Goal: Task Accomplishment & Management: Manage account settings

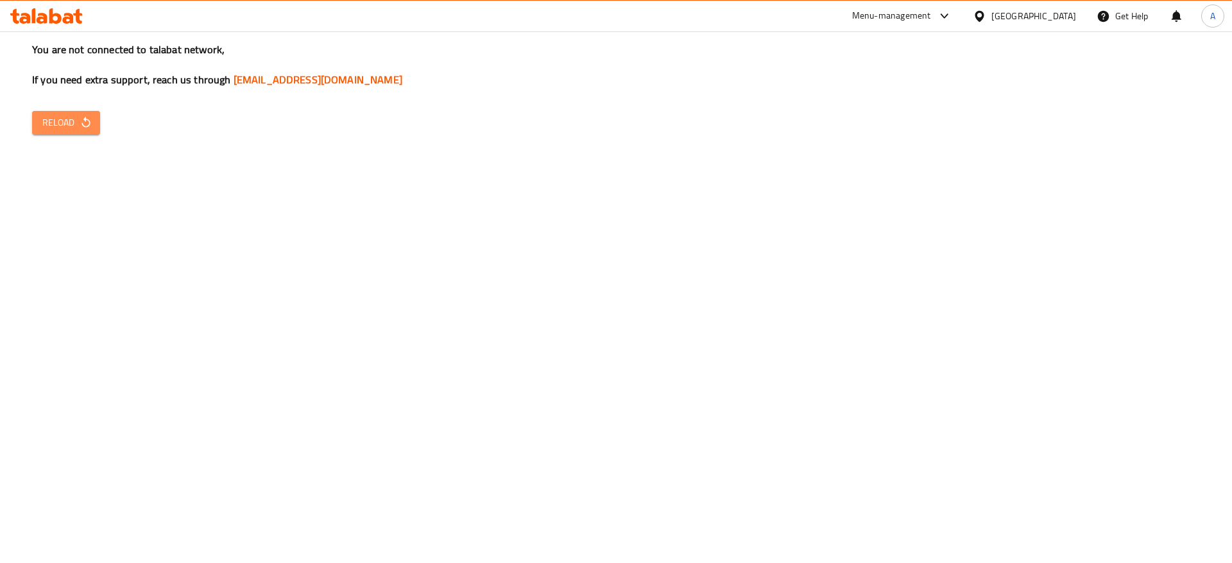
click at [85, 119] on icon "button" at bounding box center [85, 122] width 8 height 11
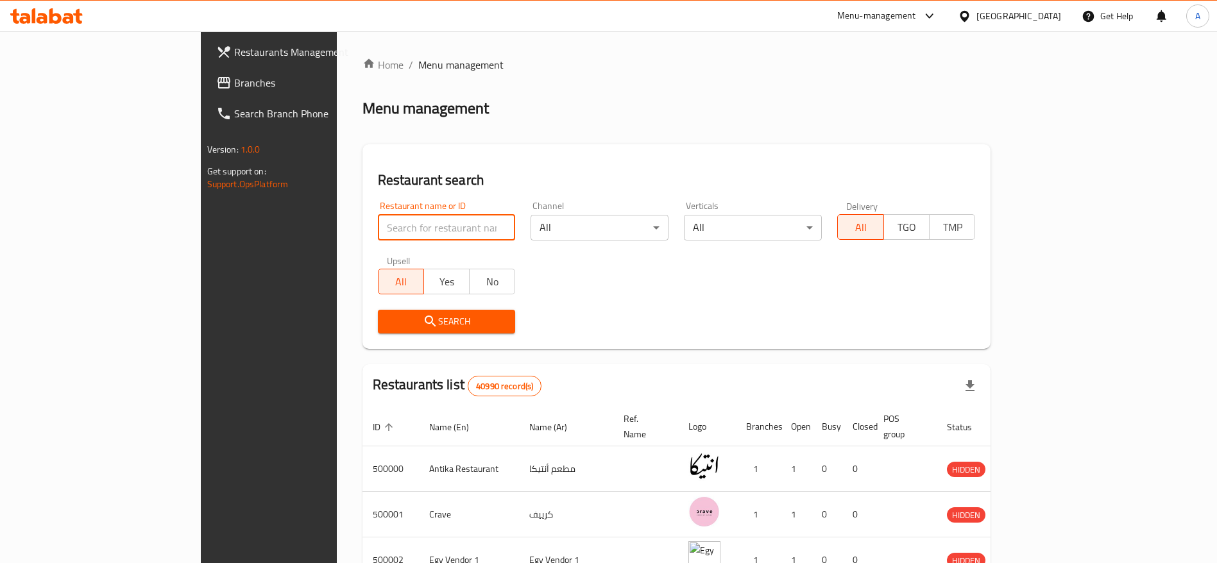
click at [411, 225] on input "search" at bounding box center [447, 228] width 138 height 26
click at [414, 146] on div "Restaurant search Restaurant name or ID Restaurant name or ID Channel All ​ Ver…" at bounding box center [676, 246] width 629 height 205
click at [378, 232] on input "search" at bounding box center [447, 228] width 138 height 26
type input "ف"
type input "y"
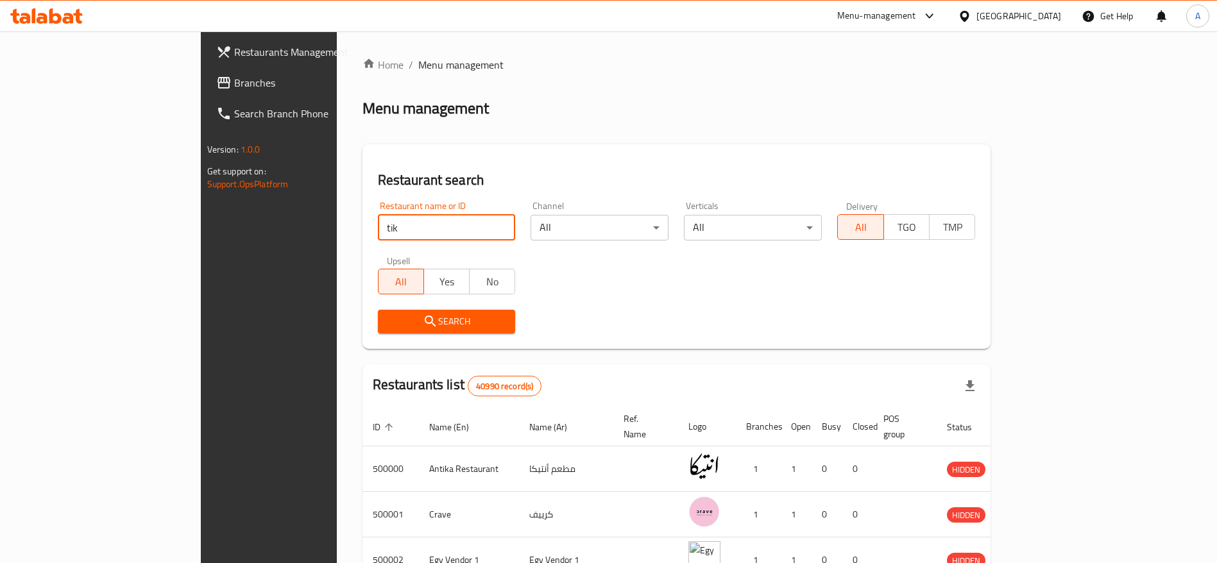
type input "tikiet younes"
click button "Search" at bounding box center [447, 322] width 138 height 24
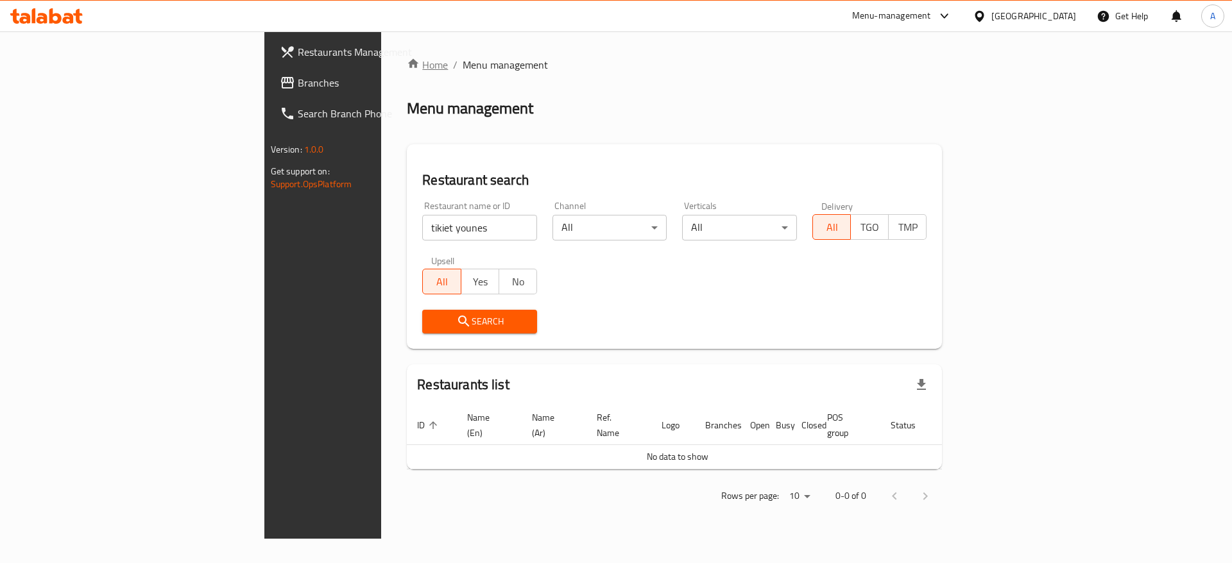
click at [407, 69] on link "Home" at bounding box center [427, 64] width 41 height 15
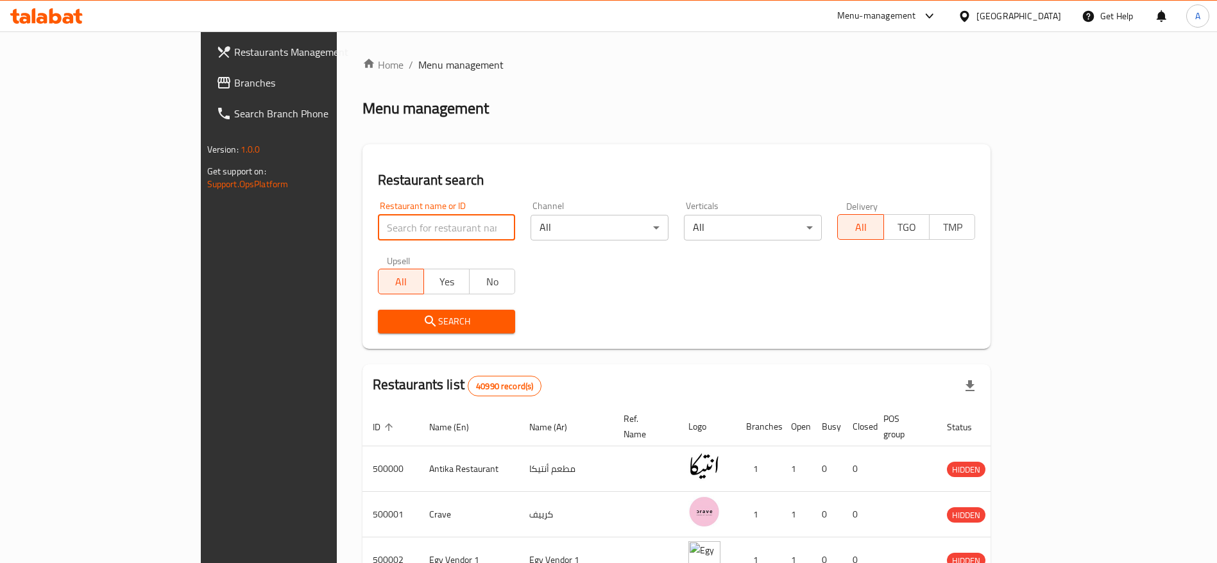
click at [425, 239] on input "search" at bounding box center [447, 228] width 138 height 26
paste input "683641"
type input "683641"
click button "Search" at bounding box center [447, 322] width 138 height 24
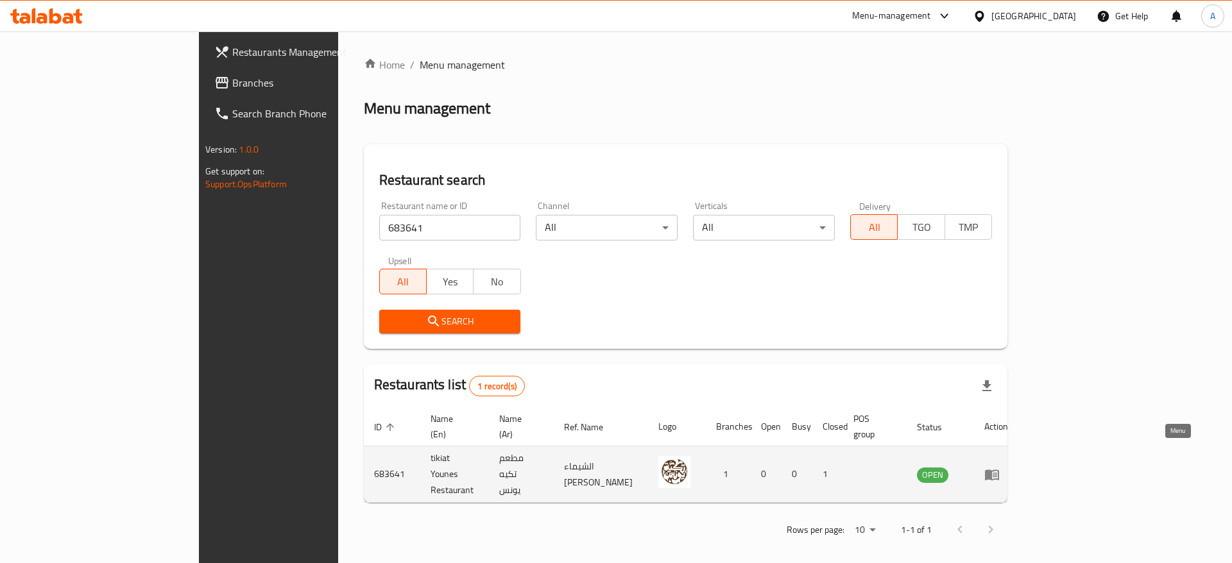
click at [1000, 467] on icon "enhanced table" at bounding box center [991, 474] width 15 height 15
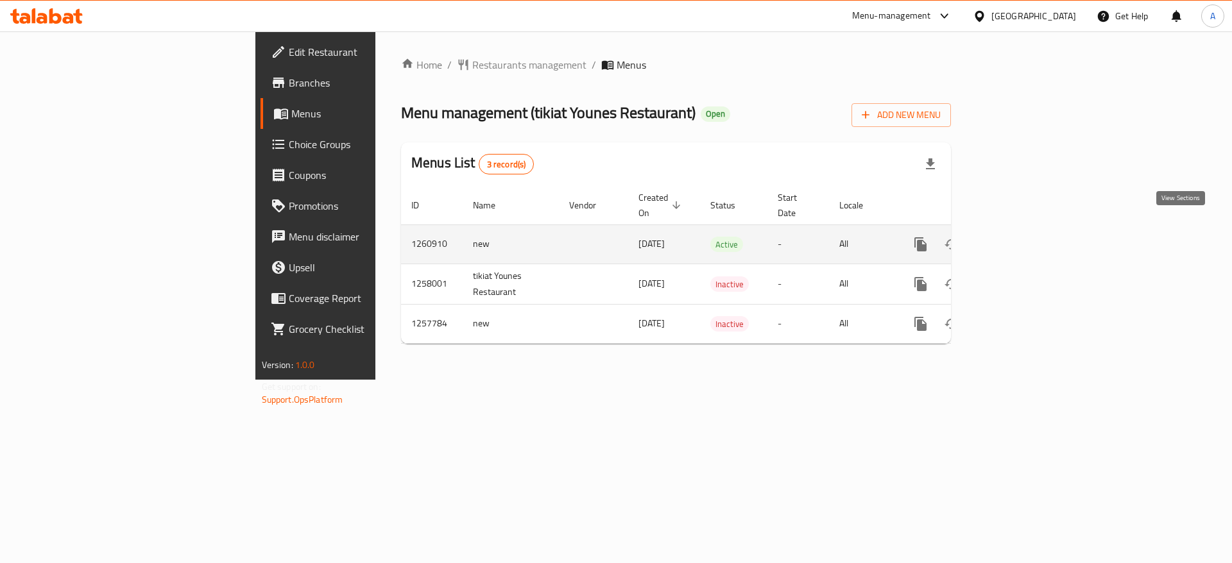
click at [1028, 241] on link "enhanced table" at bounding box center [1013, 244] width 31 height 31
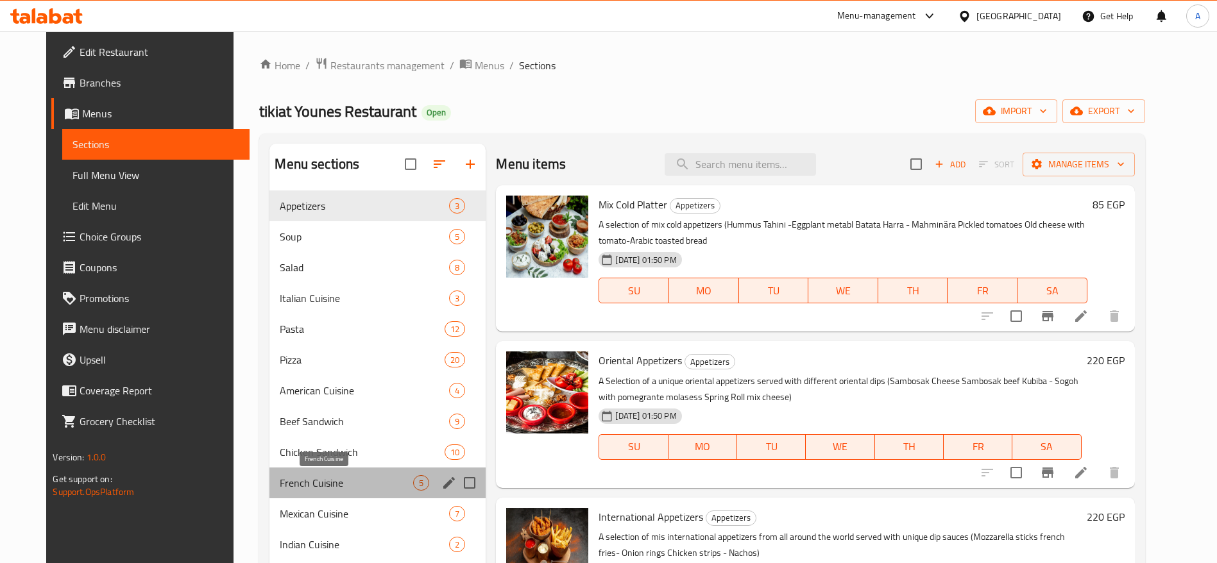
click at [323, 484] on span "French Cuisine" at bounding box center [346, 482] width 133 height 15
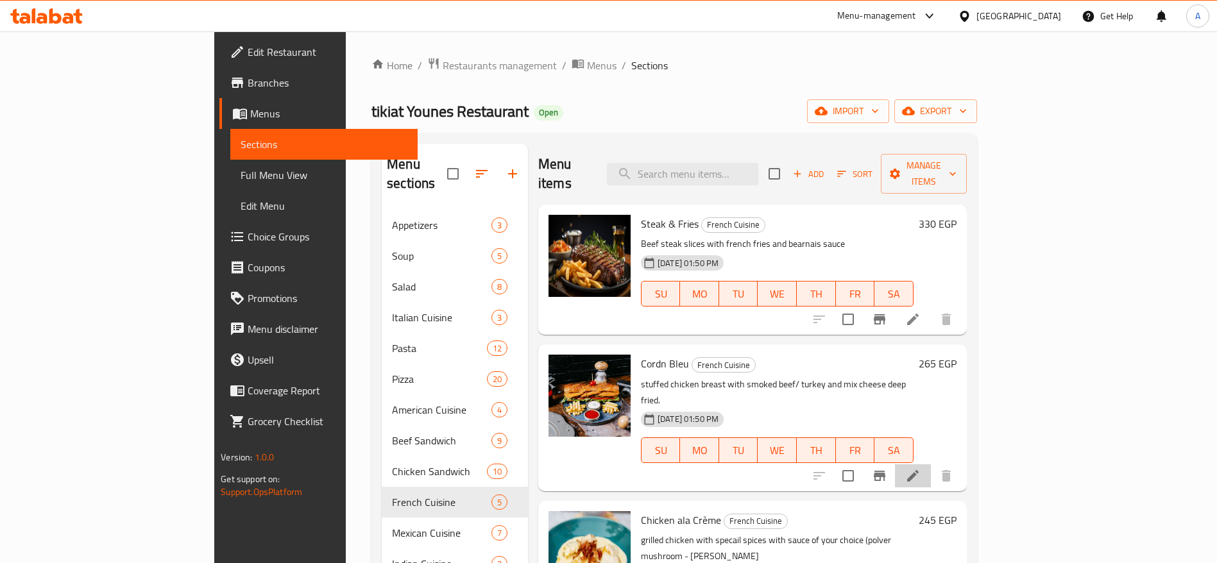
click at [931, 465] on li at bounding box center [913, 476] width 36 height 23
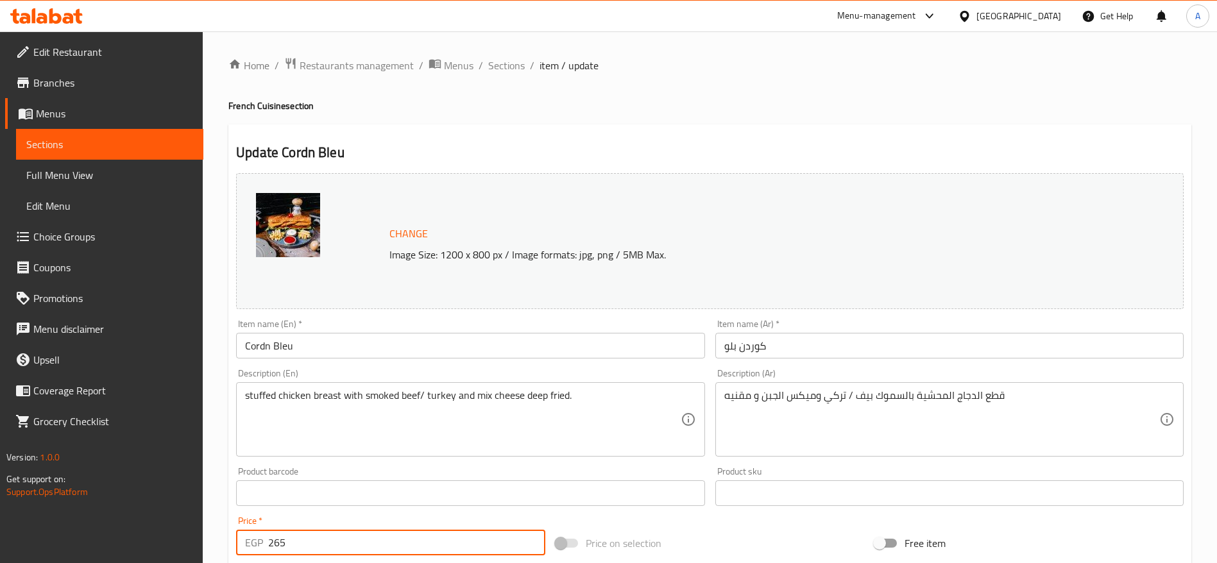
click at [363, 550] on input "265" at bounding box center [406, 543] width 277 height 26
type input "285"
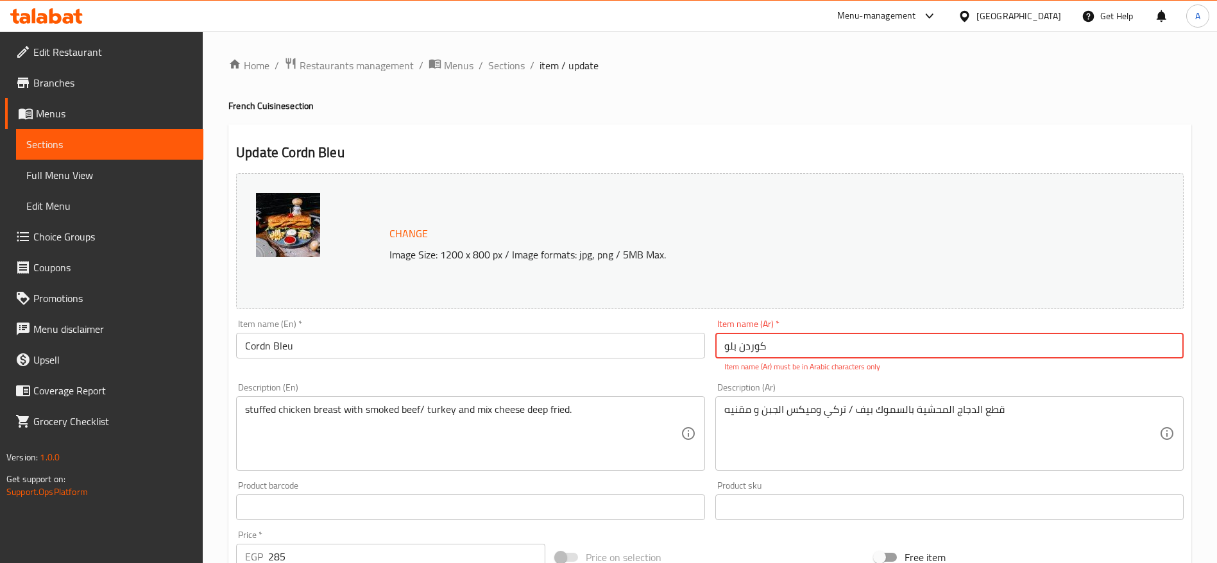
click at [800, 337] on input "کوردن بلو" at bounding box center [949, 346] width 468 height 26
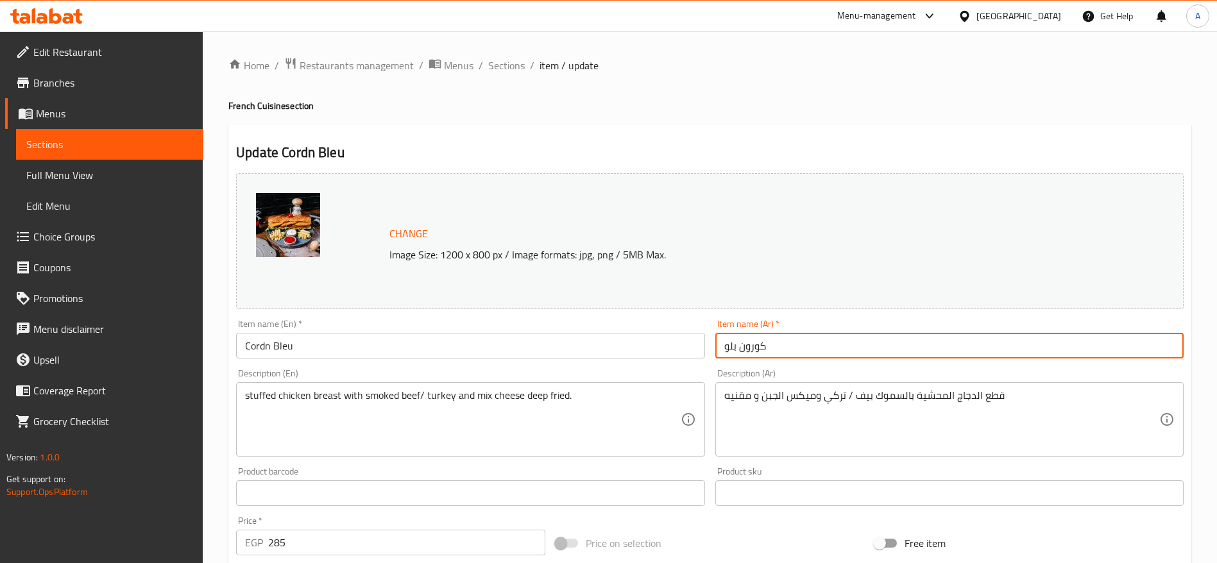
type input "كورون بلو"
click at [421, 538] on input "285" at bounding box center [406, 543] width 277 height 26
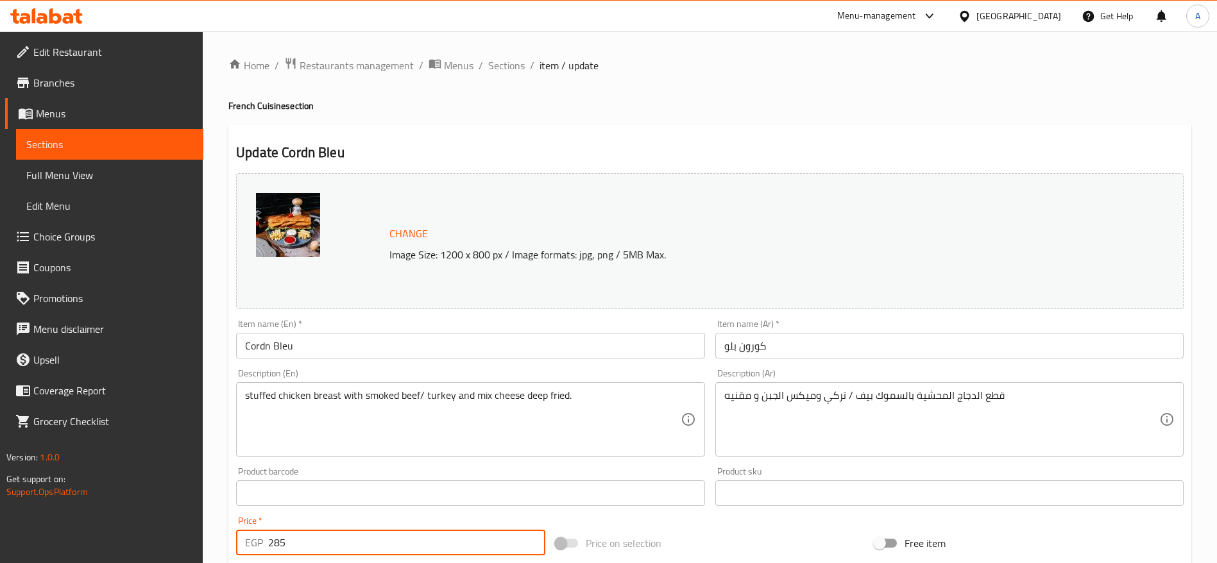
click at [506, 72] on span "Sections" at bounding box center [506, 65] width 37 height 15
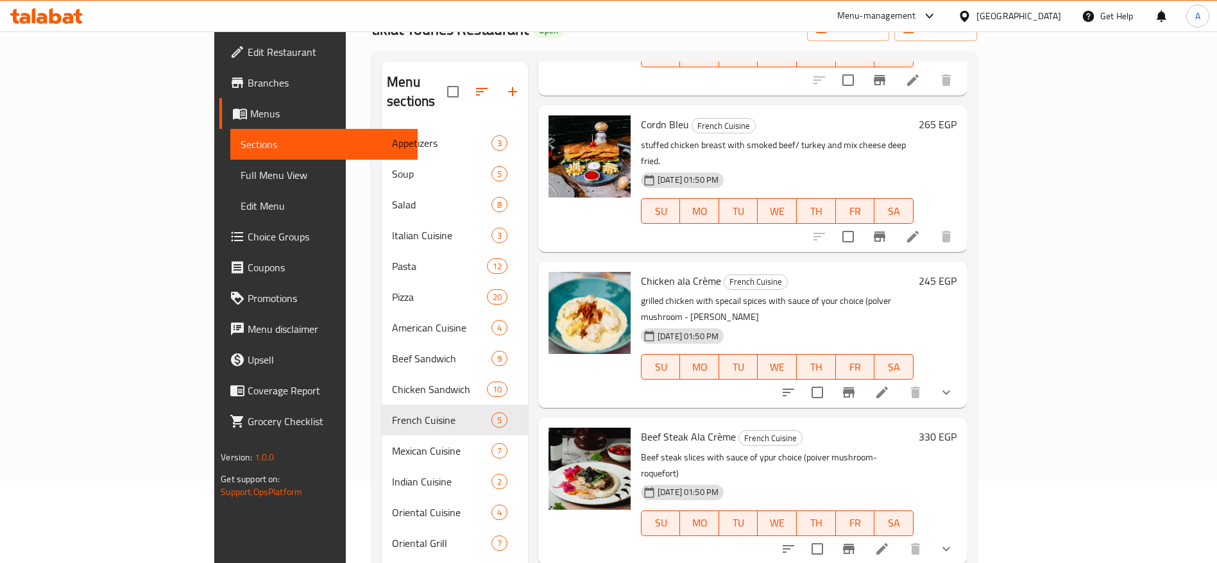
scroll to position [192, 0]
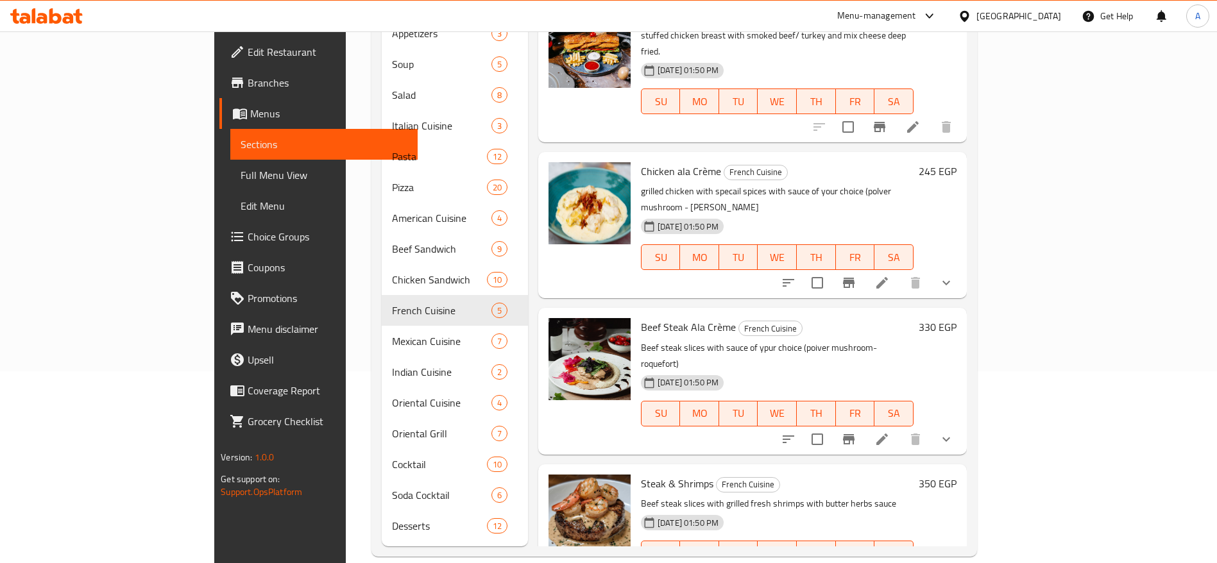
drag, startPoint x: 1188, startPoint y: 493, endPoint x: 1188, endPoint y: 516, distance: 23.1
click at [977, 516] on div "Menu sections Appetizers 3 Soup 5 Salad 8 Italian Cuisine 3 Pasta 12 Pizza 20 A…" at bounding box center [674, 249] width 606 height 615
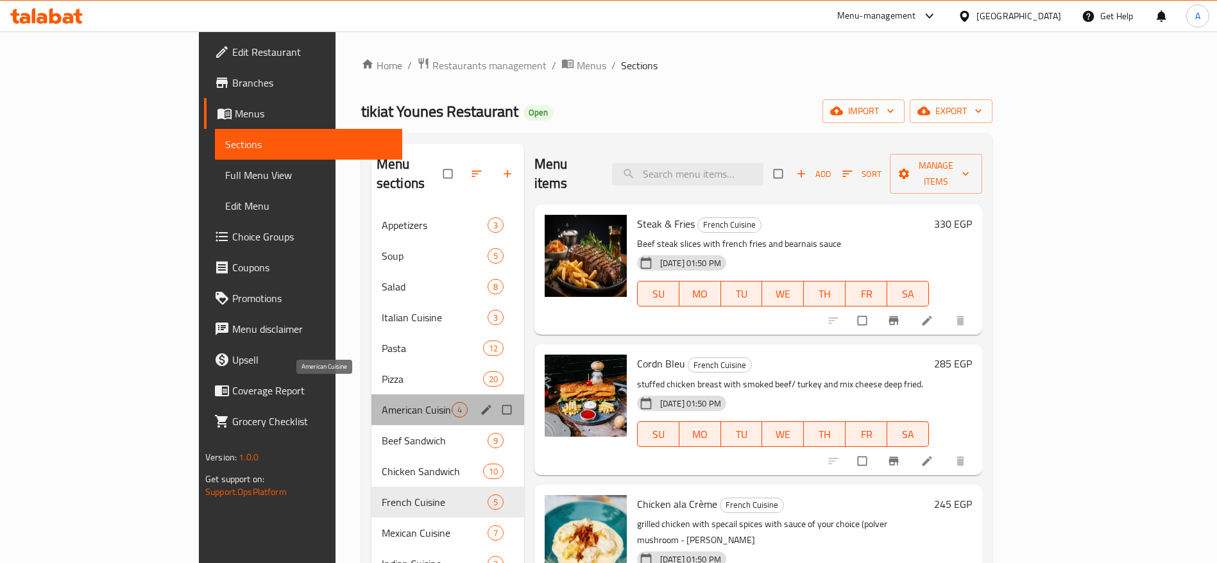
click at [382, 402] on span "American Cuisine" at bounding box center [417, 409] width 70 height 15
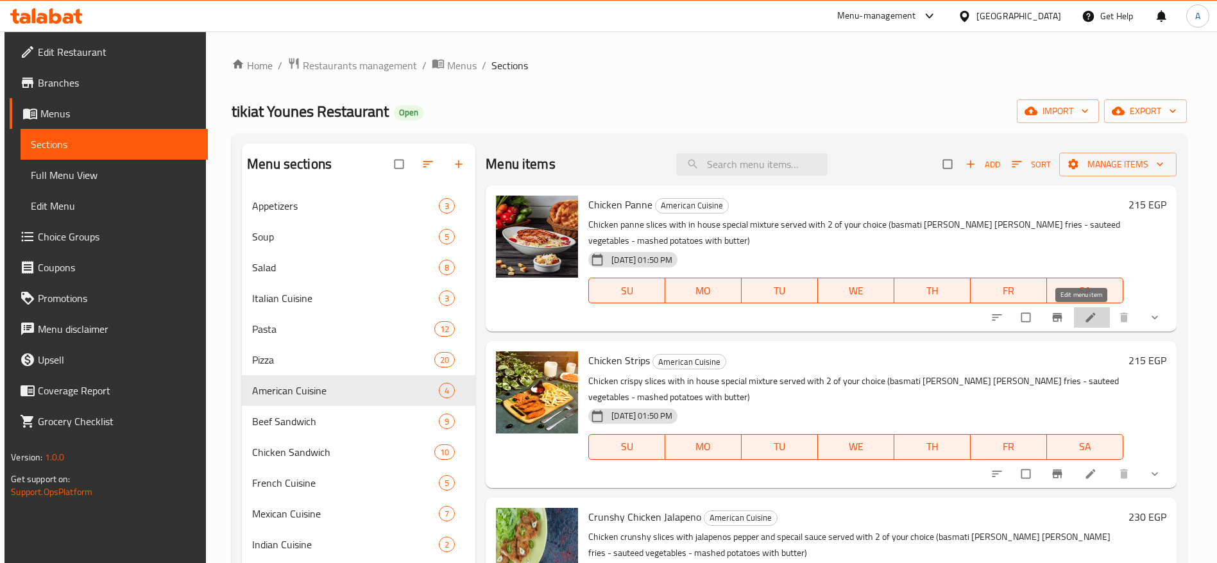
click at [1086, 321] on icon at bounding box center [1090, 317] width 13 height 13
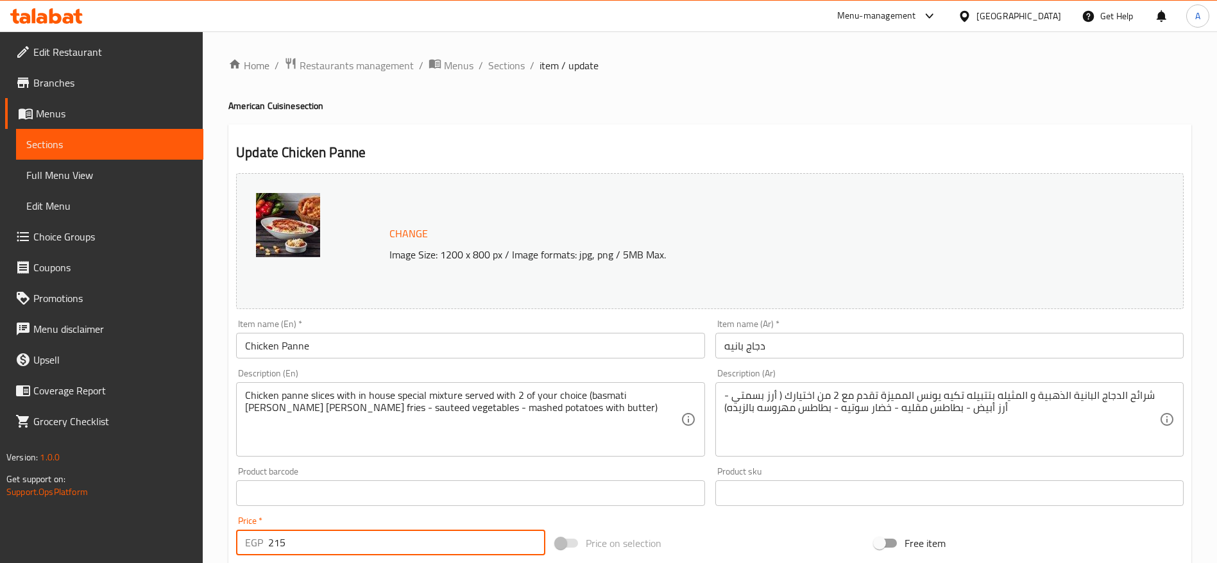
click at [330, 542] on input "215" at bounding box center [406, 543] width 277 height 26
type input "220"
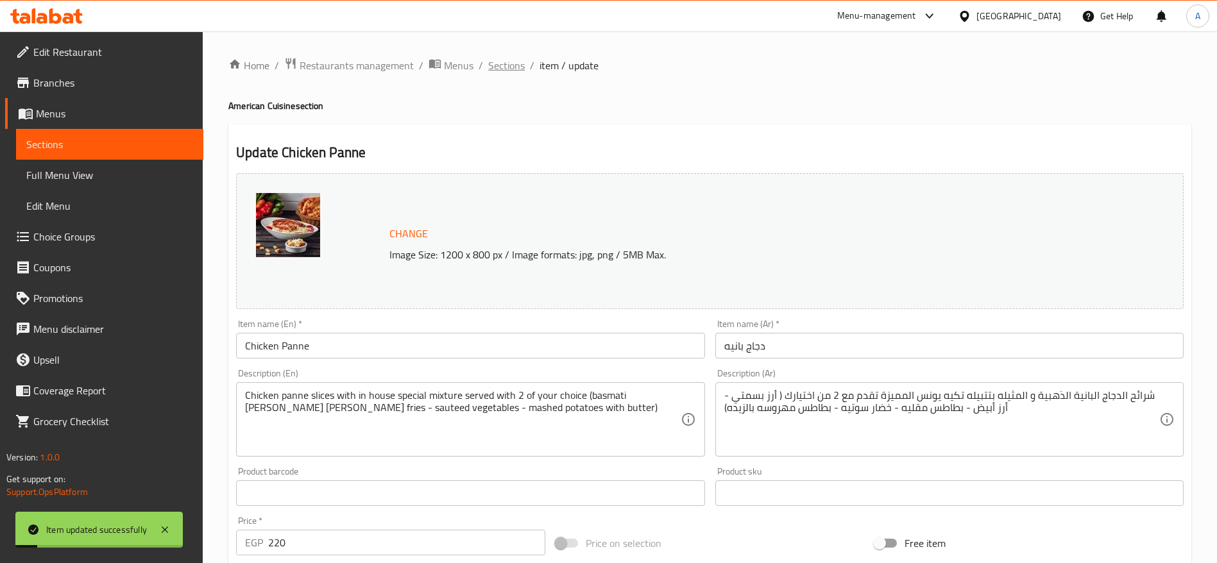
click at [515, 66] on span "Sections" at bounding box center [506, 65] width 37 height 15
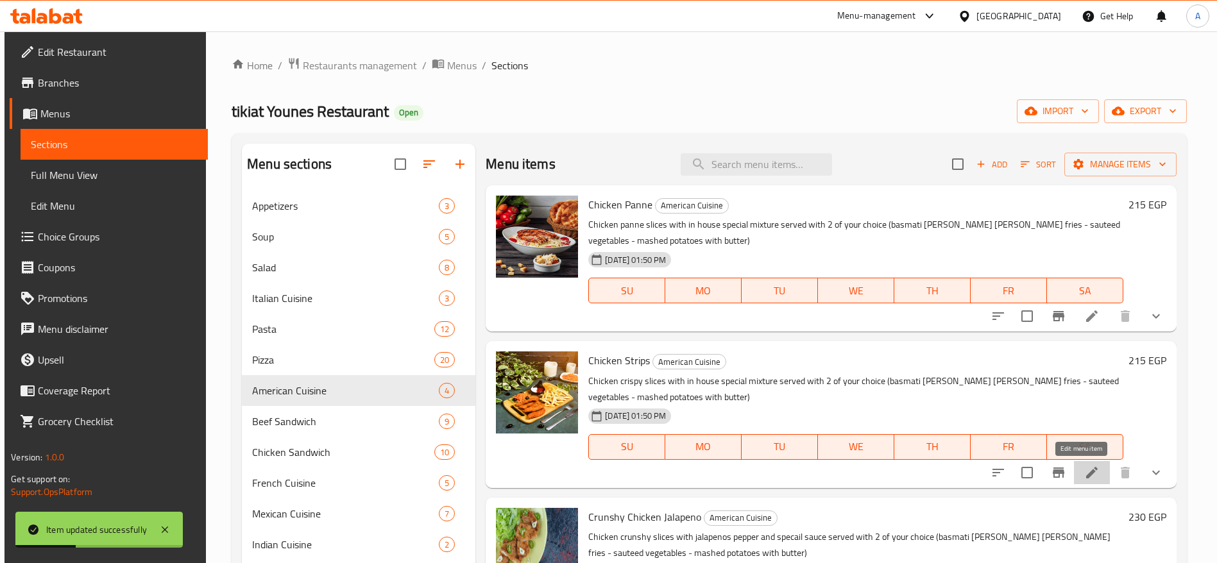
click at [1088, 475] on icon at bounding box center [1091, 472] width 15 height 15
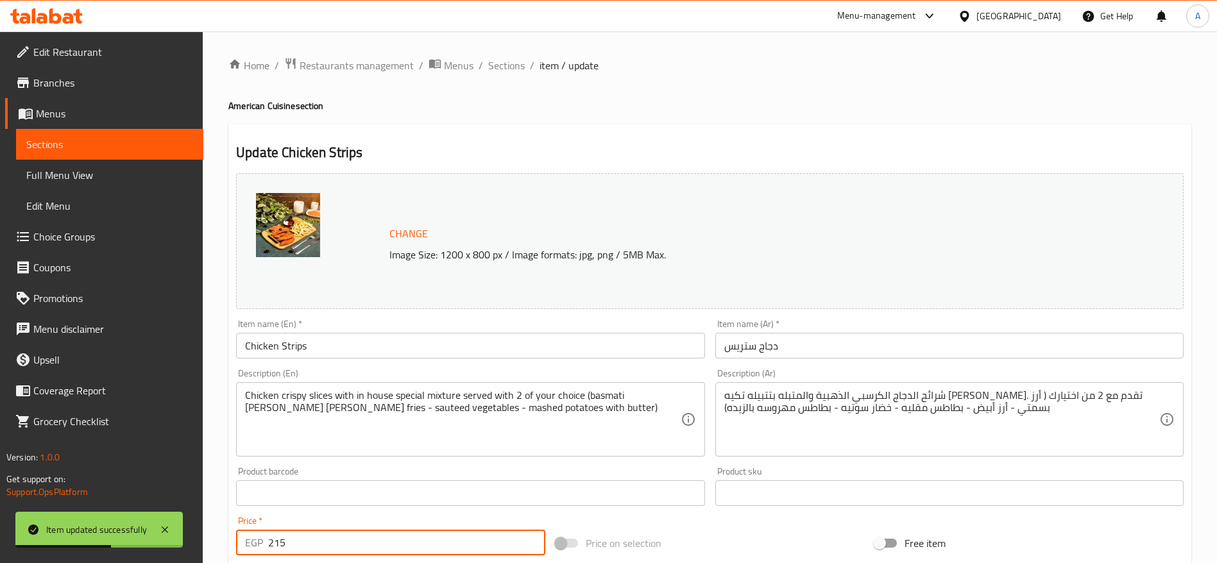
click at [372, 535] on input "215" at bounding box center [406, 543] width 277 height 26
type input "220"
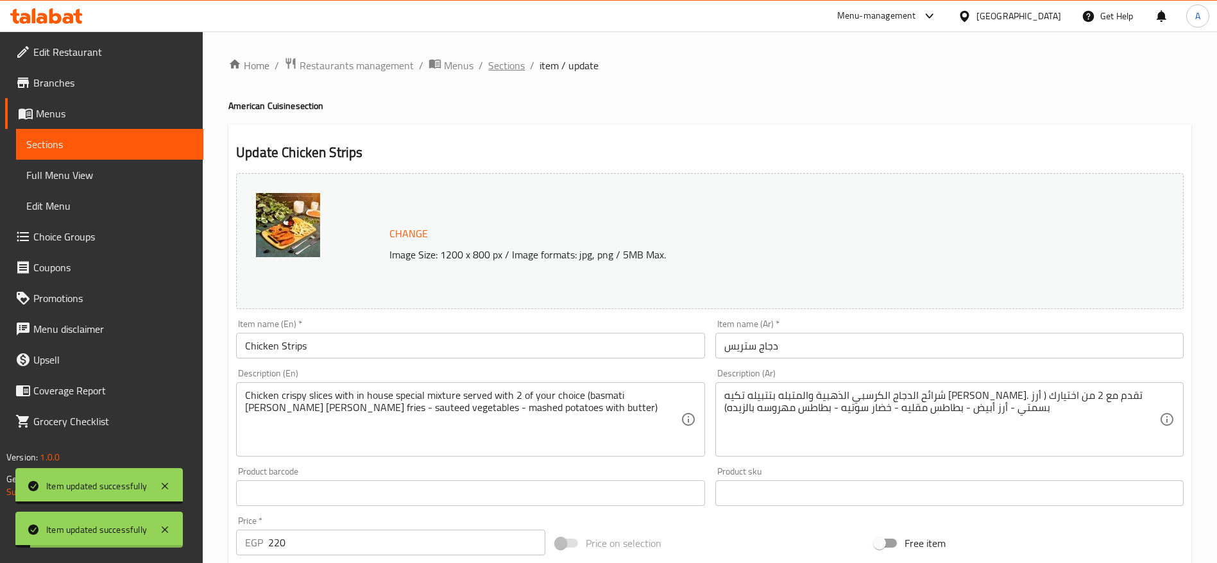
click at [513, 70] on span "Sections" at bounding box center [506, 65] width 37 height 15
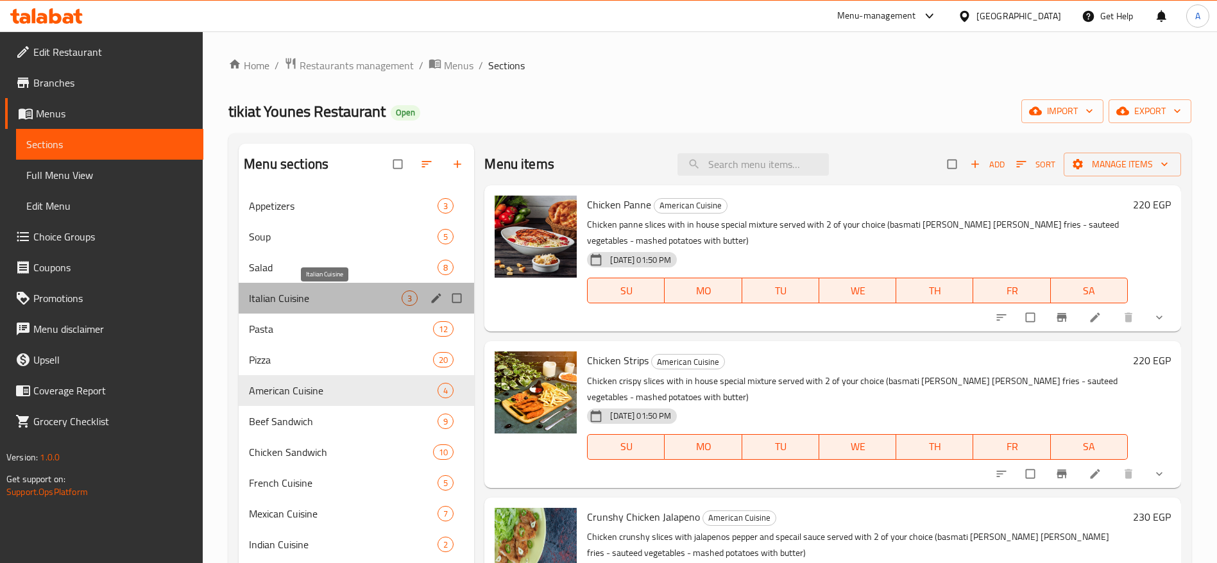
click at [321, 304] on span "Italian Cuisine" at bounding box center [325, 298] width 153 height 15
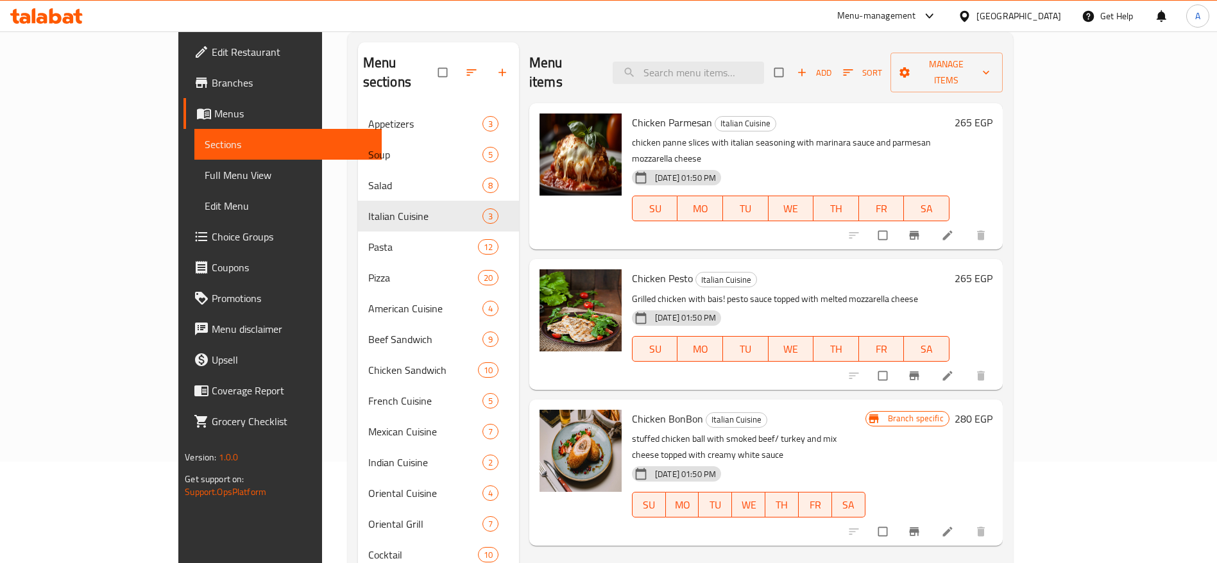
scroll to position [170, 0]
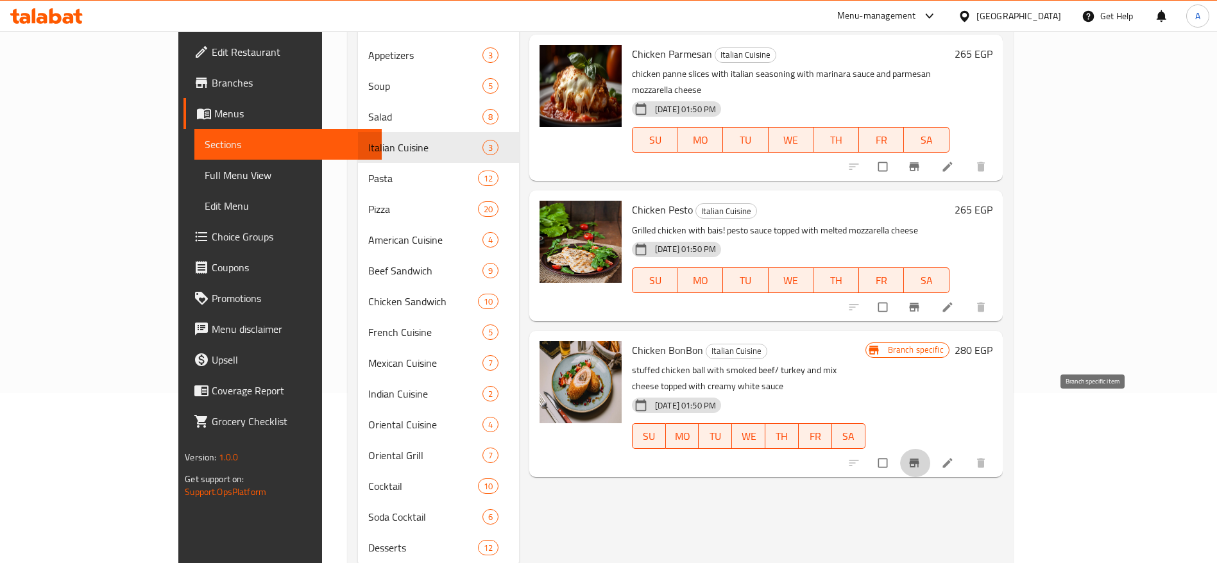
click at [919, 459] on icon "Branch-specific-item" at bounding box center [914, 463] width 10 height 8
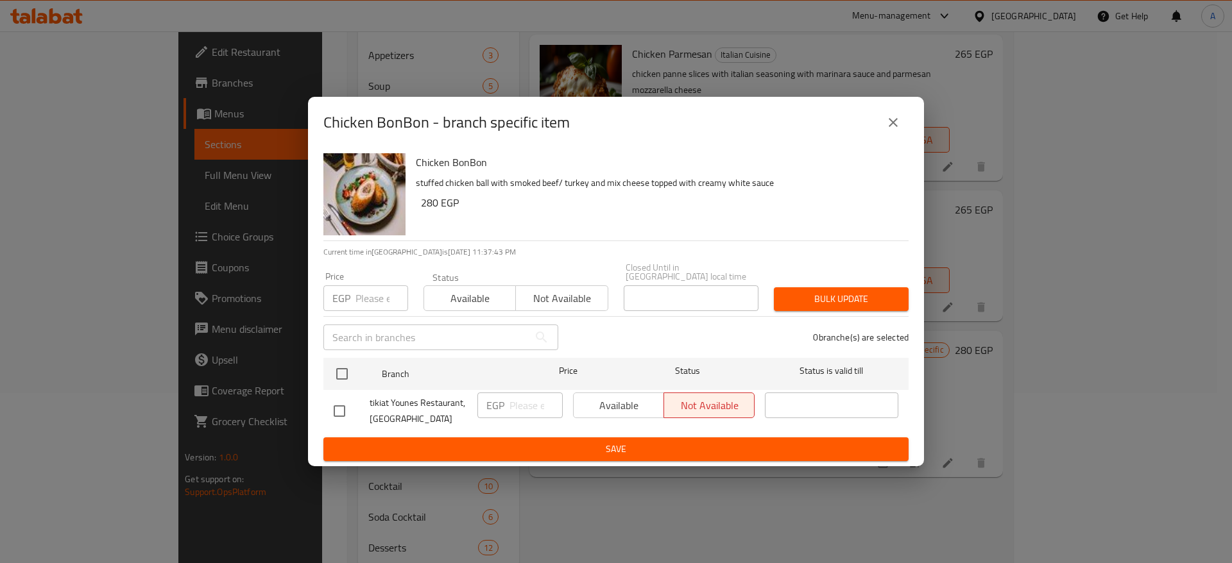
click at [889, 130] on icon "close" at bounding box center [892, 122] width 15 height 15
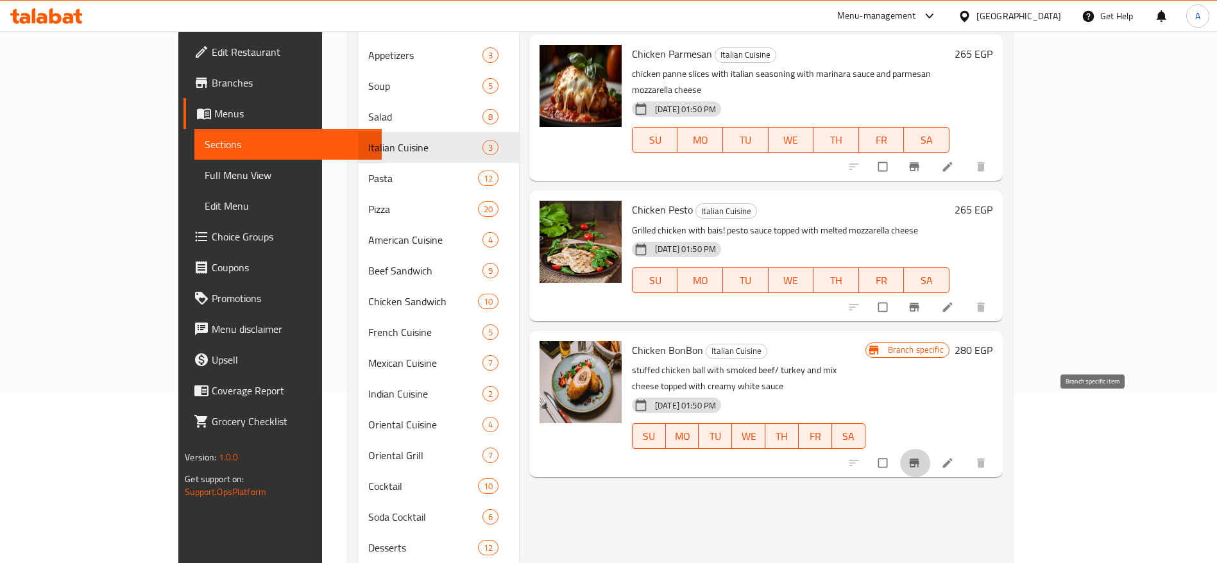
click at [931, 449] on button "Branch-specific-item" at bounding box center [915, 463] width 31 height 28
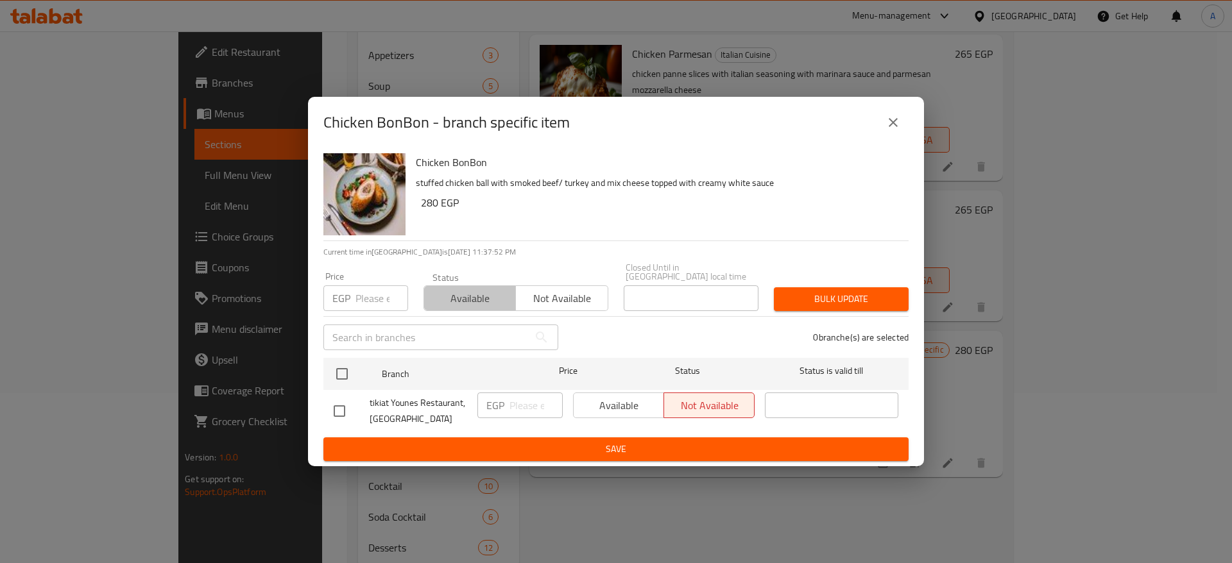
click at [483, 298] on span "Available" at bounding box center [469, 298] width 81 height 19
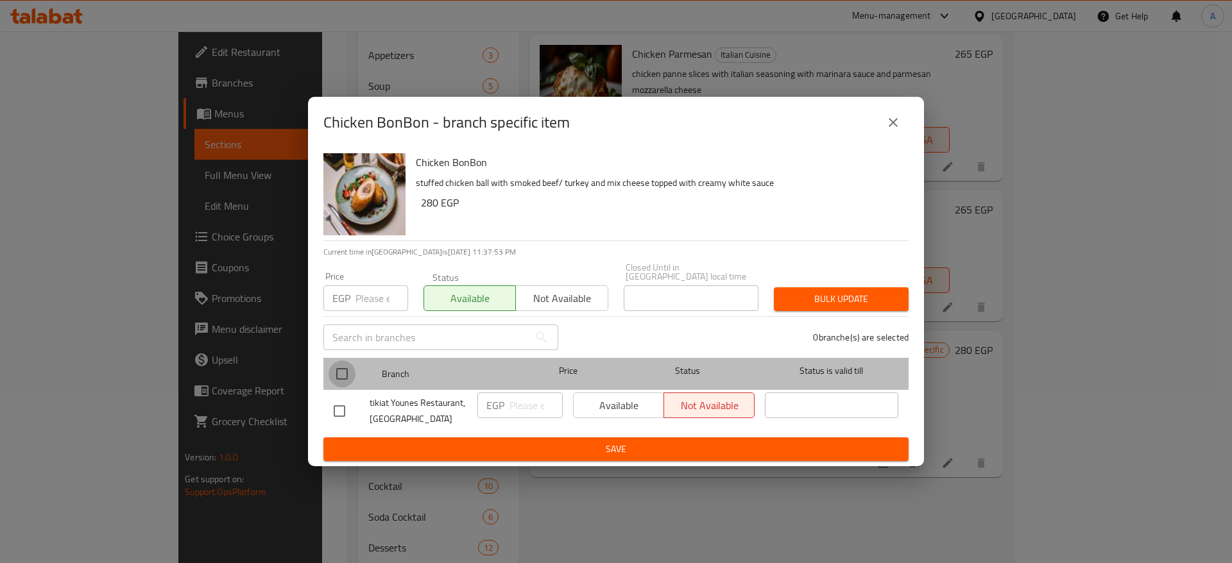
click at [341, 361] on input "checkbox" at bounding box center [341, 374] width 27 height 27
checkbox input "true"
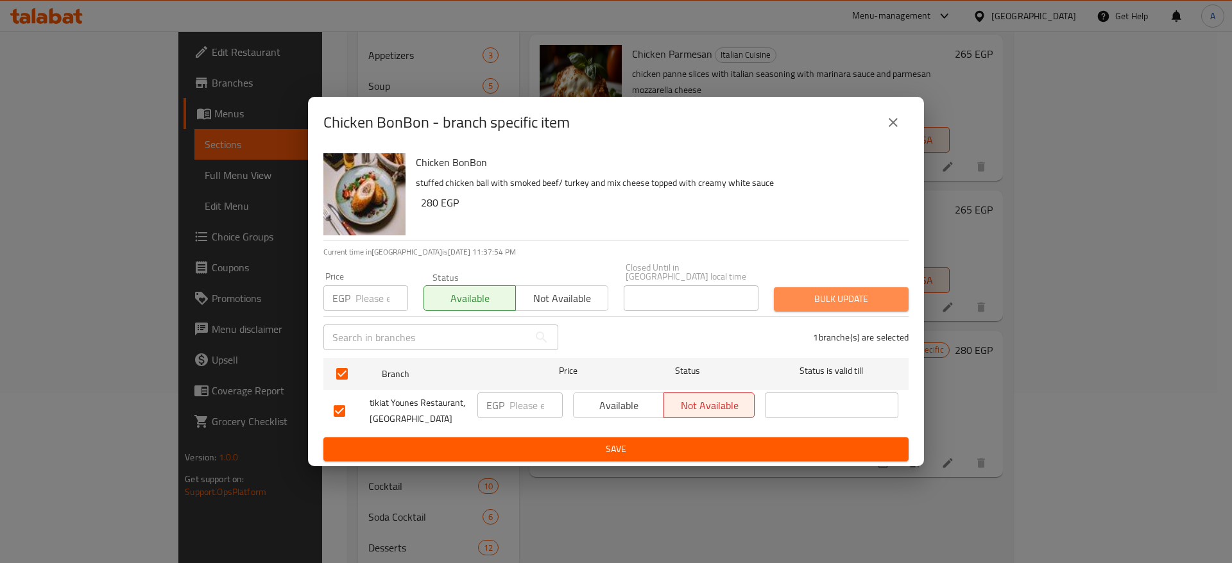
click at [842, 298] on span "Bulk update" at bounding box center [841, 299] width 114 height 16
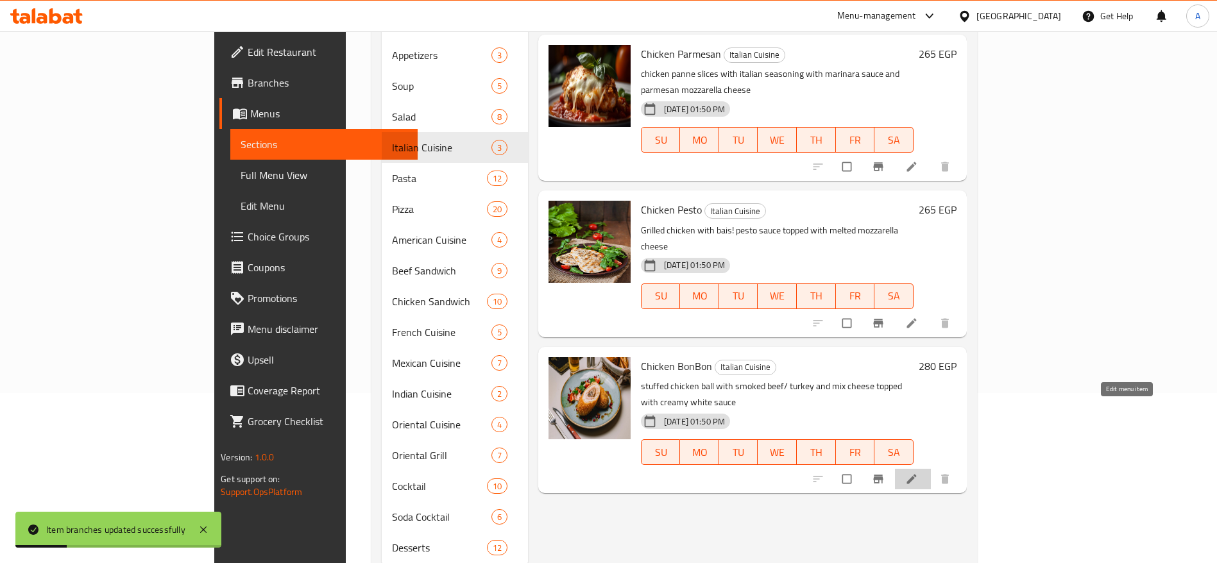
click at [918, 473] on icon at bounding box center [911, 479] width 13 height 13
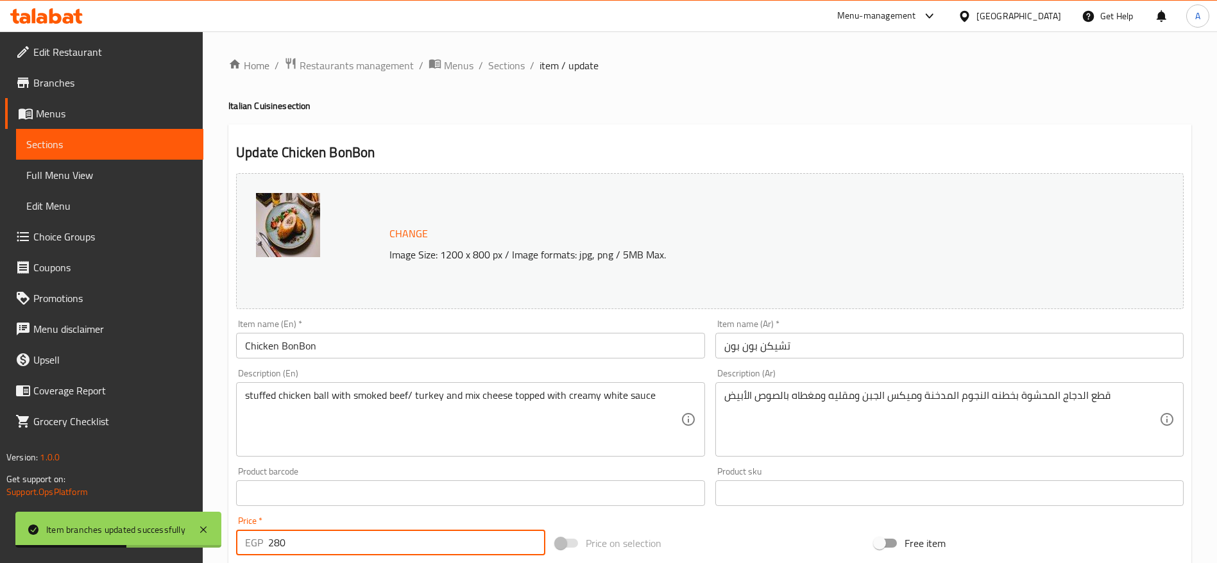
click at [431, 548] on input "280" at bounding box center [406, 543] width 277 height 26
type input "330"
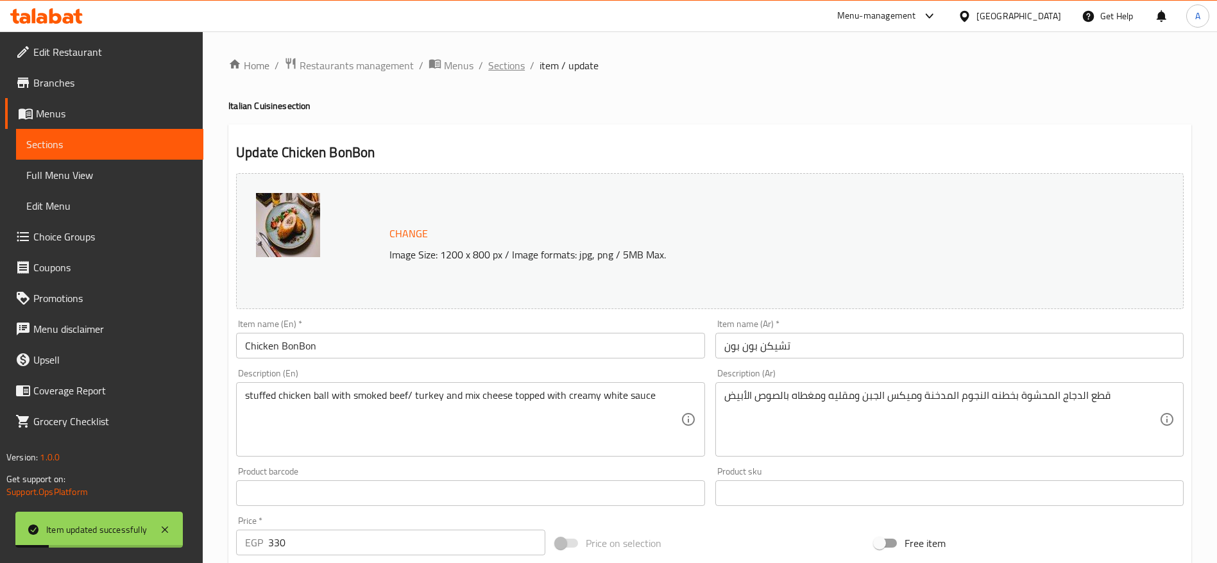
click at [504, 62] on span "Sections" at bounding box center [506, 65] width 37 height 15
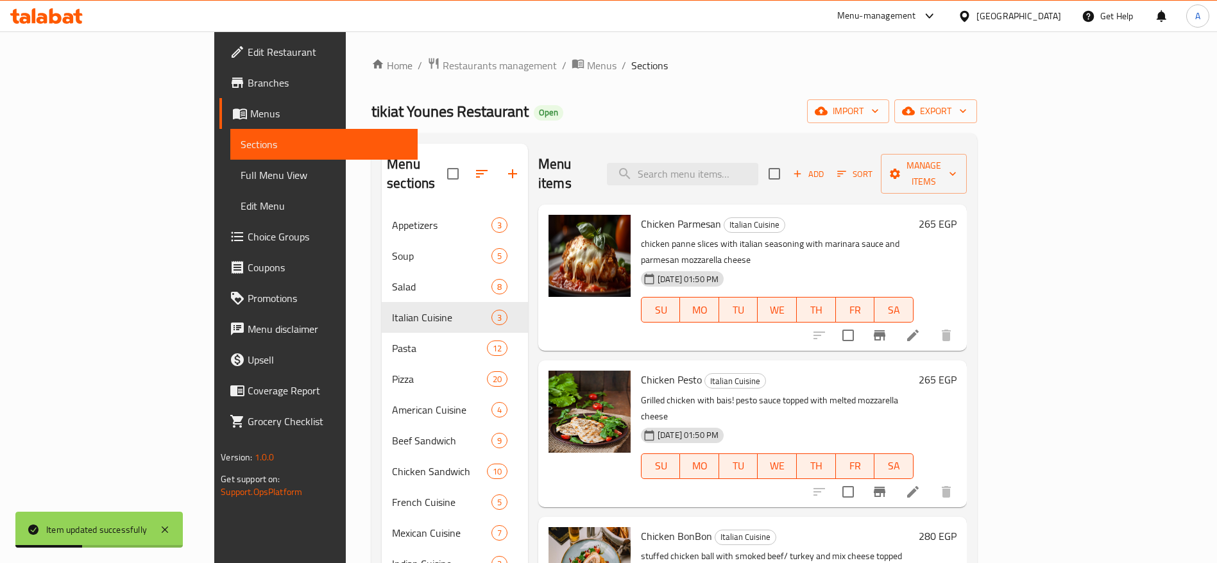
scroll to position [192, 0]
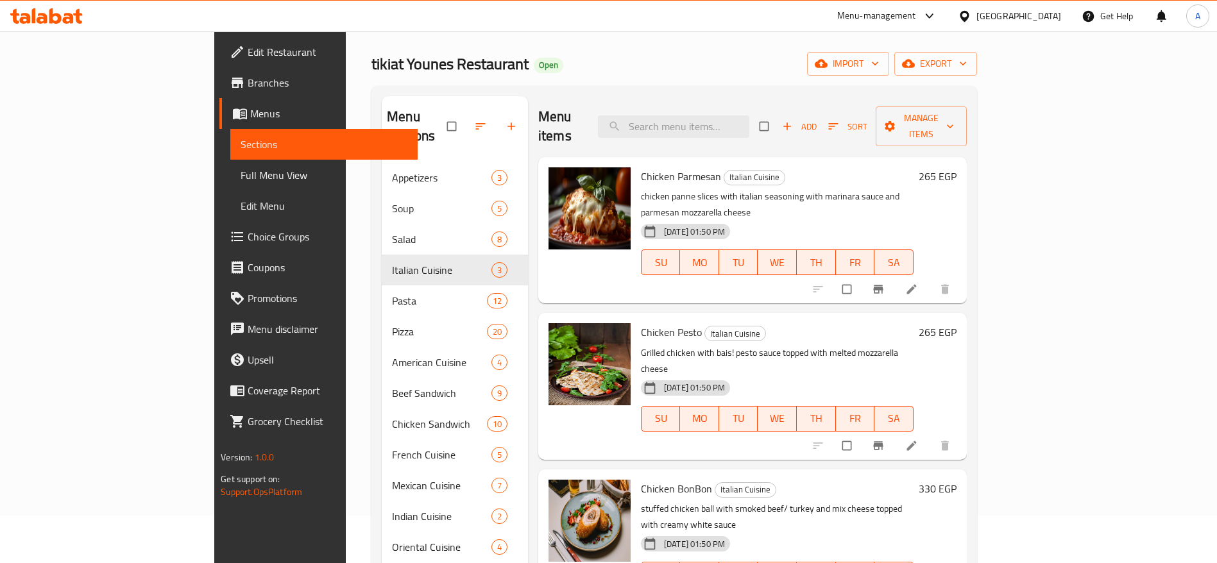
scroll to position [42, 0]
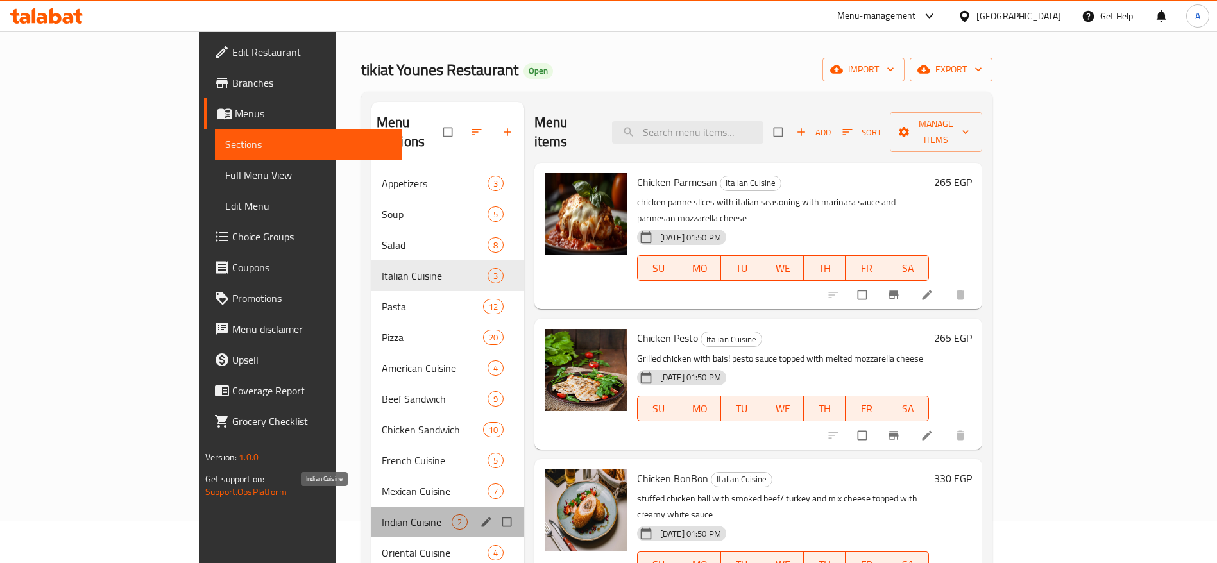
click at [382, 515] on span "Indian Cuisine" at bounding box center [417, 522] width 70 height 15
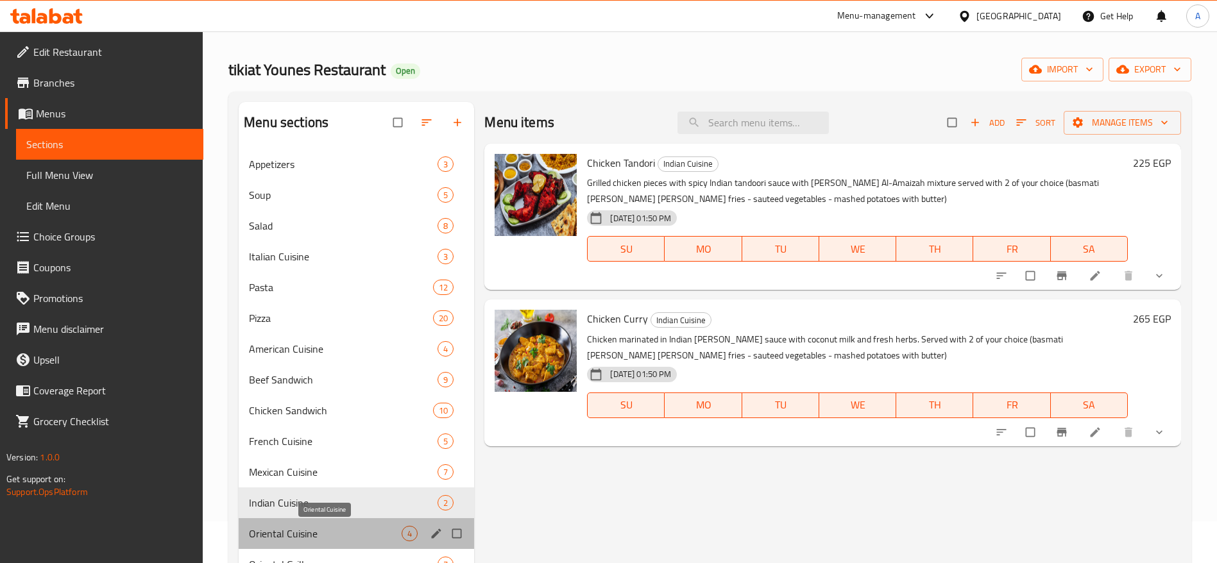
click at [302, 538] on span "Oriental Cuisine" at bounding box center [325, 533] width 153 height 15
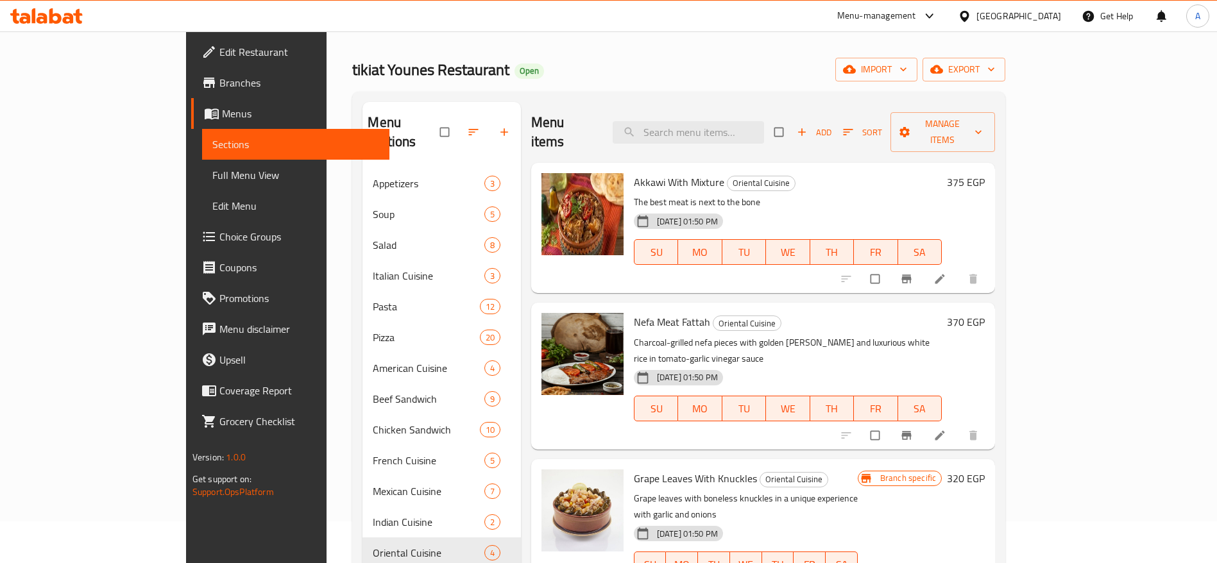
scroll to position [192, 0]
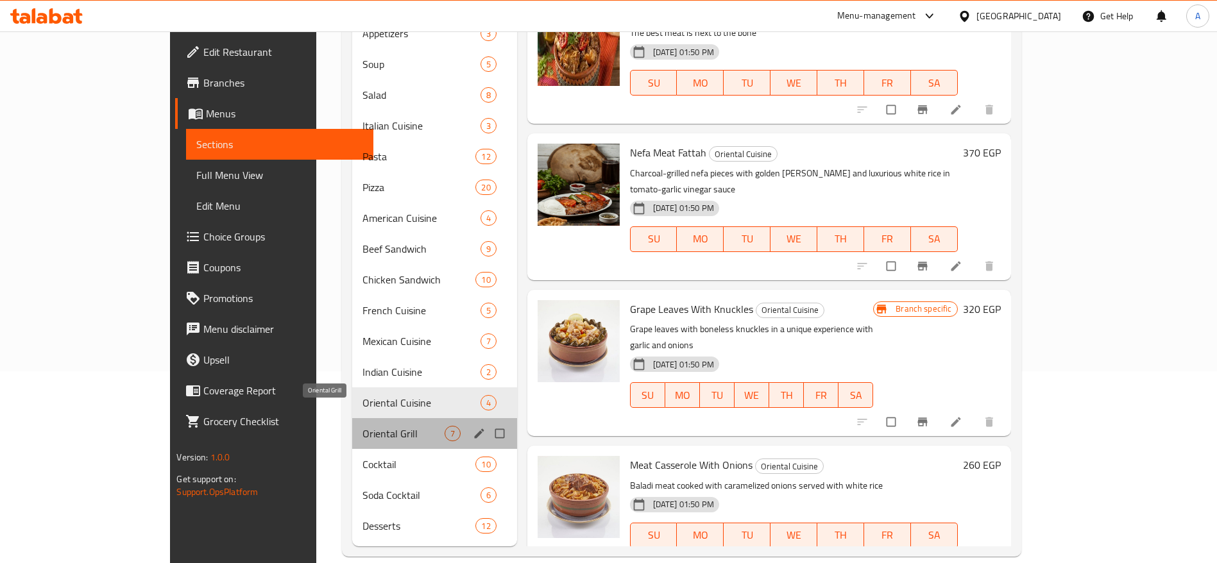
click at [362, 426] on span "Oriental Grill" at bounding box center [402, 433] width 81 height 15
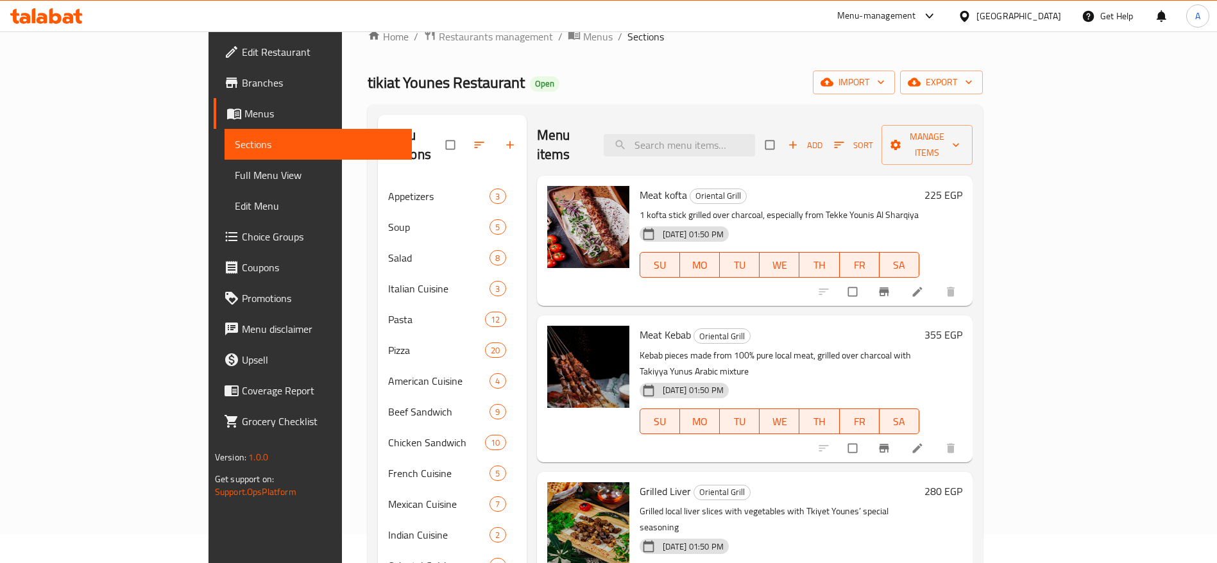
scroll to position [22, 0]
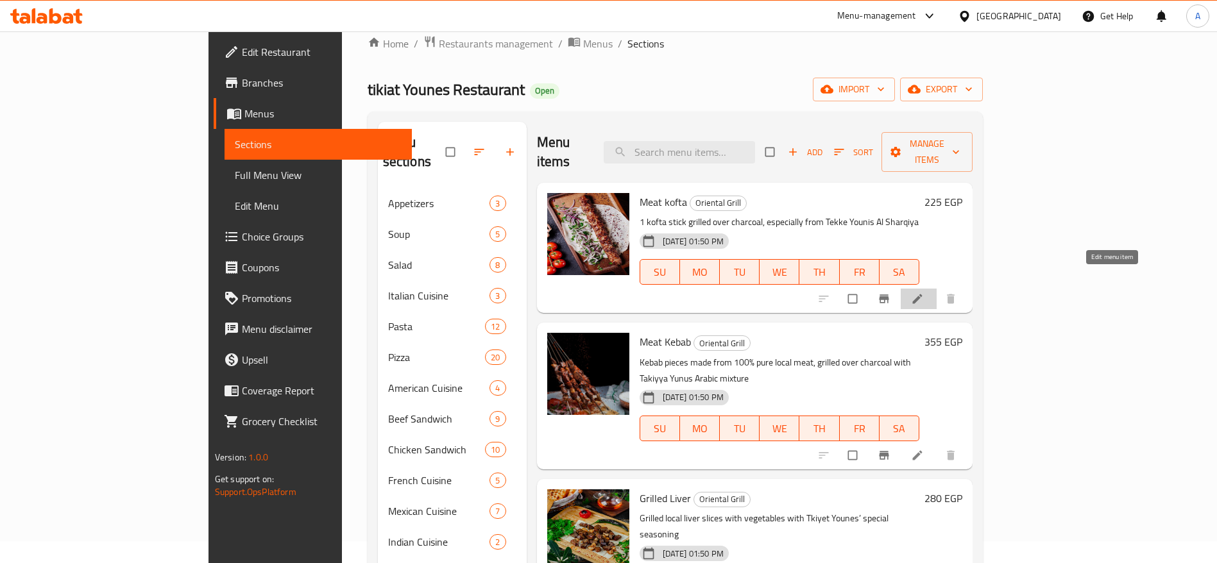
click at [924, 293] on icon at bounding box center [917, 299] width 13 height 13
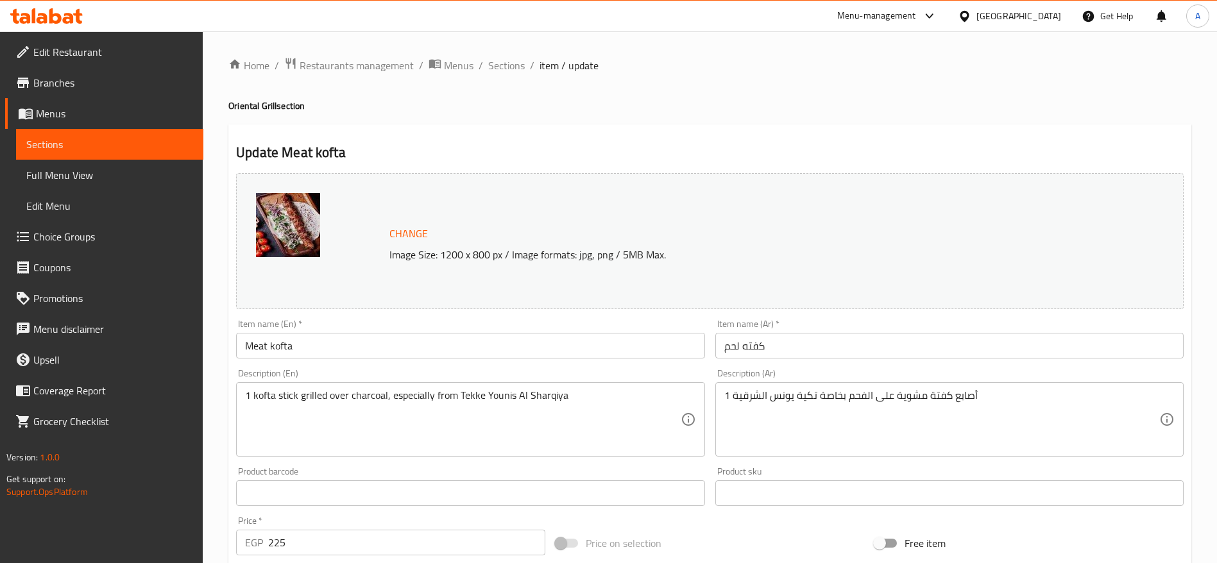
click at [357, 540] on input "225" at bounding box center [406, 543] width 277 height 26
type input "240"
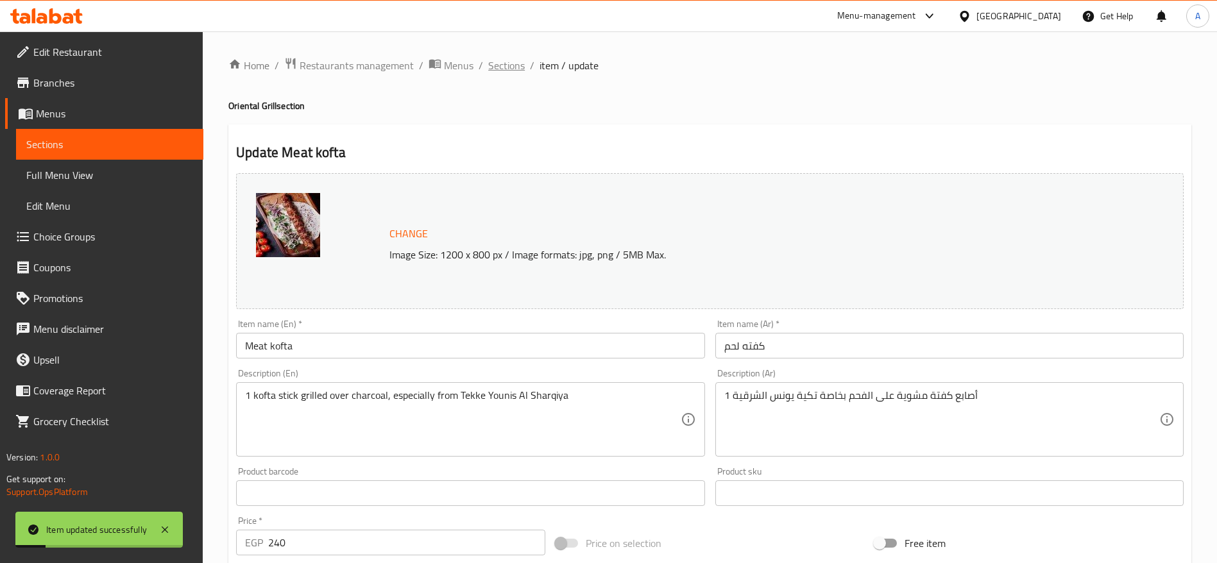
click at [515, 64] on span "Sections" at bounding box center [506, 65] width 37 height 15
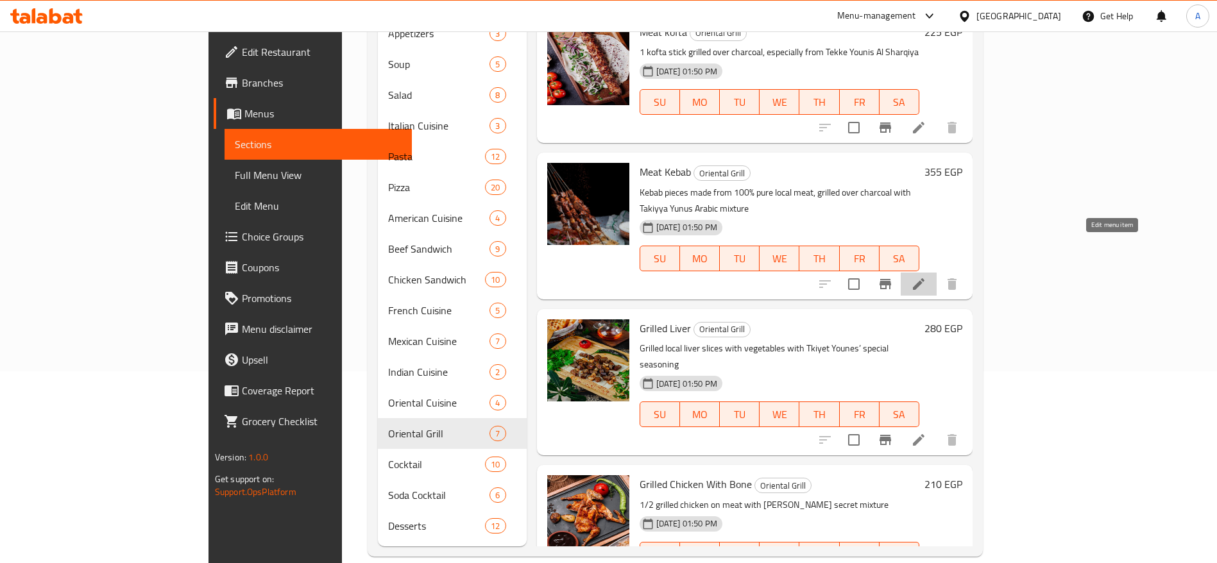
click at [925, 278] on icon at bounding box center [919, 284] width 12 height 12
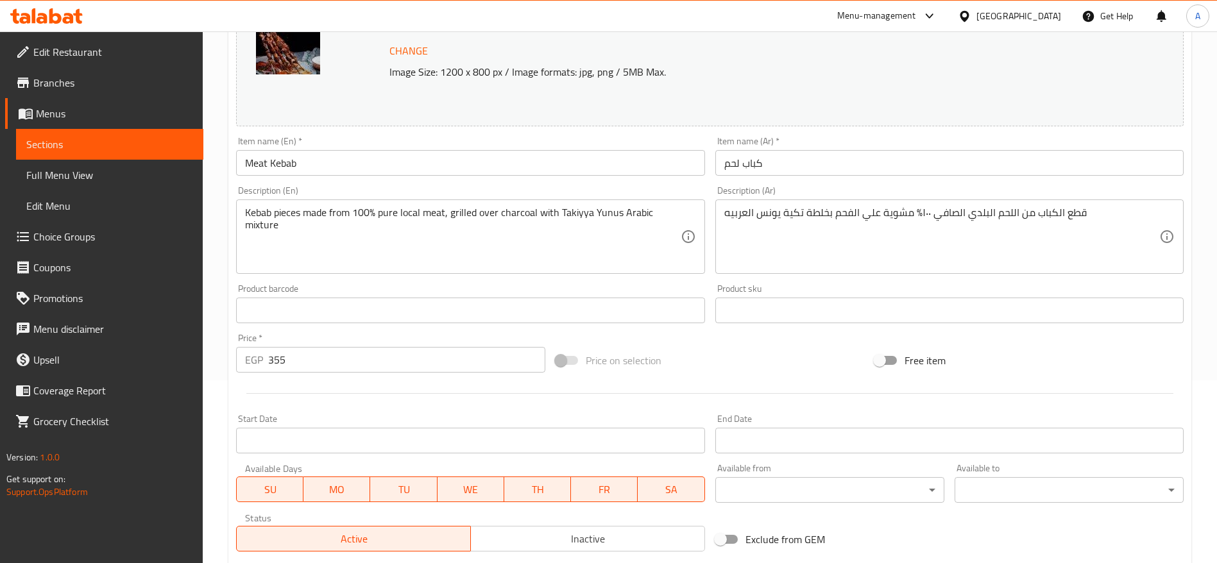
scroll to position [183, 0]
click at [566, 549] on button "Inactive" at bounding box center [587, 538] width 235 height 26
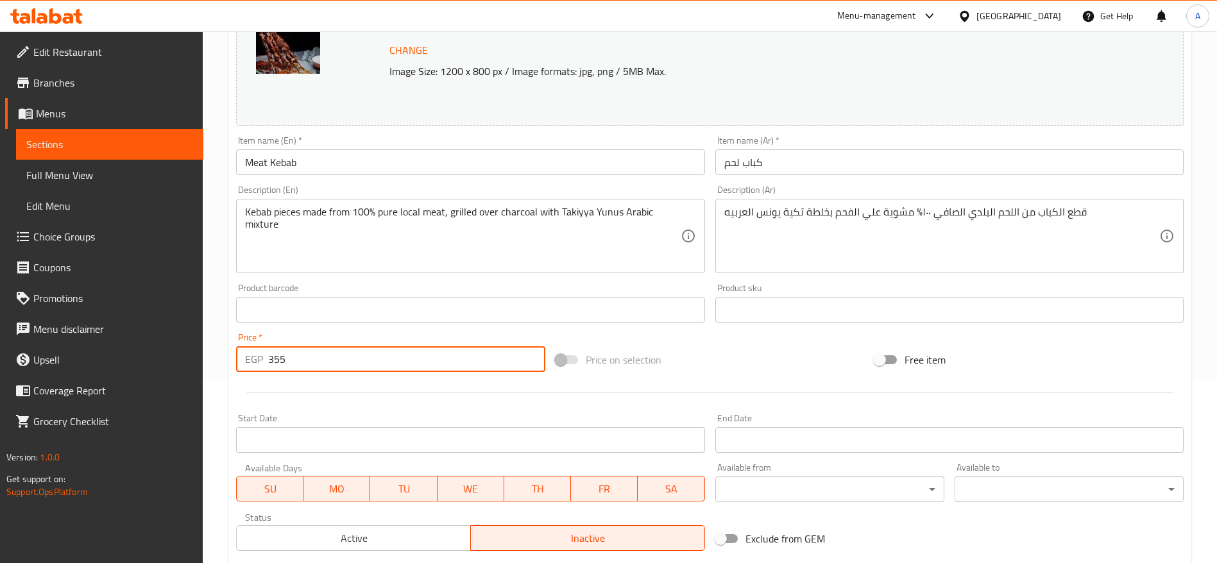
click at [367, 368] on input "355" at bounding box center [406, 359] width 277 height 26
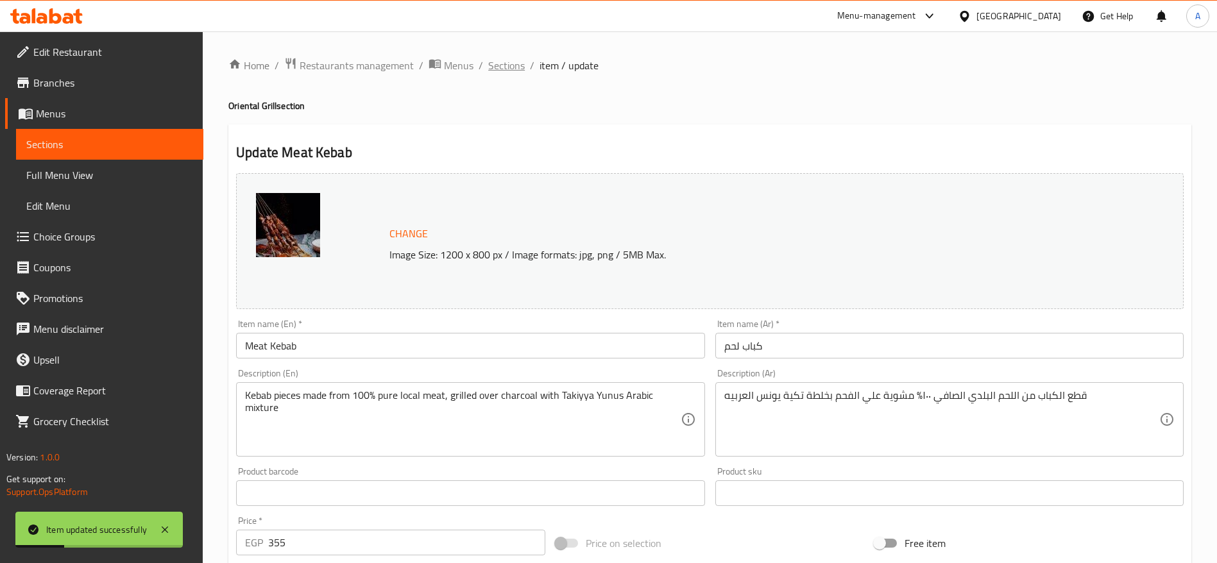
click at [511, 67] on span "Sections" at bounding box center [506, 65] width 37 height 15
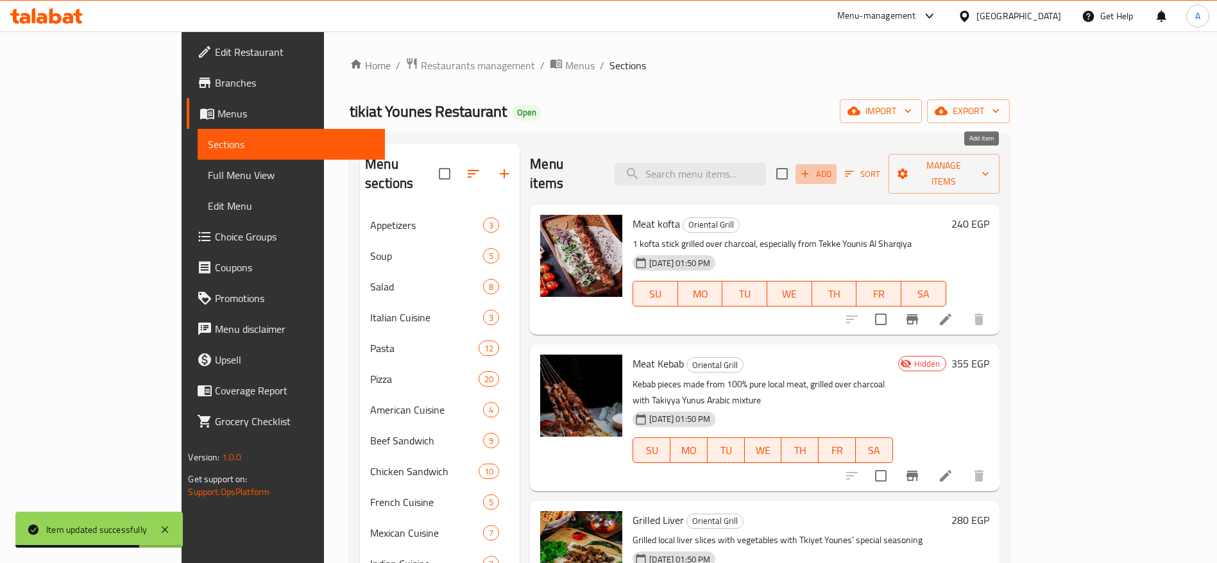
click at [833, 168] on span "Add" at bounding box center [816, 174] width 35 height 15
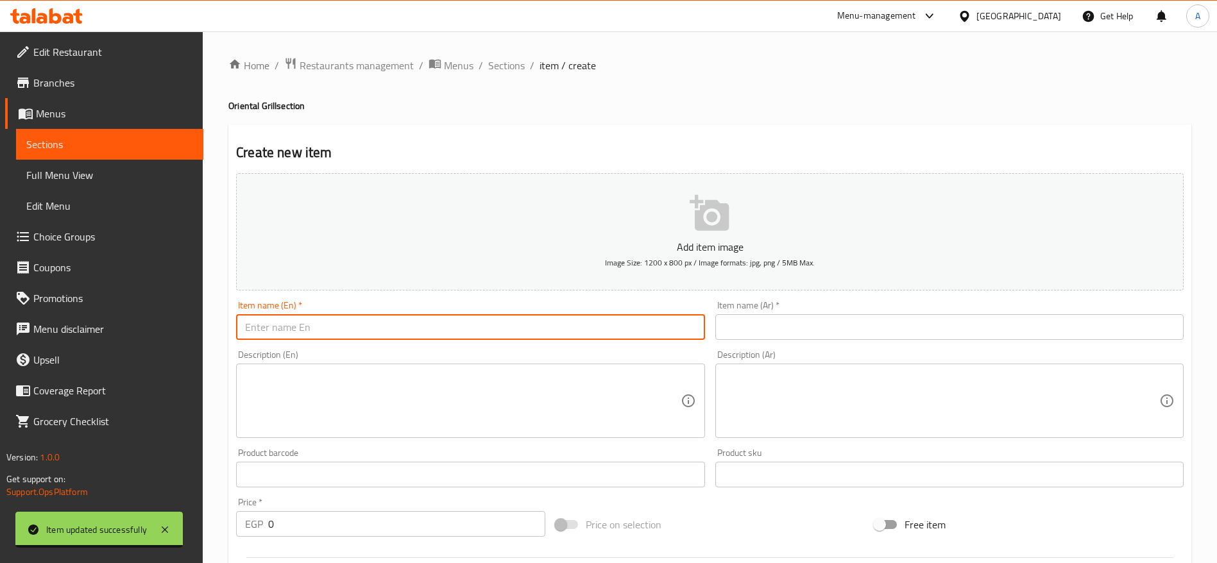
click at [636, 329] on input "text" at bounding box center [470, 327] width 468 height 26
type input "ة"
type input "Mixed Meats"
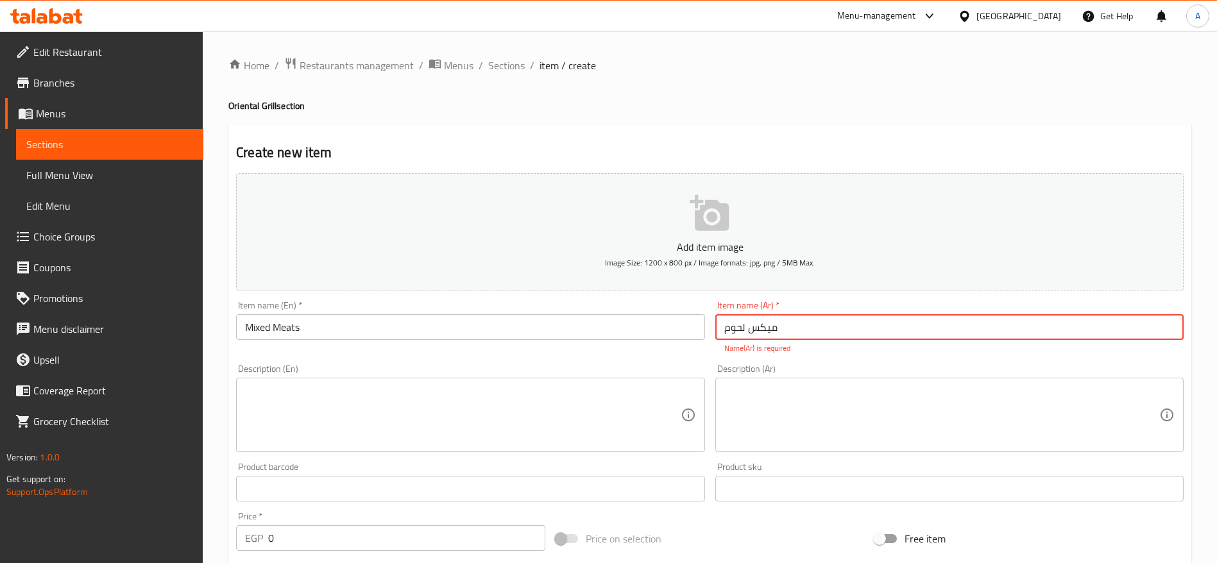
type input "ميكس لحوم"
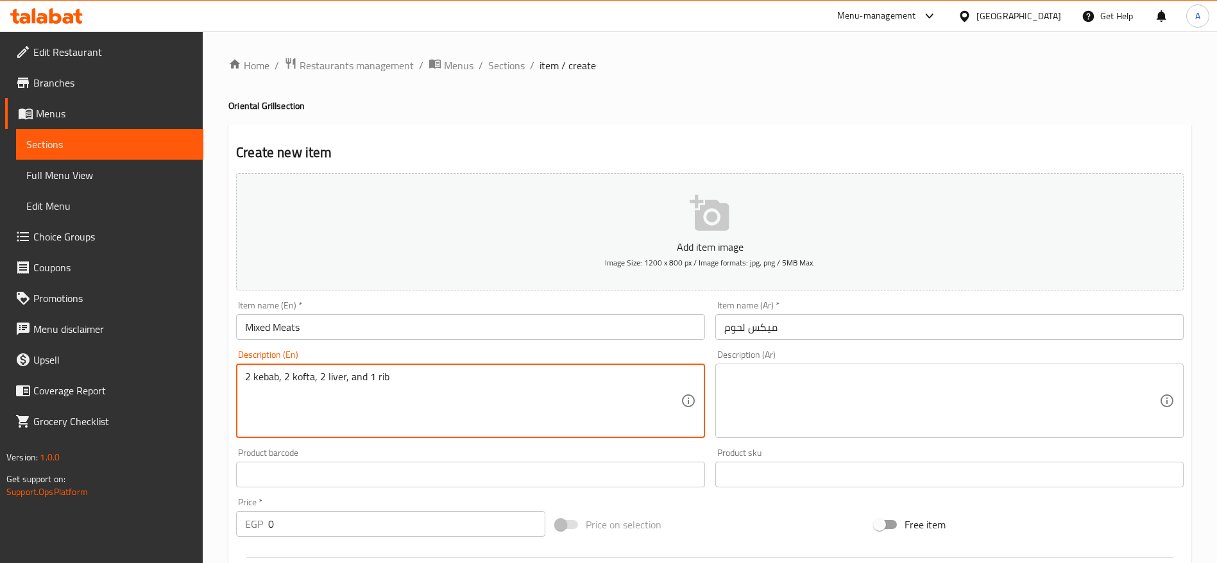
type textarea "2 kebab, 2 kofta, 2 liver, and 1 rib"
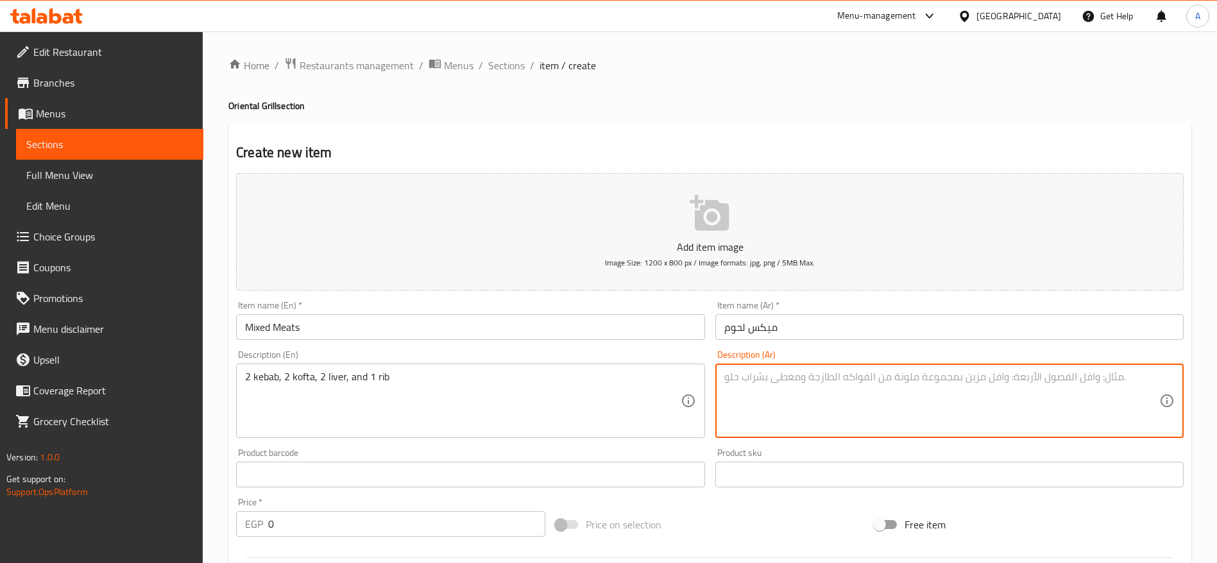
click at [763, 380] on textarea at bounding box center [941, 401] width 435 height 61
type textarea "2 كباب + 2 كفتة - 2 كبدة - 1ريش"
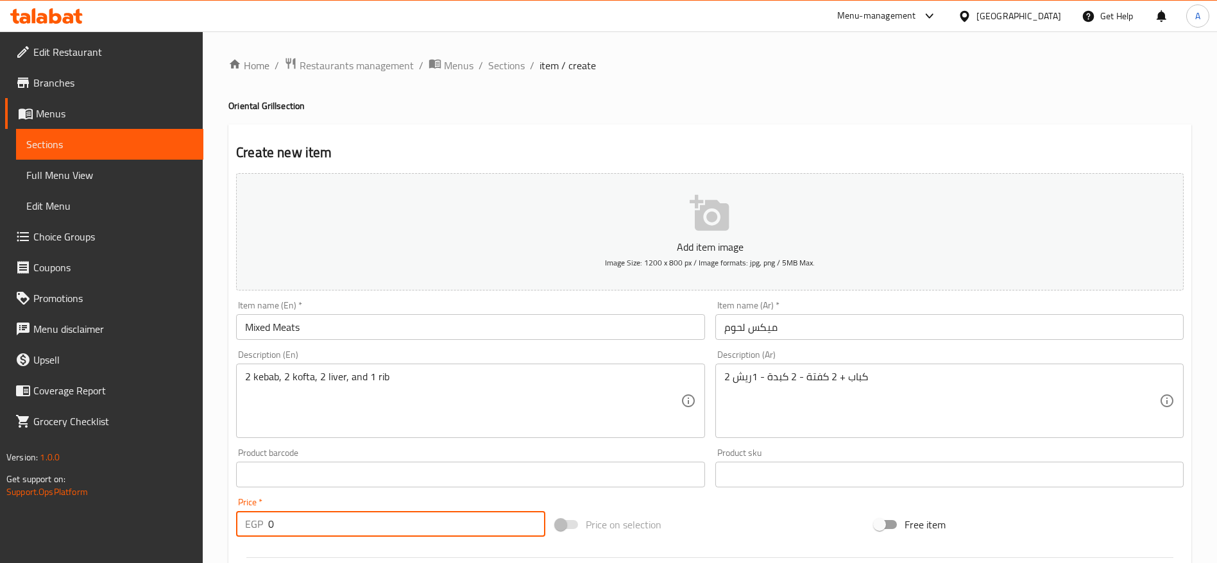
click at [471, 513] on input "0" at bounding box center [406, 524] width 277 height 26
type input "370"
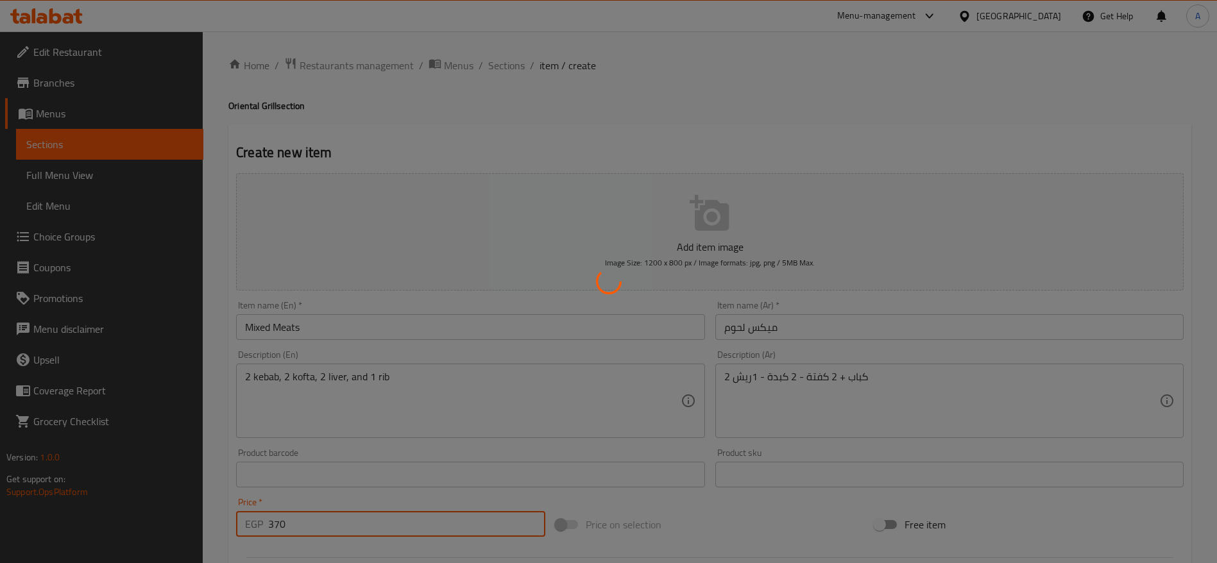
type input "0"
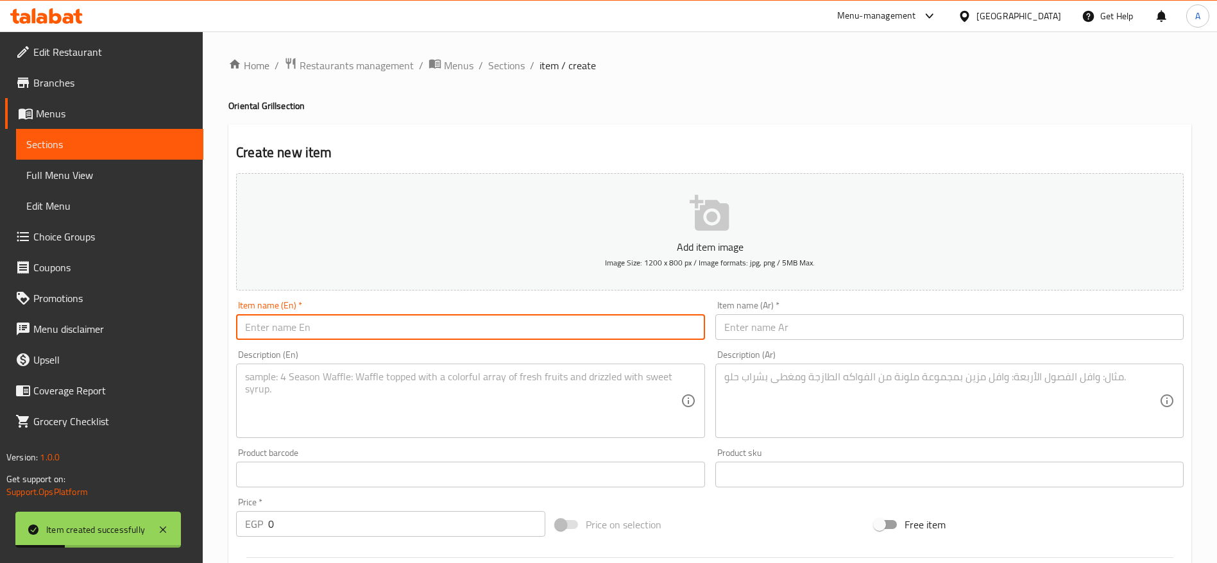
click at [414, 324] on input "text" at bounding box center [470, 327] width 468 height 26
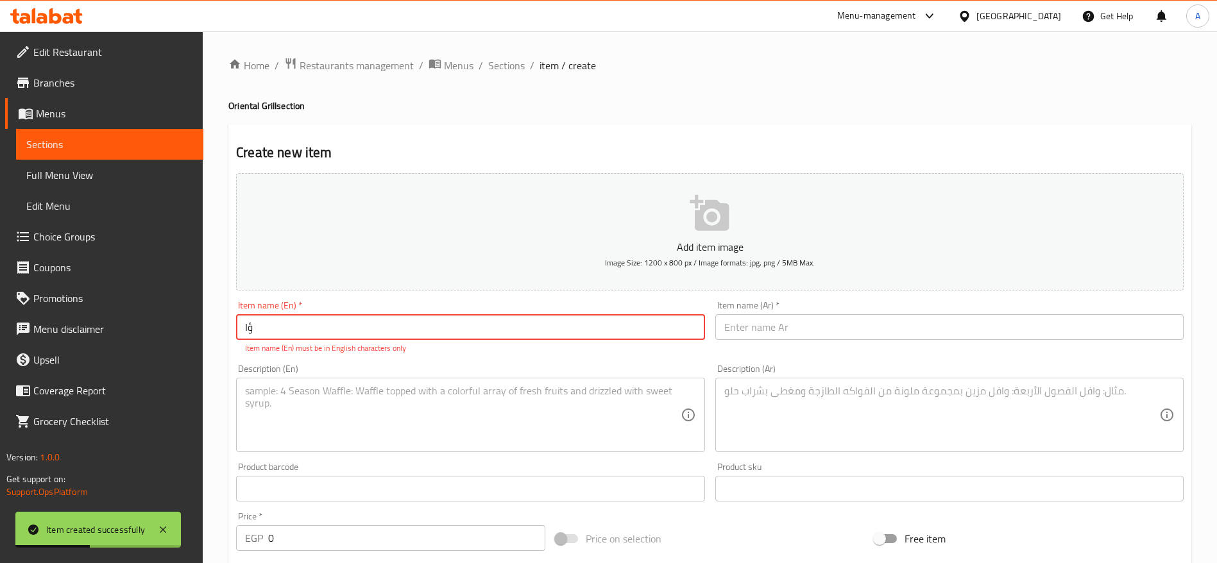
type input "ؤ"
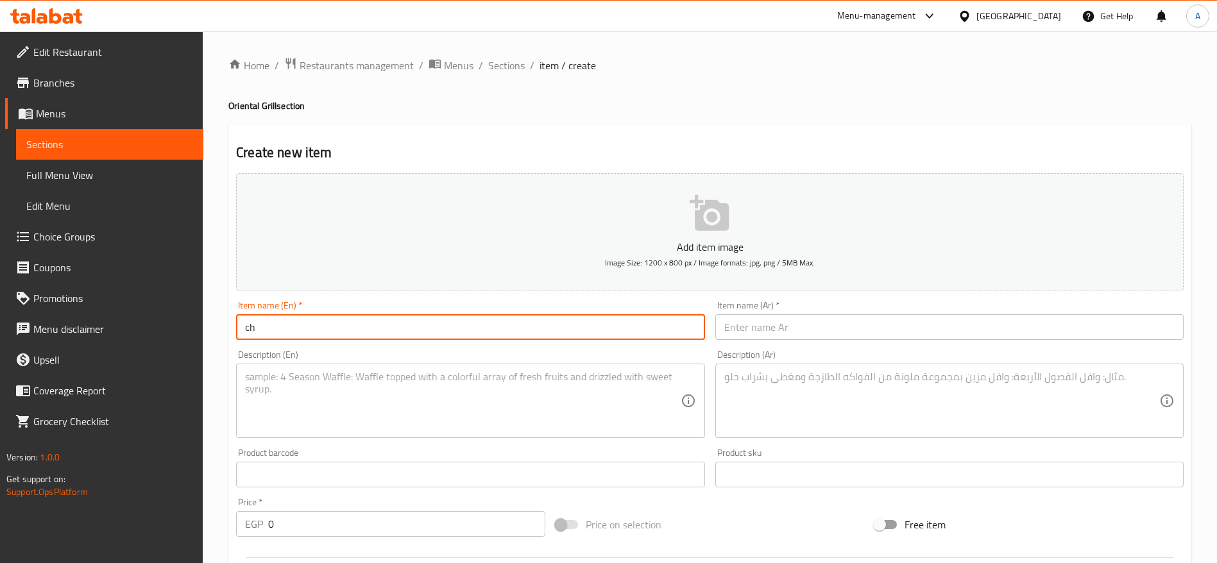
type input "c"
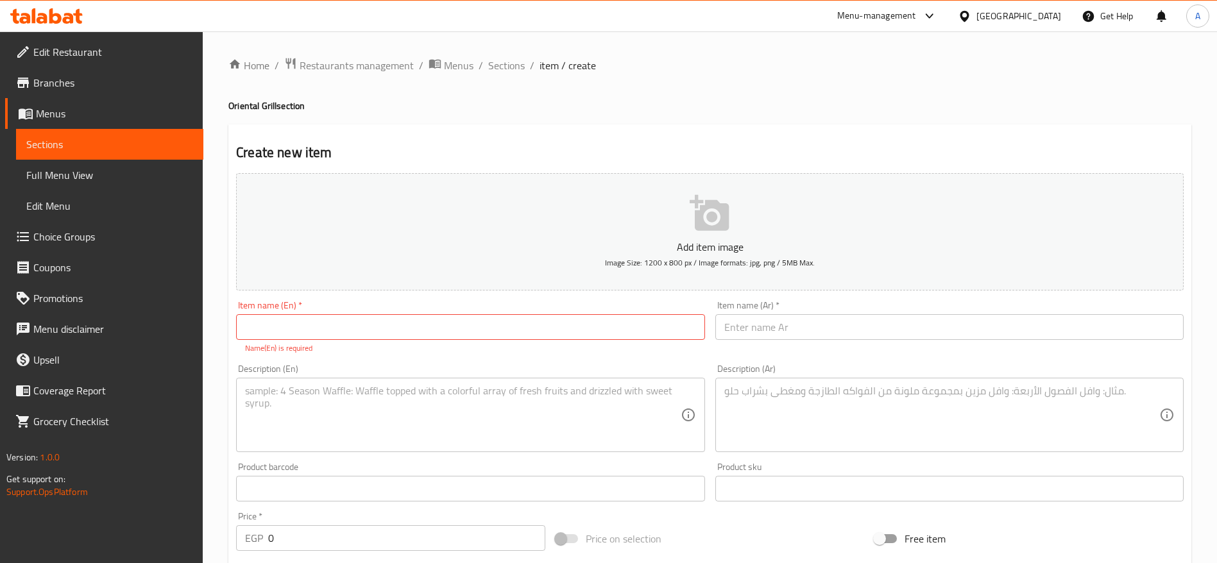
click at [780, 380] on div "Description (Ar)" at bounding box center [949, 415] width 468 height 74
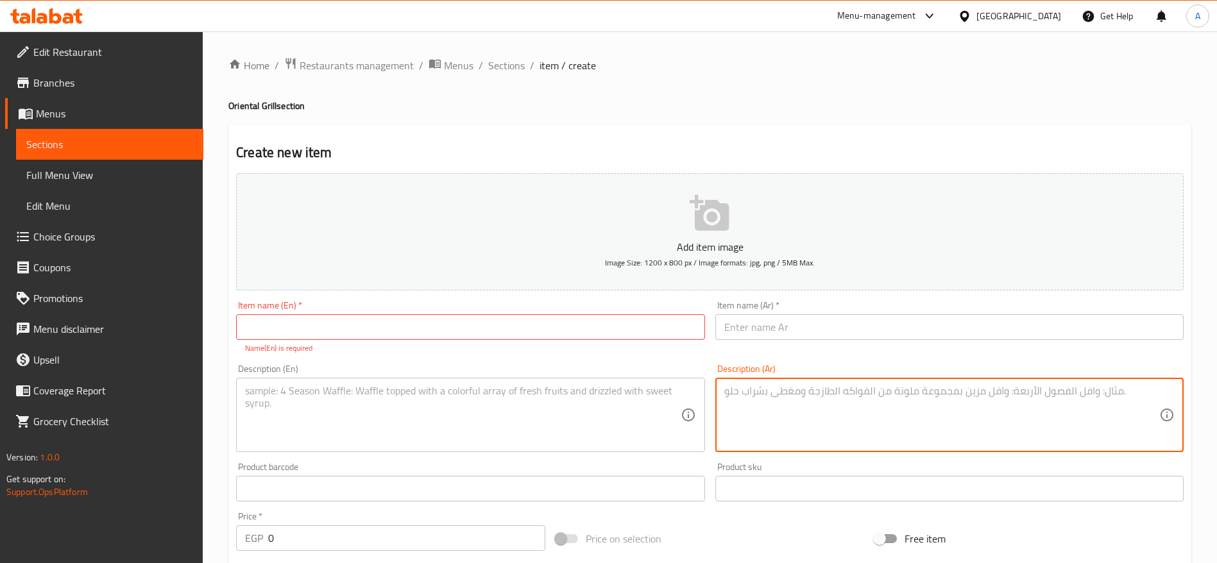
paste textarea "قطعة لحم موزة مطهية بتلو، تُقدم مع أرز الفتة."
type textarea "قطعة لحم موزة مطهية بتلو، تُقدم مع أرز الفتة."
click at [593, 411] on textarea at bounding box center [462, 415] width 435 height 61
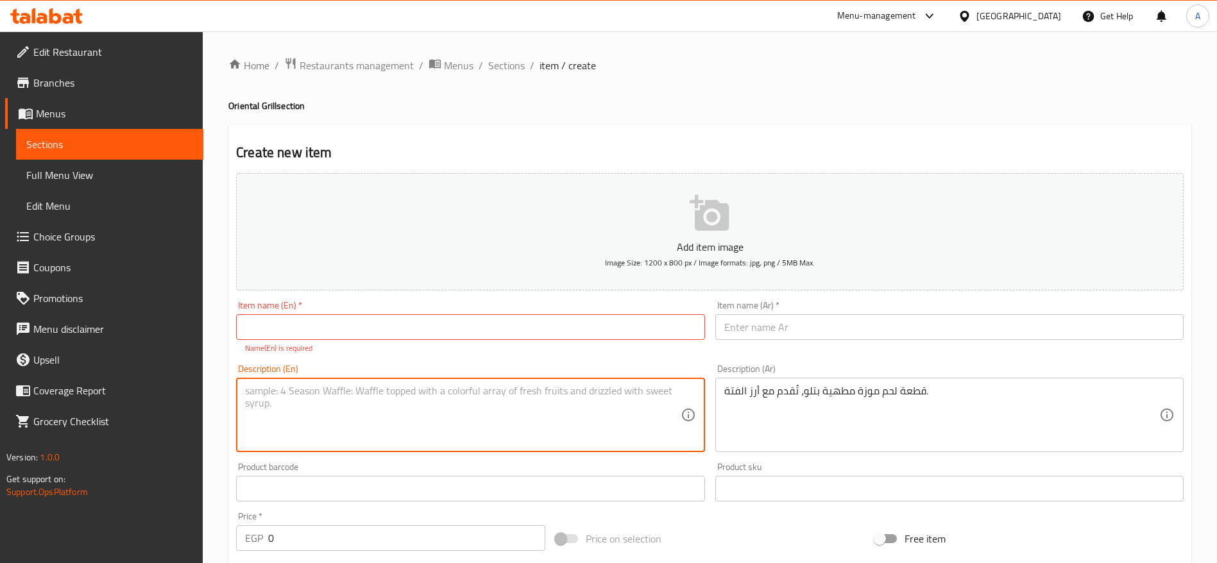
paste textarea "A tender veal shank served with fattah rice."
type textarea "A tender veal shank served with fattah rice."
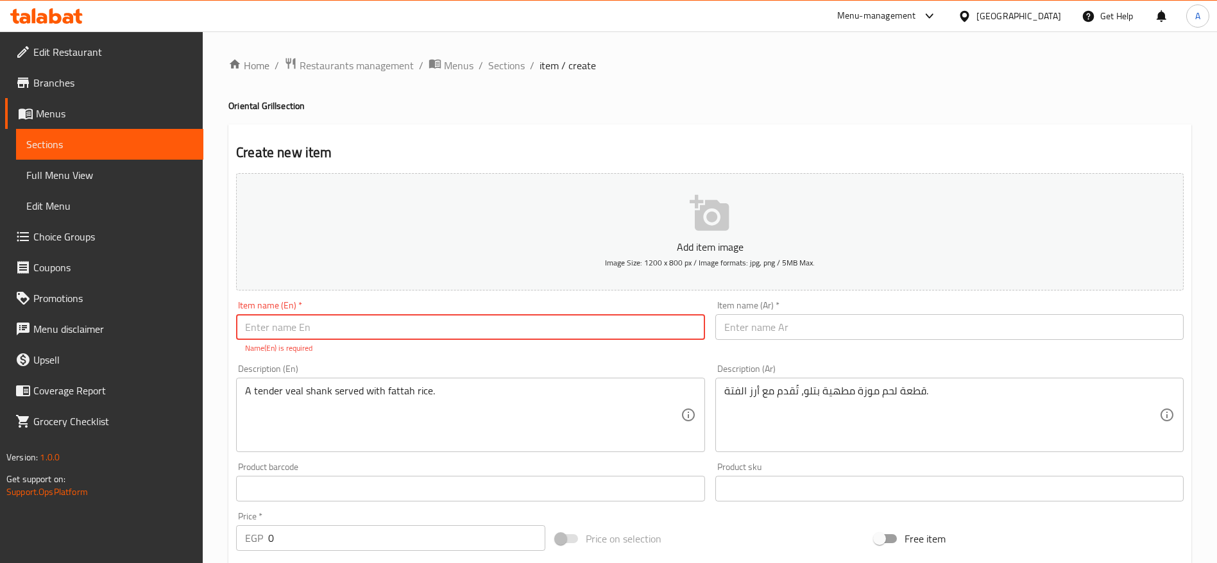
click at [436, 327] on input "text" at bounding box center [470, 327] width 468 height 26
paste input "veal shank"
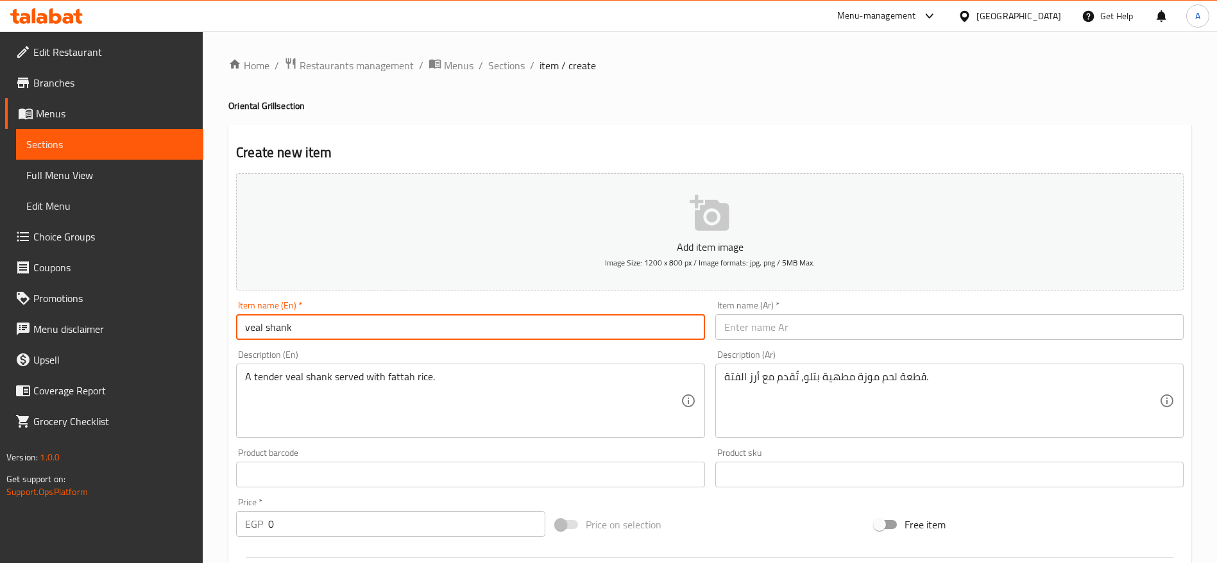
type input "veal shank"
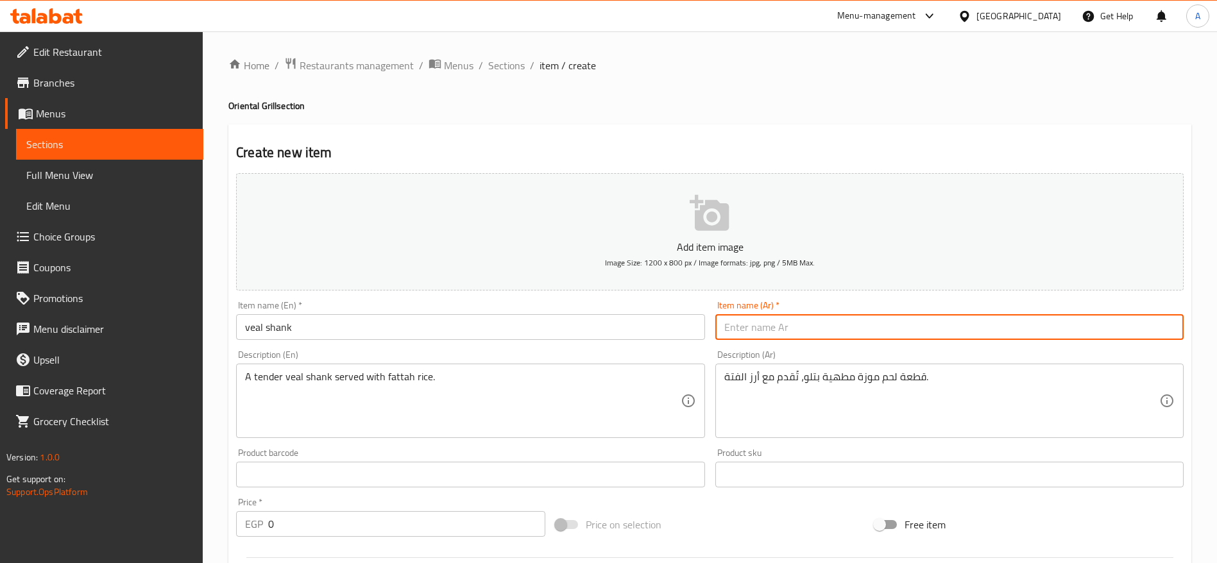
paste input "لحم موزة"
type input "لحم موزة"
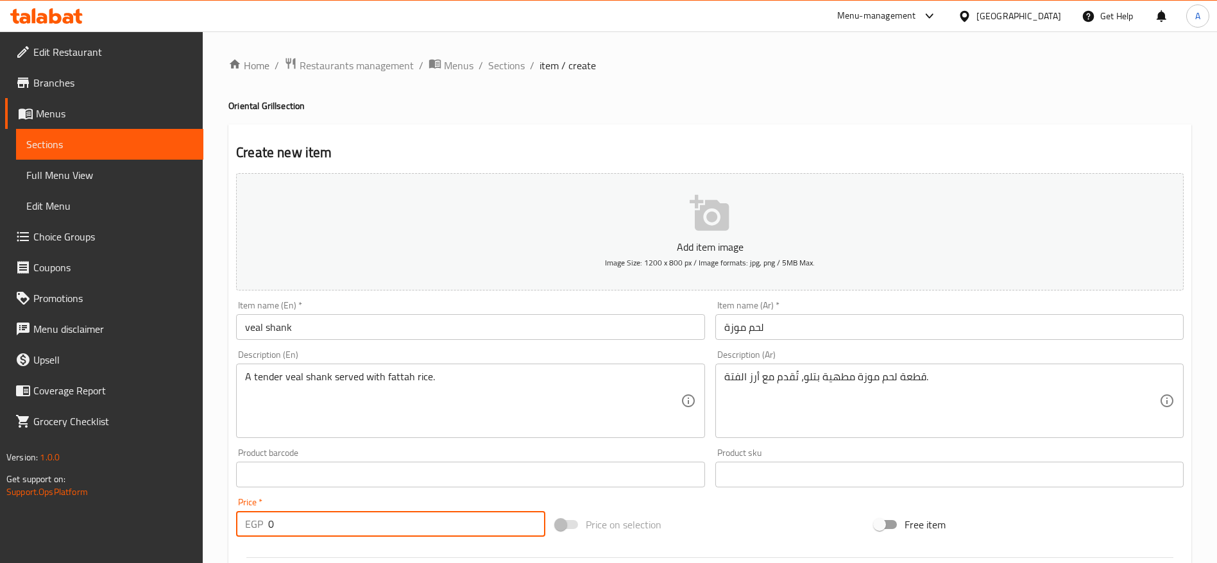
click at [409, 522] on input "0" at bounding box center [406, 524] width 277 height 26
type input "385"
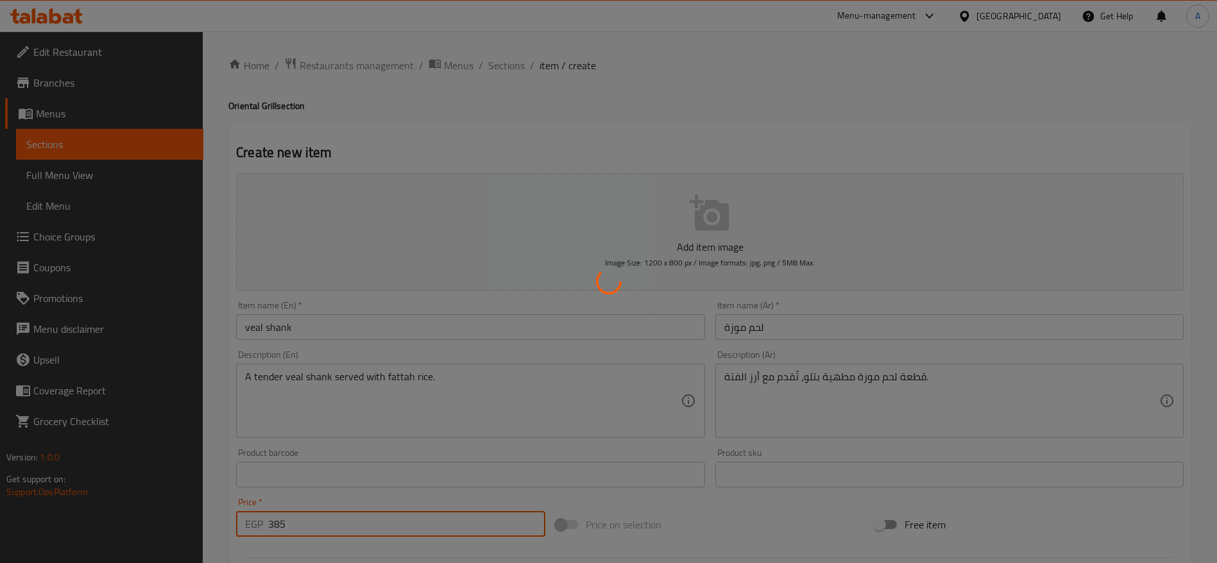
type input "0"
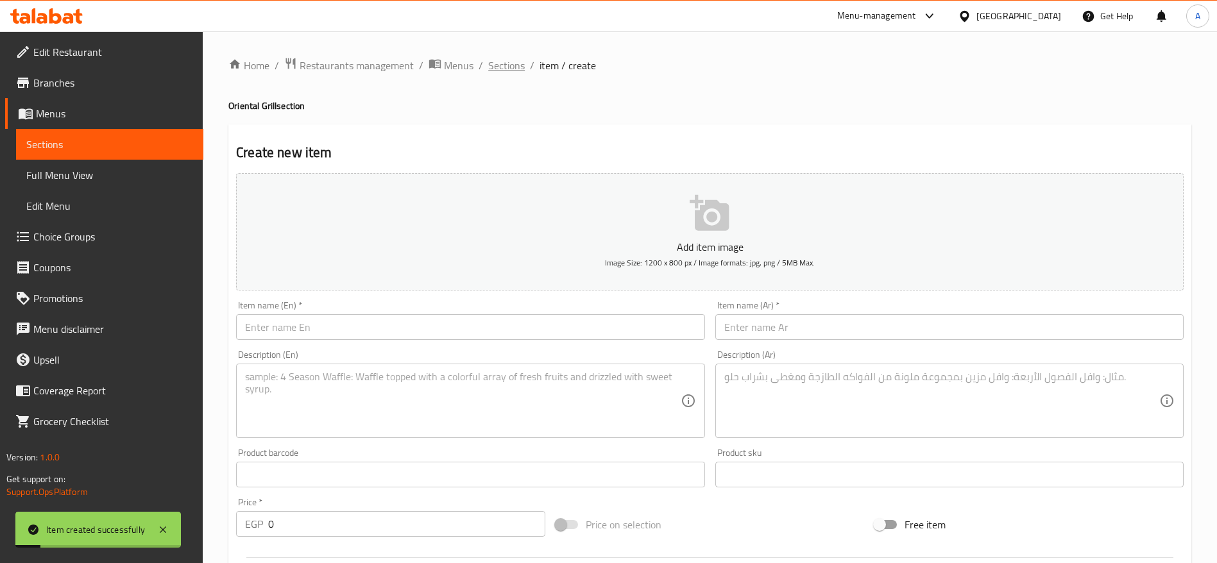
click at [513, 67] on span "Sections" at bounding box center [506, 65] width 37 height 15
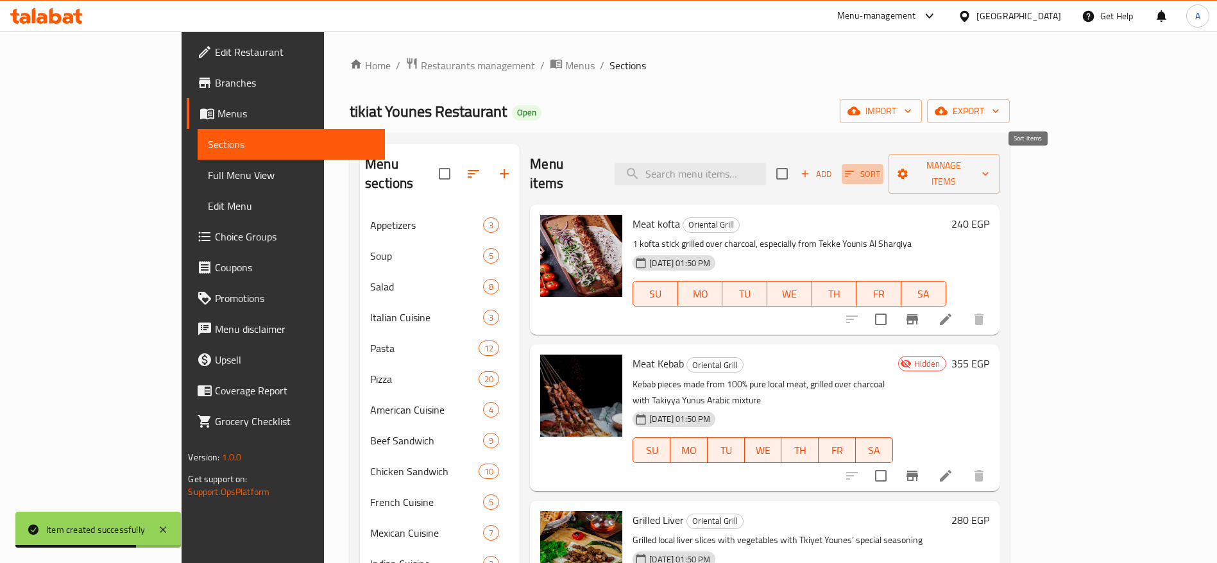
click at [883, 166] on button "Sort" at bounding box center [863, 174] width 42 height 20
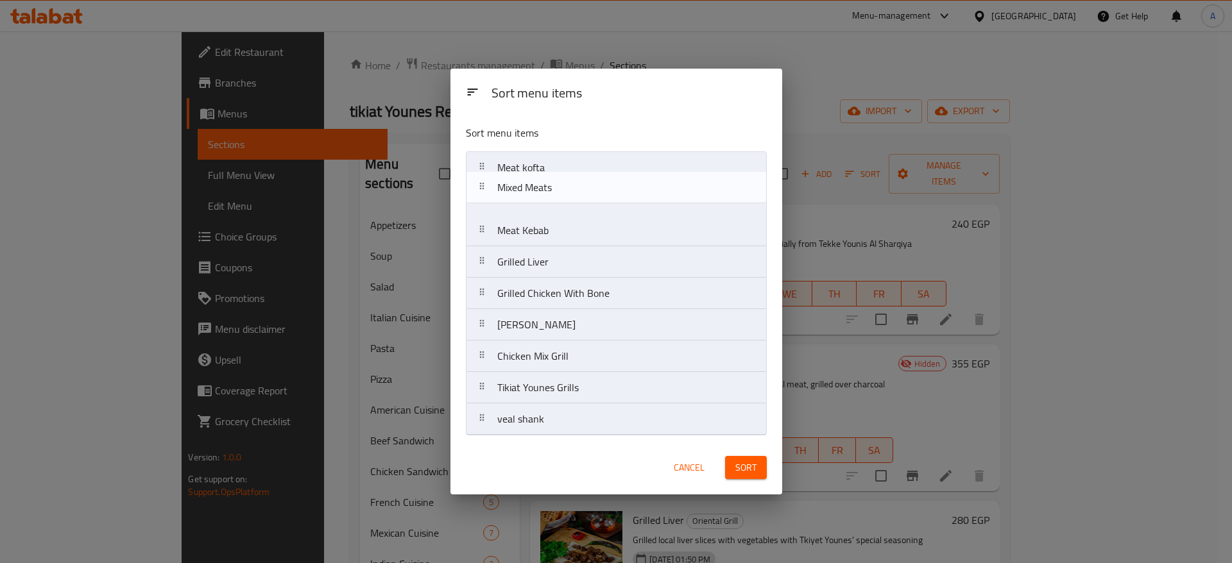
drag, startPoint x: 483, startPoint y: 390, endPoint x: 484, endPoint y: 182, distance: 208.5
click at [484, 182] on nav "Meat kofta Meat Kebab Grilled Liver Grilled Chicken With Bone Shish Tawouk Chic…" at bounding box center [616, 293] width 301 height 284
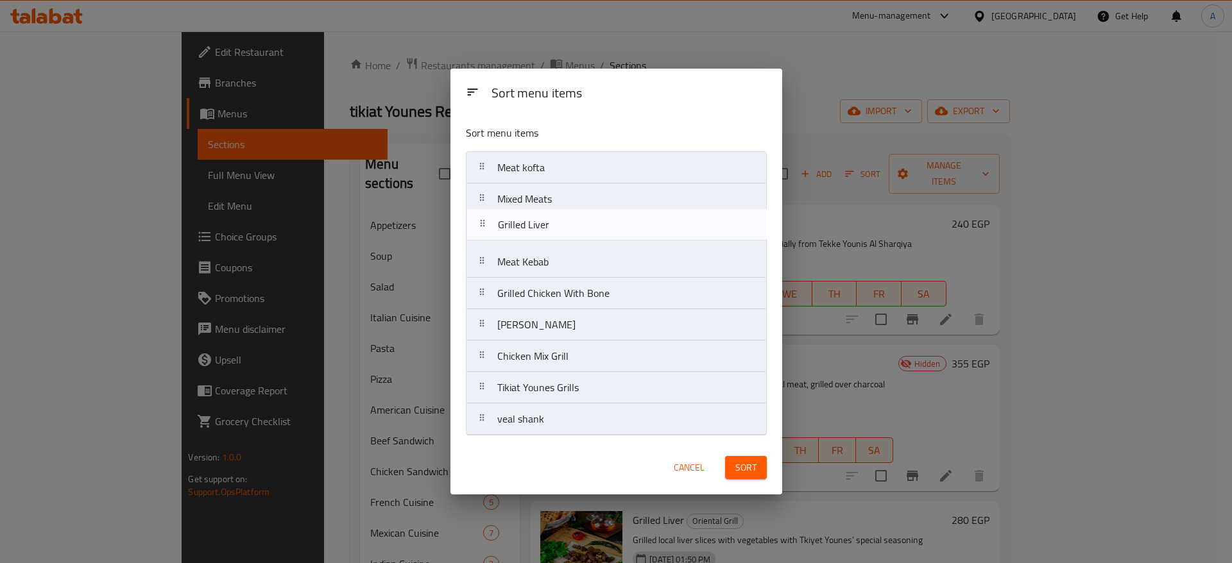
drag, startPoint x: 478, startPoint y: 266, endPoint x: 479, endPoint y: 225, distance: 41.1
click at [479, 225] on nav "Meat kofta Mixed Meats Meat Kebab Grilled Liver Grilled Chicken With Bone Shish…" at bounding box center [616, 293] width 301 height 284
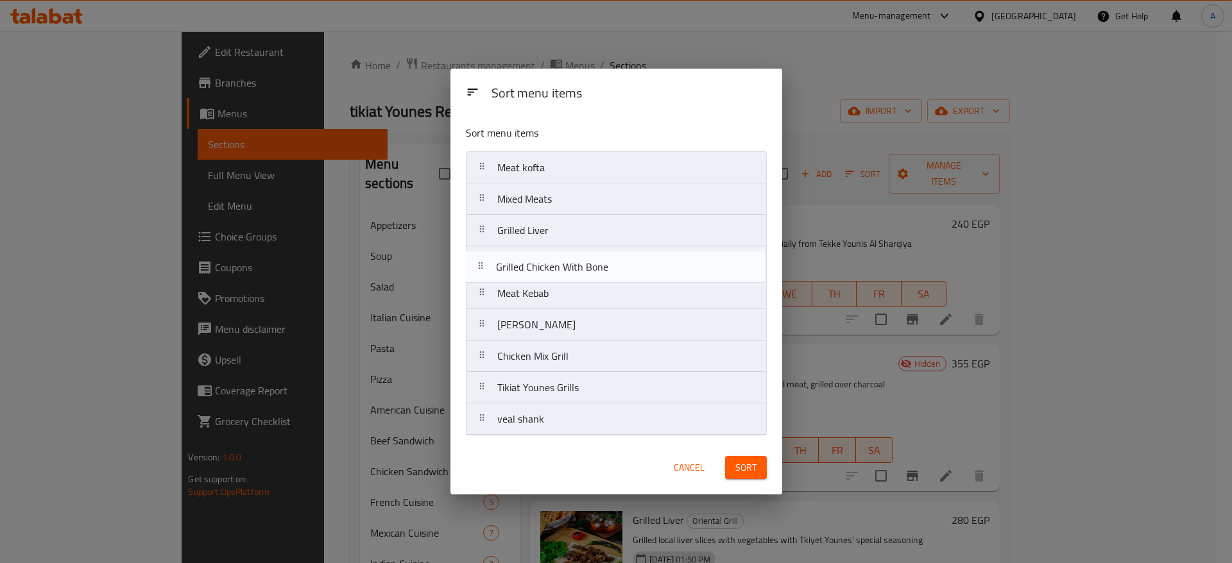
drag, startPoint x: 484, startPoint y: 298, endPoint x: 482, endPoint y: 266, distance: 32.8
click at [482, 266] on nav "Meat kofta Mixed Meats Grilled Liver Meat Kebab Grilled Chicken With Bone Shish…" at bounding box center [616, 293] width 301 height 284
drag, startPoint x: 483, startPoint y: 333, endPoint x: 477, endPoint y: 287, distance: 46.0
click at [477, 287] on nav "Meat kofta Mixed Meats Grilled Liver Grilled Chicken With Bone Meat Kebab Shish…" at bounding box center [616, 293] width 301 height 284
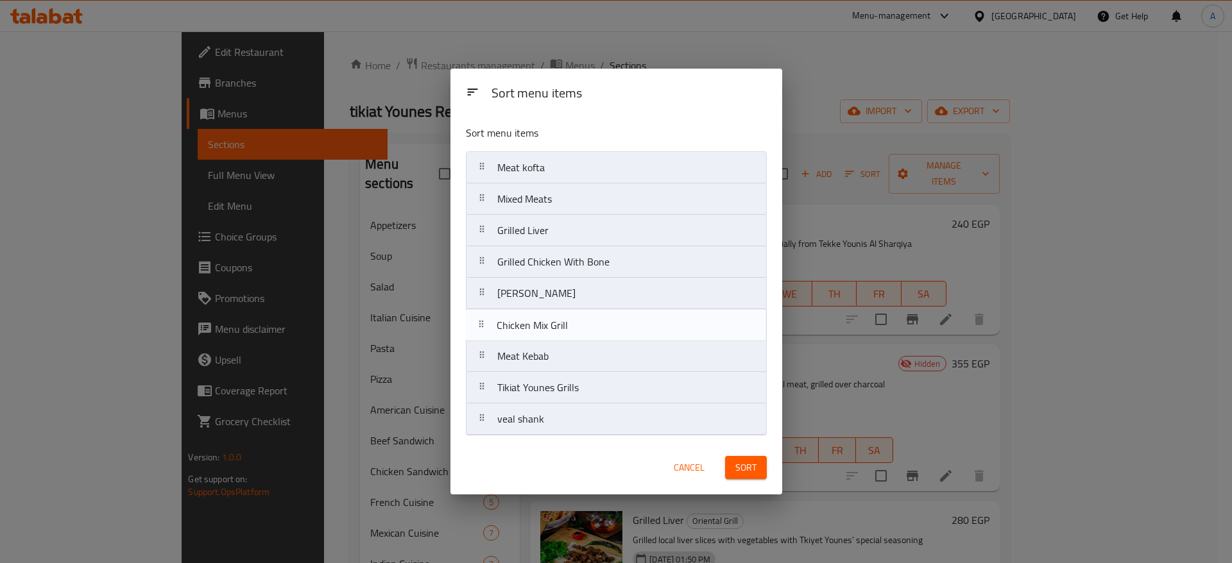
drag, startPoint x: 487, startPoint y: 365, endPoint x: 486, endPoint y: 330, distance: 34.7
click at [486, 330] on nav "Meat kofta Mixed Meats Grilled Liver Grilled Chicken With Bone Shish Tawouk Mea…" at bounding box center [616, 293] width 301 height 284
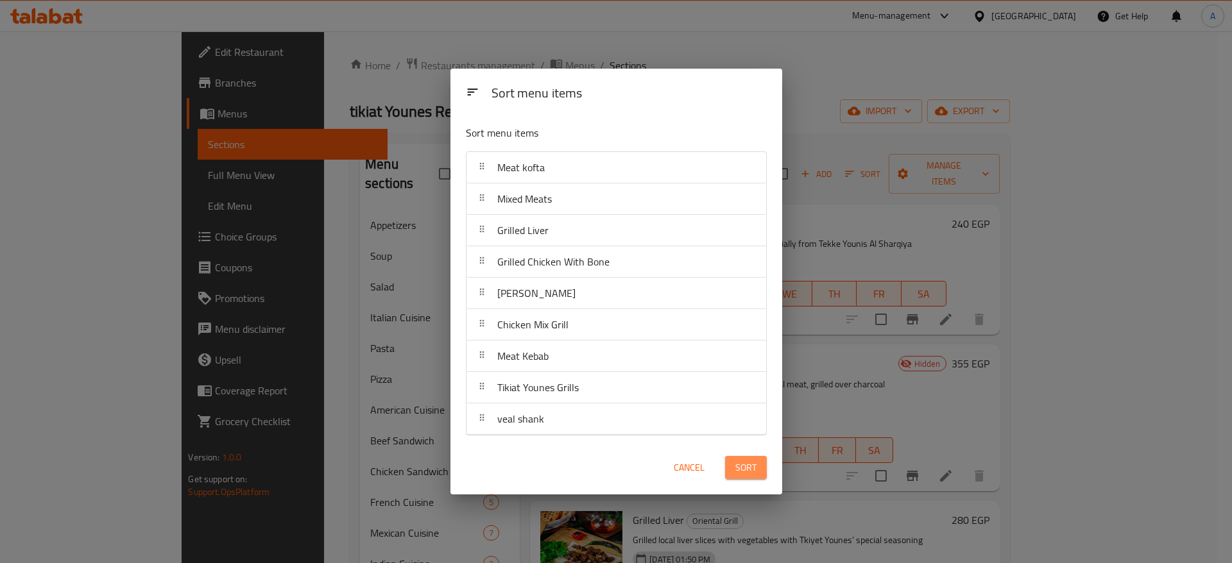
click at [737, 474] on span "Sort" at bounding box center [745, 468] width 21 height 16
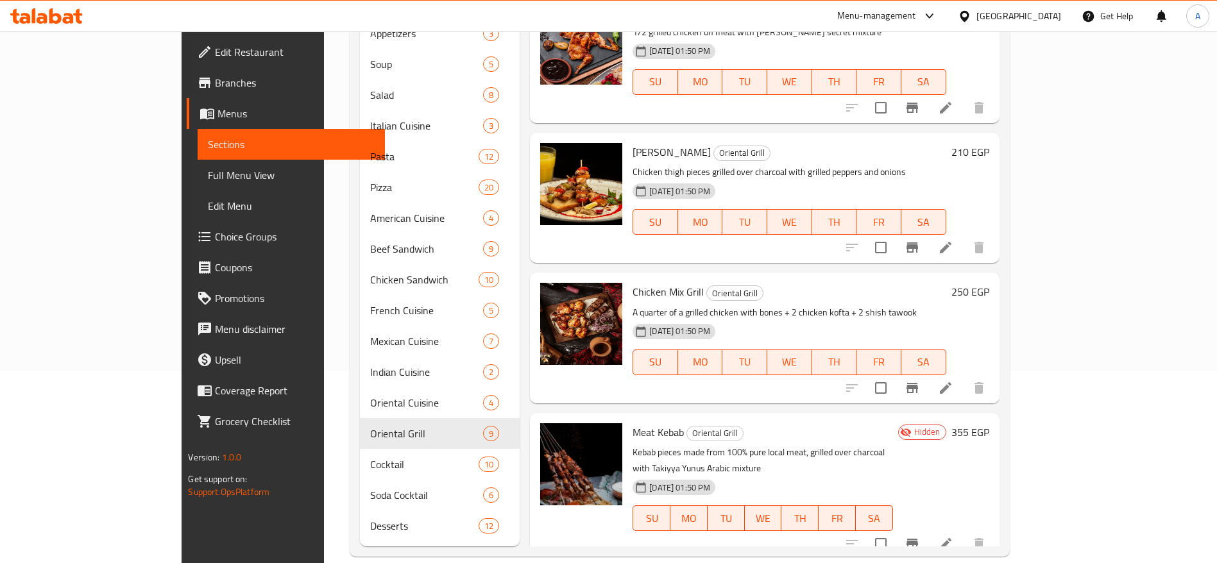
scroll to position [718, 0]
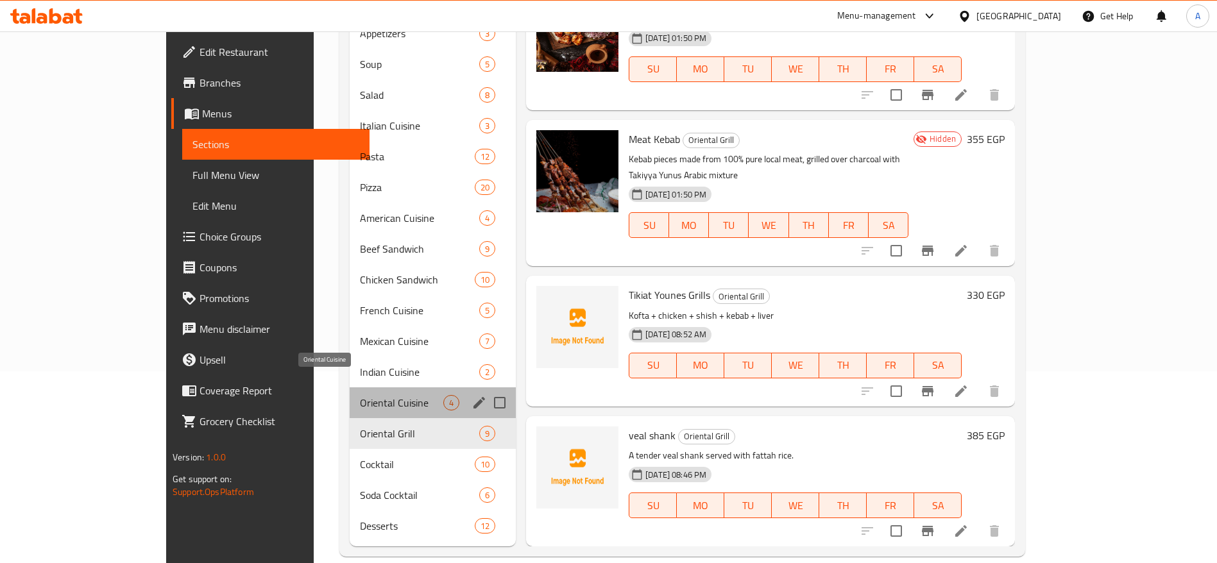
click at [360, 395] on span "Oriental Cuisine" at bounding box center [401, 402] width 83 height 15
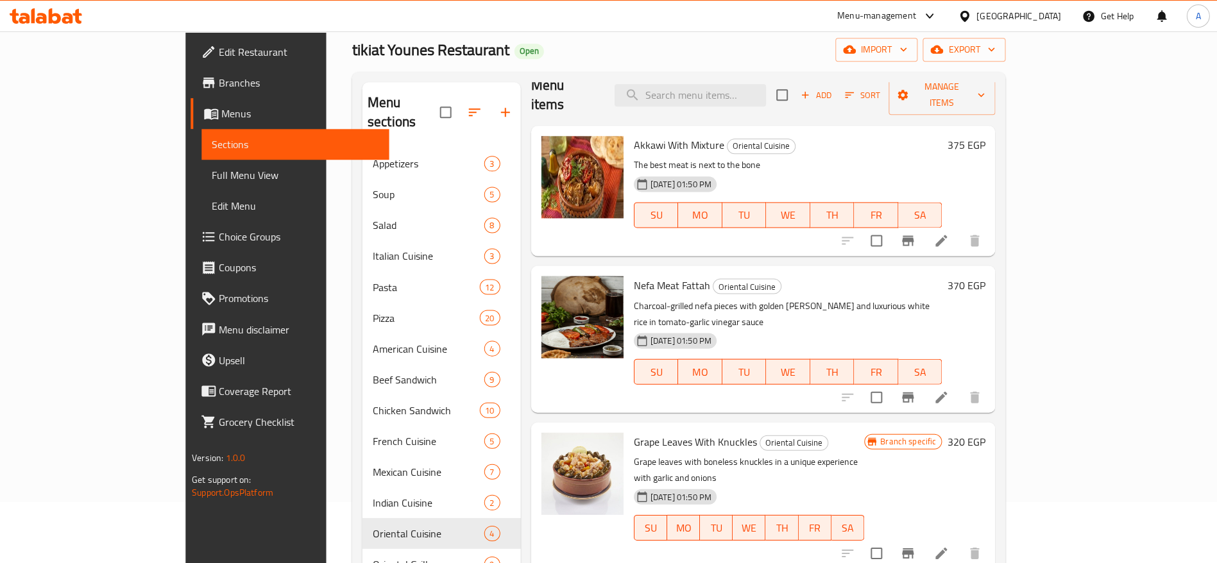
scroll to position [62, 0]
click at [959, 229] on li at bounding box center [941, 240] width 36 height 23
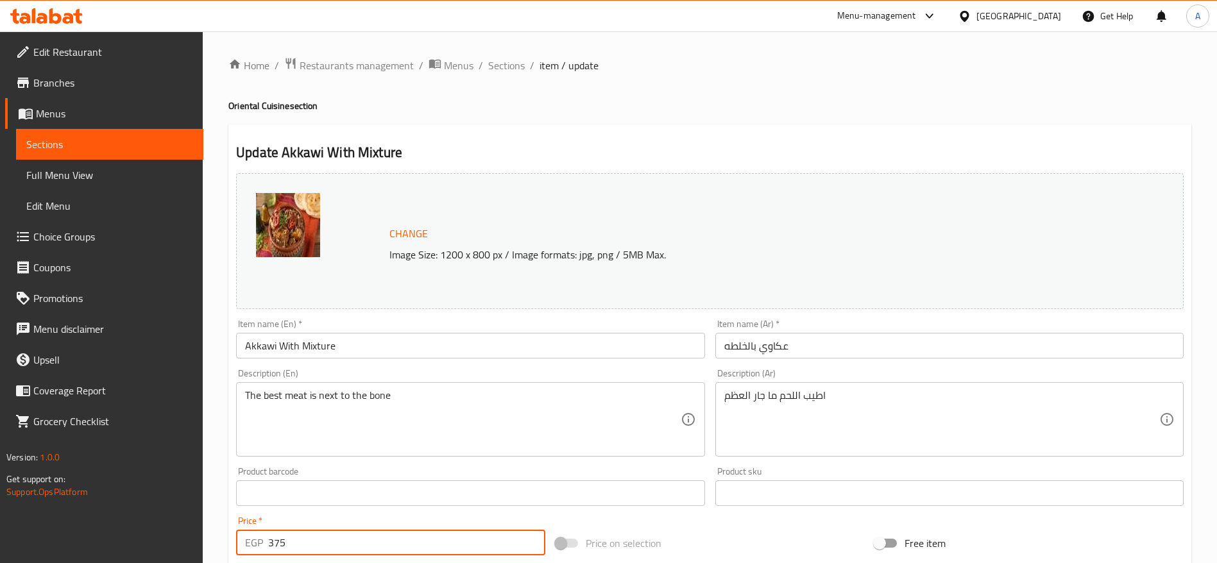
click at [397, 532] on input "375" at bounding box center [406, 543] width 277 height 26
type input "370"
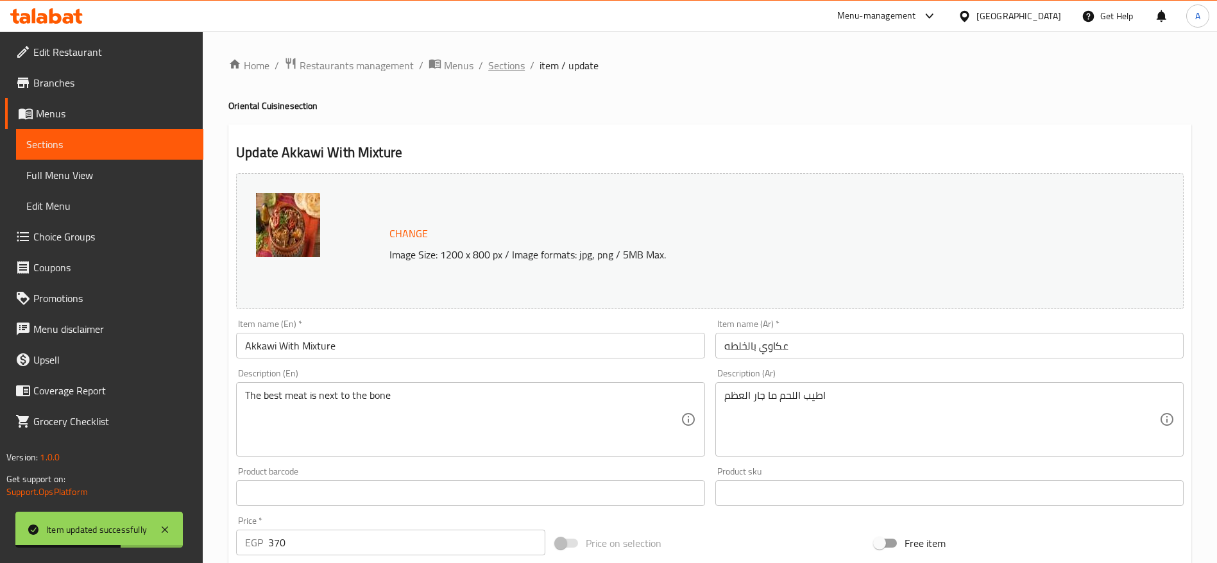
click at [511, 60] on span "Sections" at bounding box center [506, 65] width 37 height 15
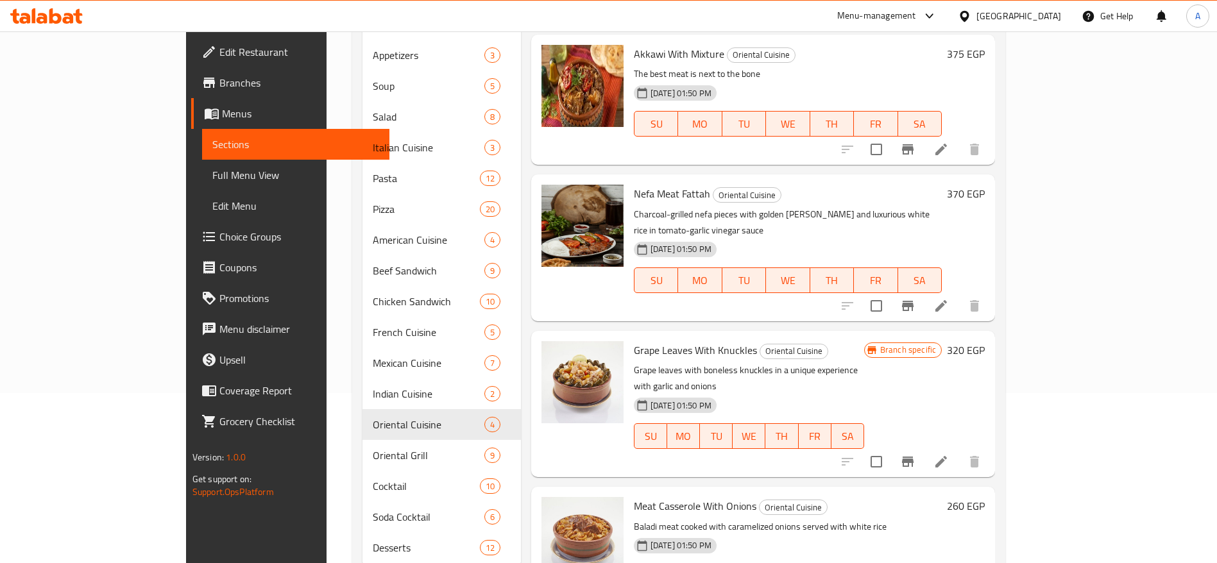
scroll to position [192, 0]
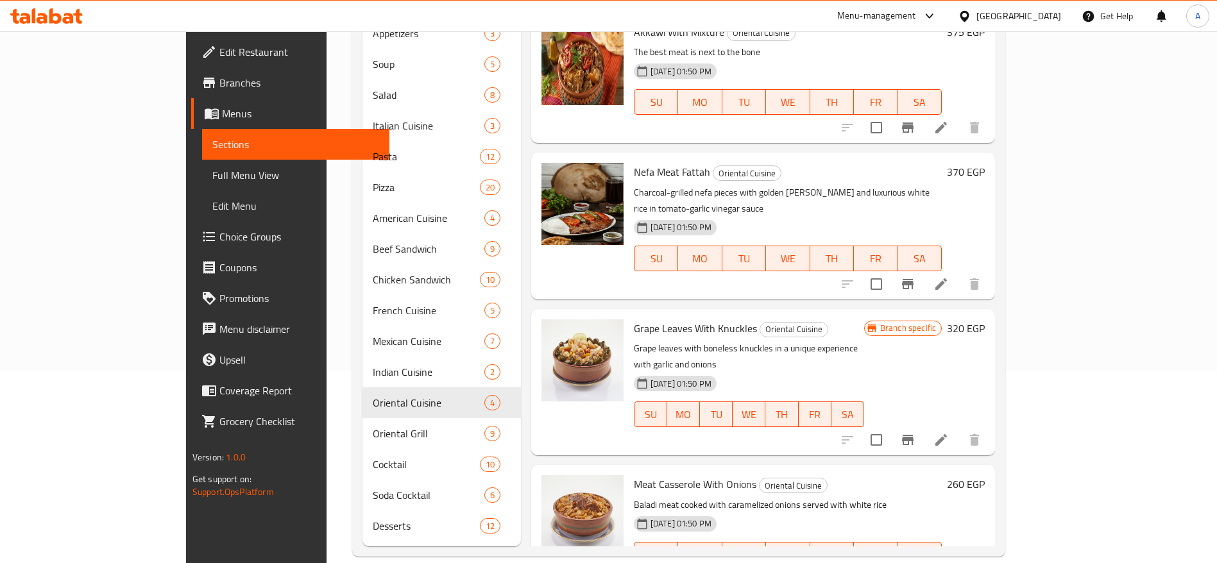
drag, startPoint x: 1166, startPoint y: 370, endPoint x: 1165, endPoint y: 382, distance: 12.2
click at [995, 382] on div "Grape Leaves With Knuckles Oriental Cuisine Grape leaves with boneless knuckles…" at bounding box center [763, 382] width 464 height 146
click at [947, 434] on icon at bounding box center [941, 440] width 12 height 12
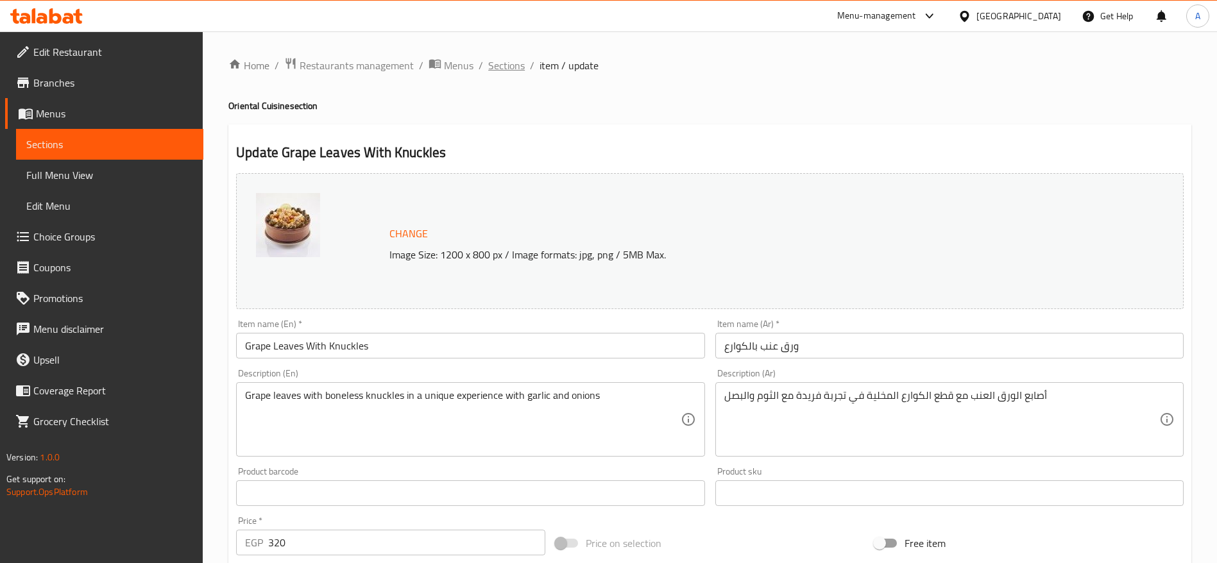
click at [511, 68] on span "Sections" at bounding box center [506, 65] width 37 height 15
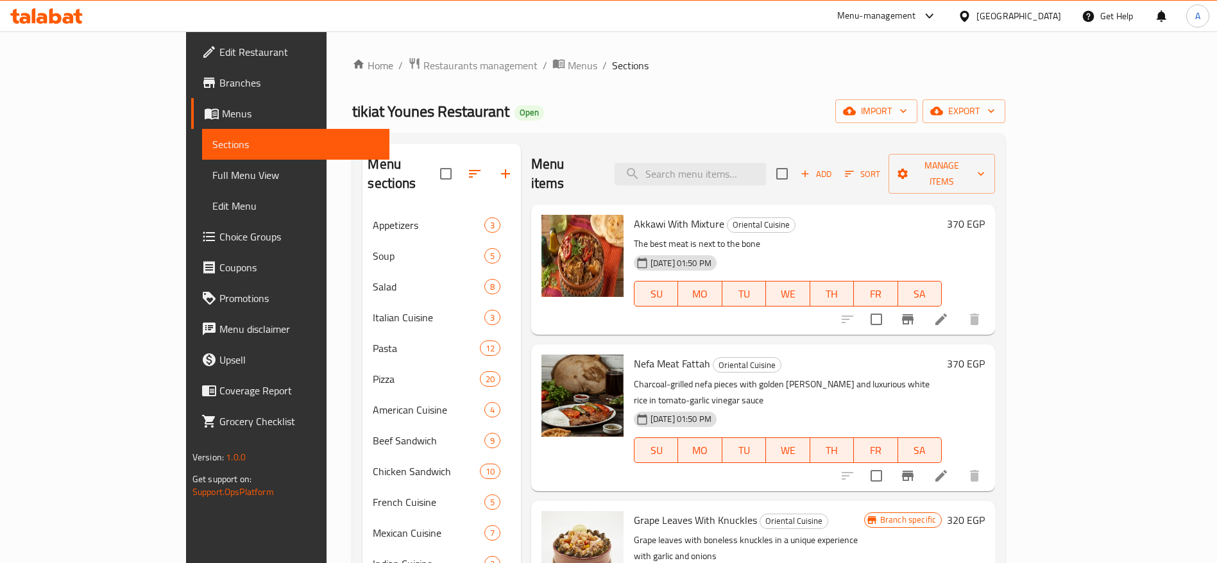
scroll to position [192, 0]
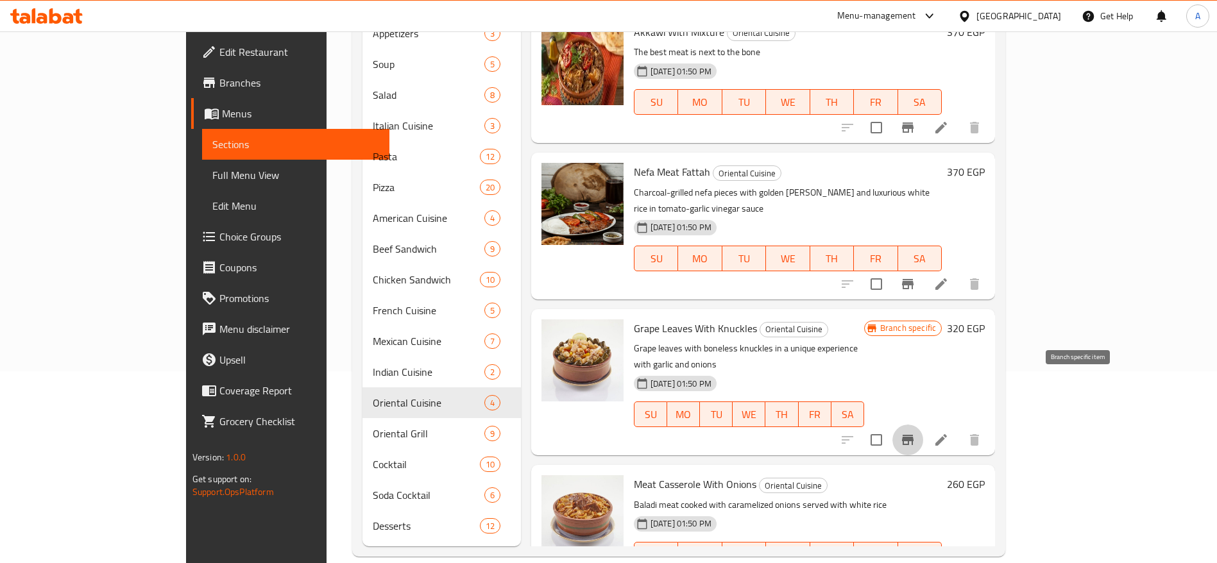
click at [914, 435] on icon "Branch-specific-item" at bounding box center [908, 440] width 12 height 10
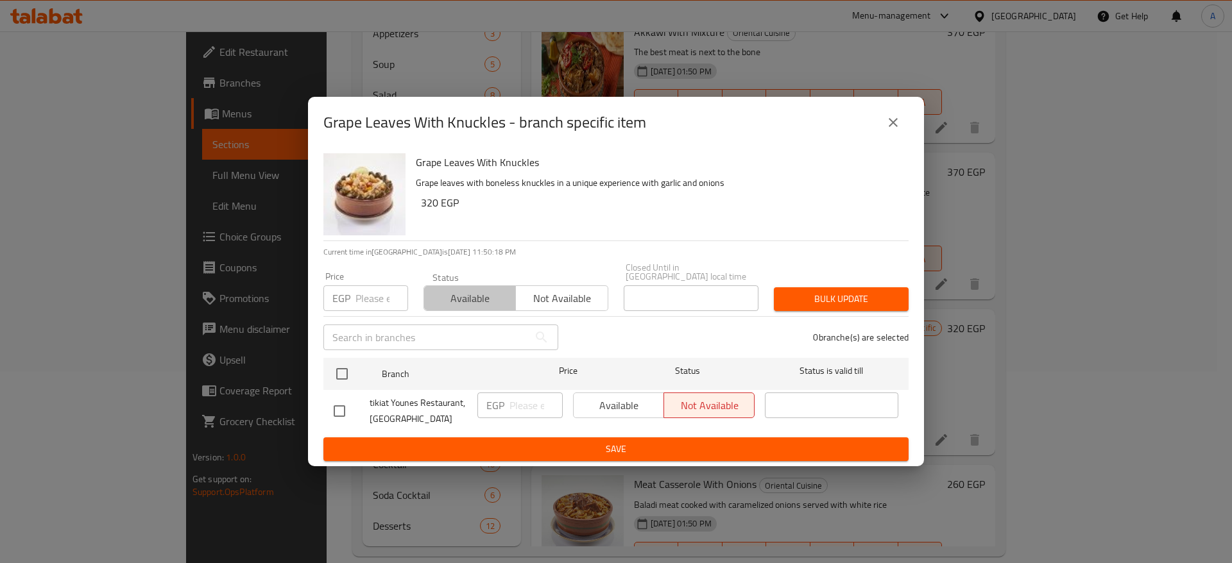
click at [493, 289] on span "Available" at bounding box center [469, 298] width 81 height 19
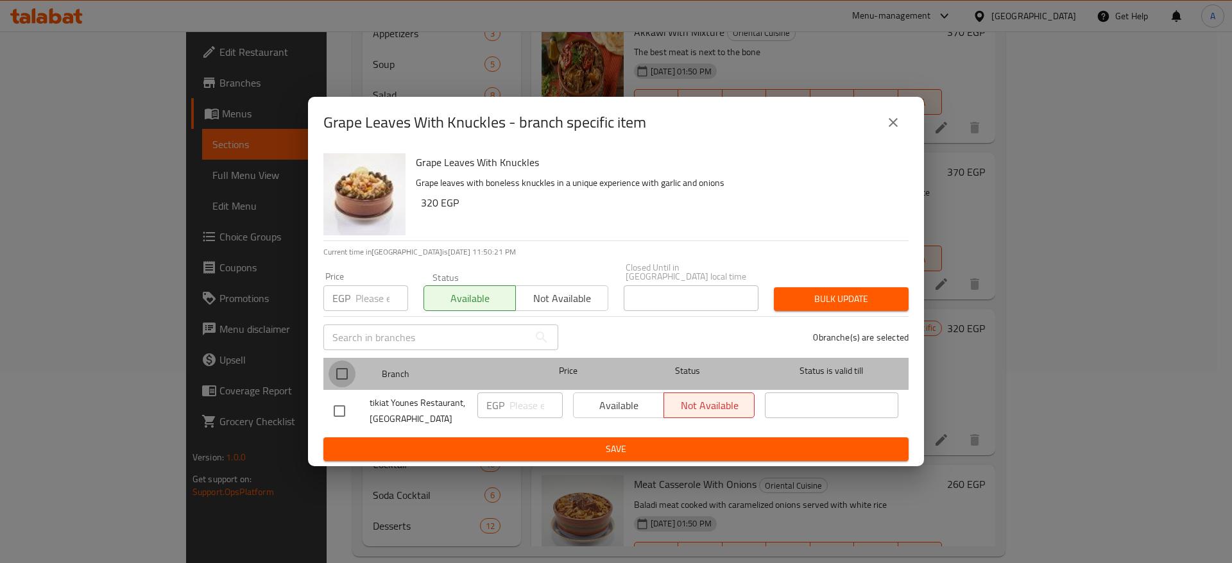
click at [334, 369] on input "checkbox" at bounding box center [341, 374] width 27 height 27
checkbox input "true"
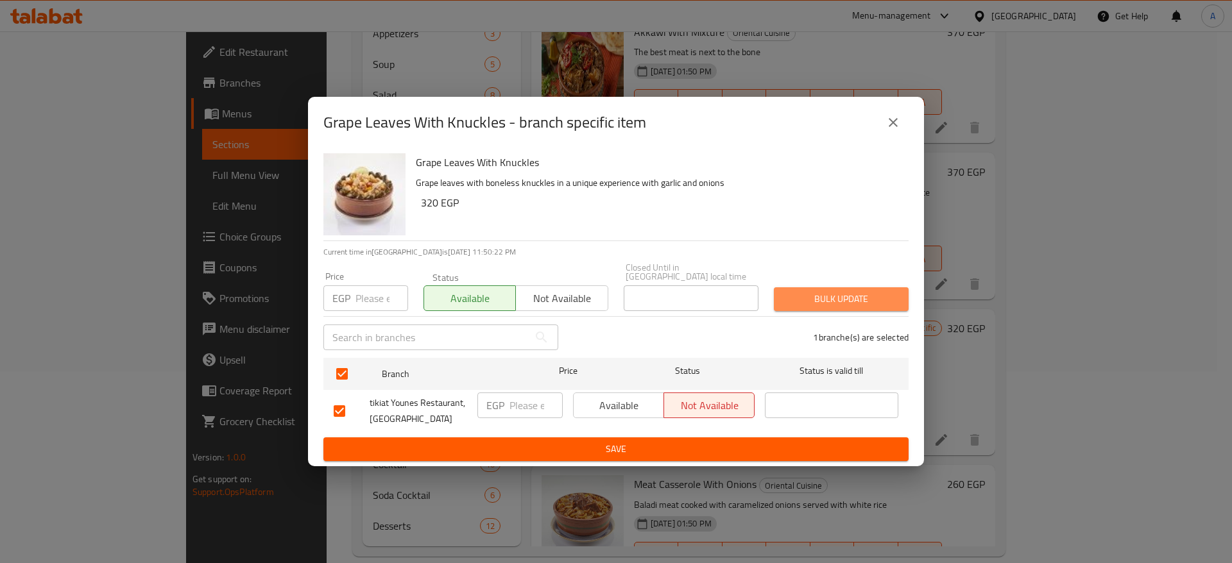
click at [826, 300] on span "Bulk update" at bounding box center [841, 299] width 114 height 16
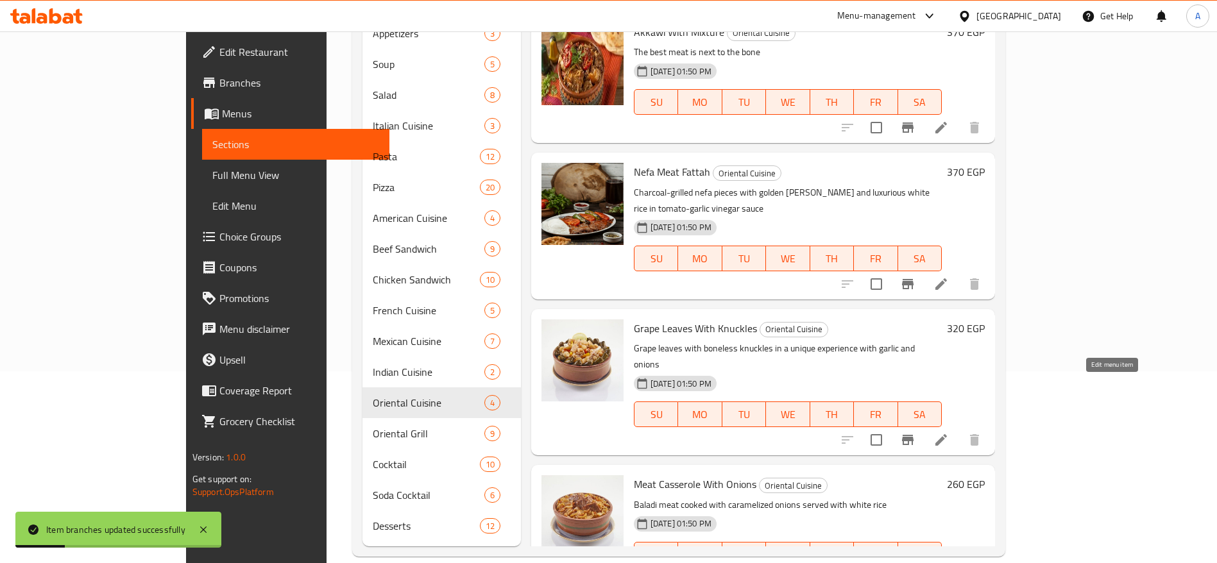
click at [947, 434] on icon at bounding box center [941, 440] width 12 height 12
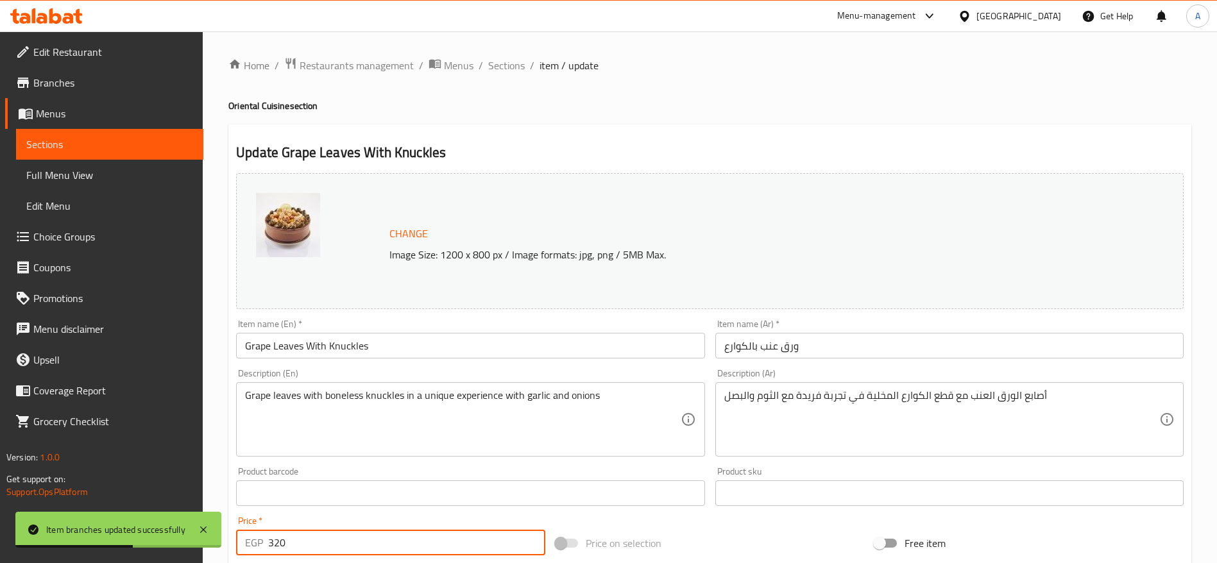
click at [361, 534] on input "320" at bounding box center [406, 543] width 277 height 26
click at [342, 543] on input "380" at bounding box center [406, 543] width 277 height 26
type input "380"
click at [342, 543] on input "380" at bounding box center [406, 543] width 277 height 26
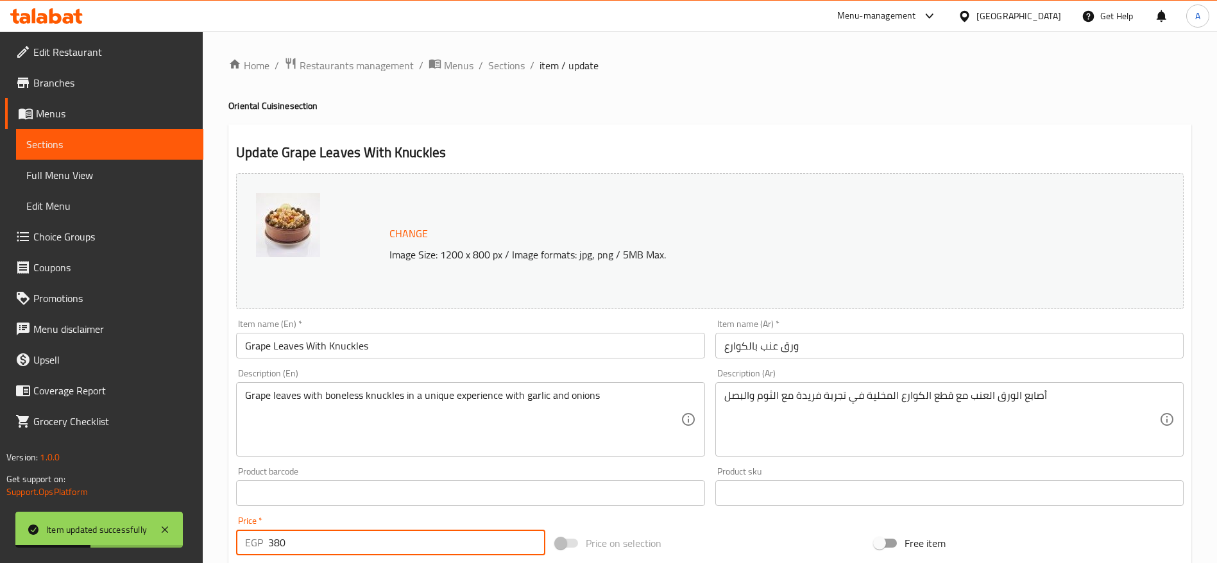
click at [342, 543] on input "380" at bounding box center [406, 543] width 277 height 26
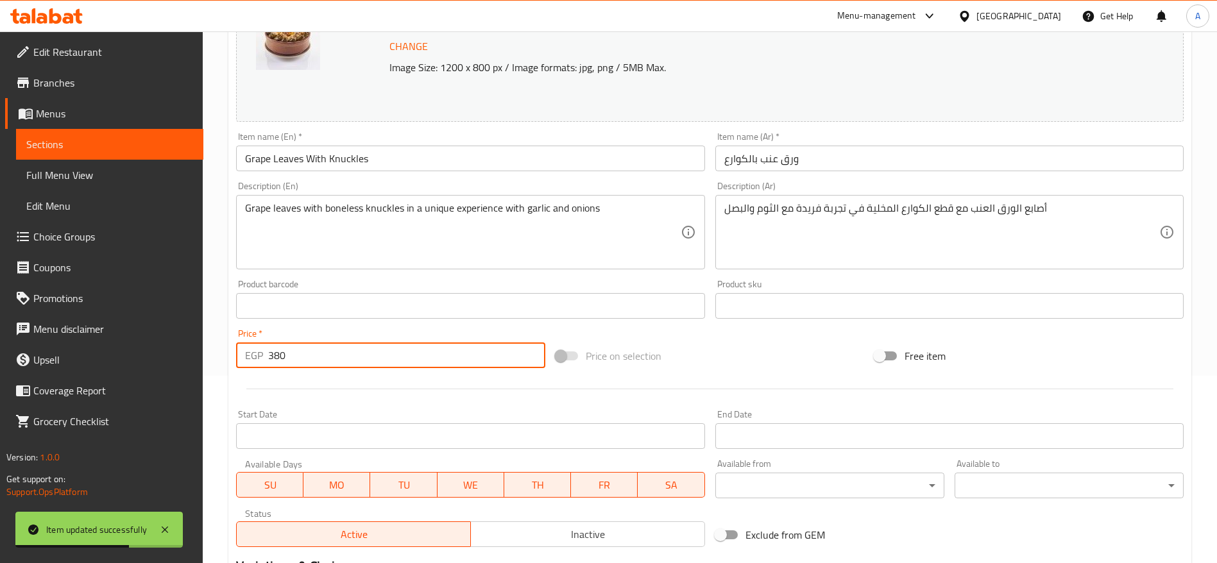
scroll to position [209, 0]
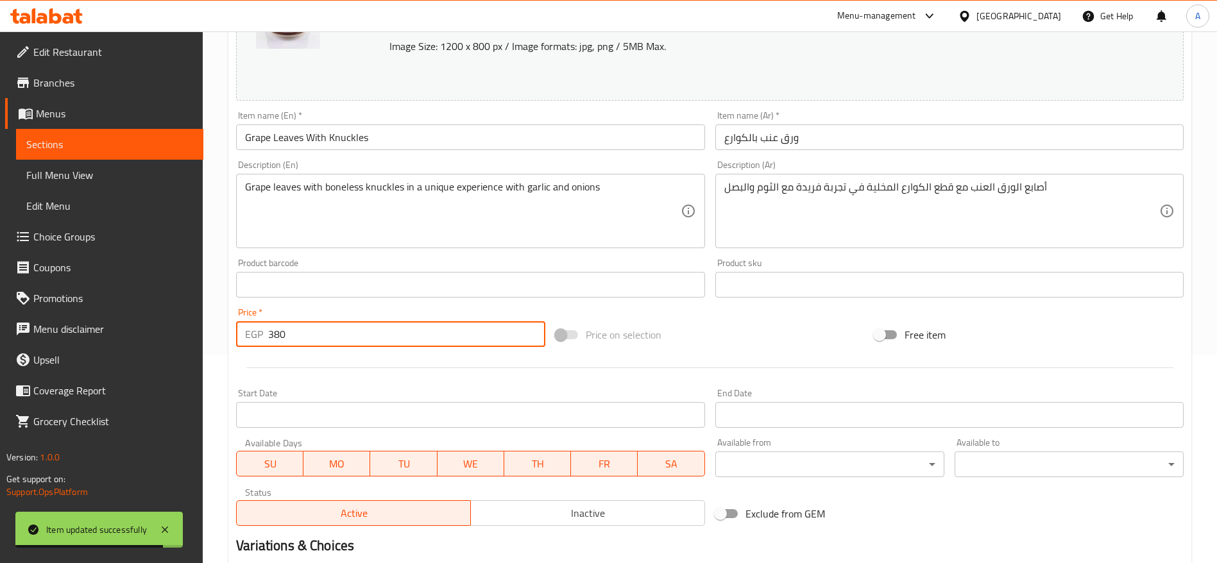
click at [447, 339] on input "380" at bounding box center [406, 334] width 277 height 26
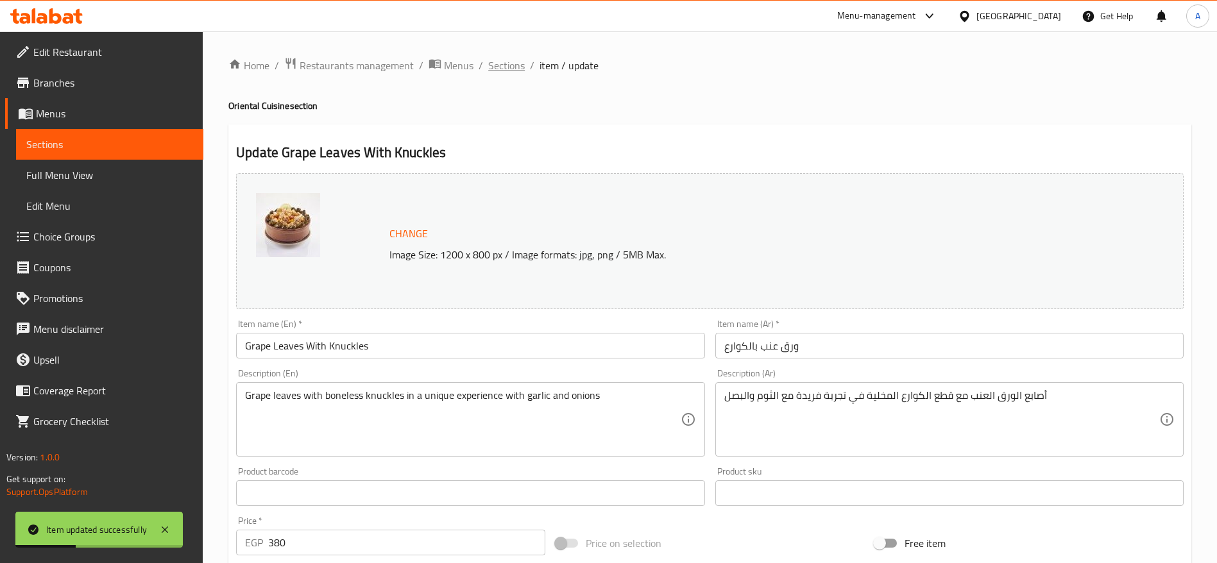
click at [509, 69] on span "Sections" at bounding box center [506, 65] width 37 height 15
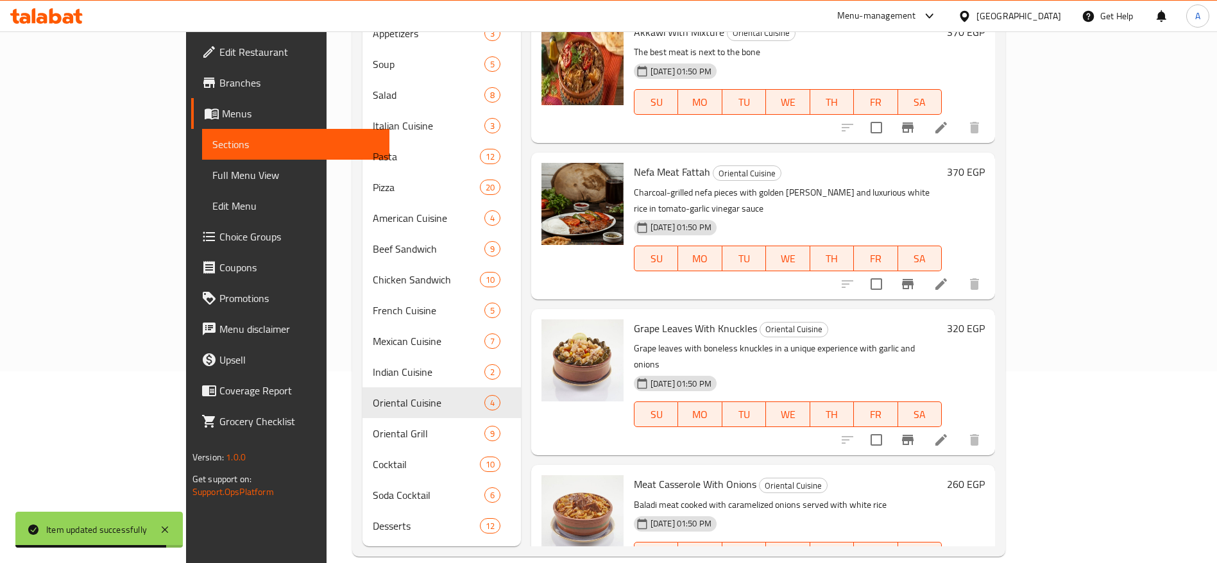
scroll to position [17, 0]
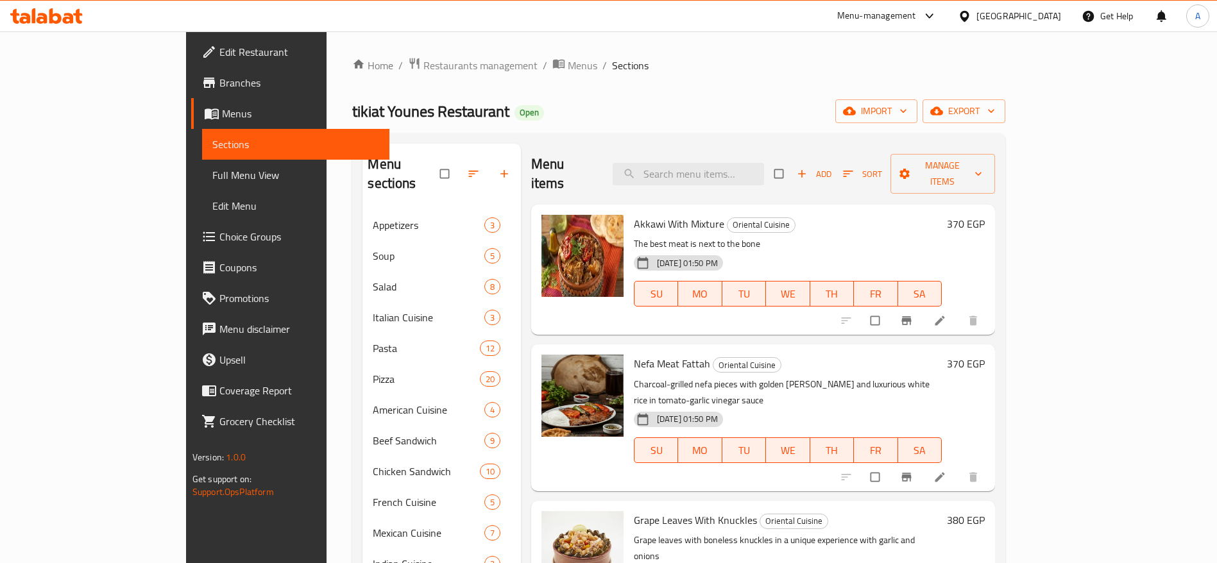
click at [489, 142] on div "Menu sections Appetizers 3 Soup 5 Salad 8 Italian Cuisine 3 Pasta 12 Pizza 20 A…" at bounding box center [678, 440] width 653 height 615
click at [715, 82] on div "Home / Restaurants management / Menus / Sections tikiat Younes Restaurant Open …" at bounding box center [678, 403] width 653 height 692
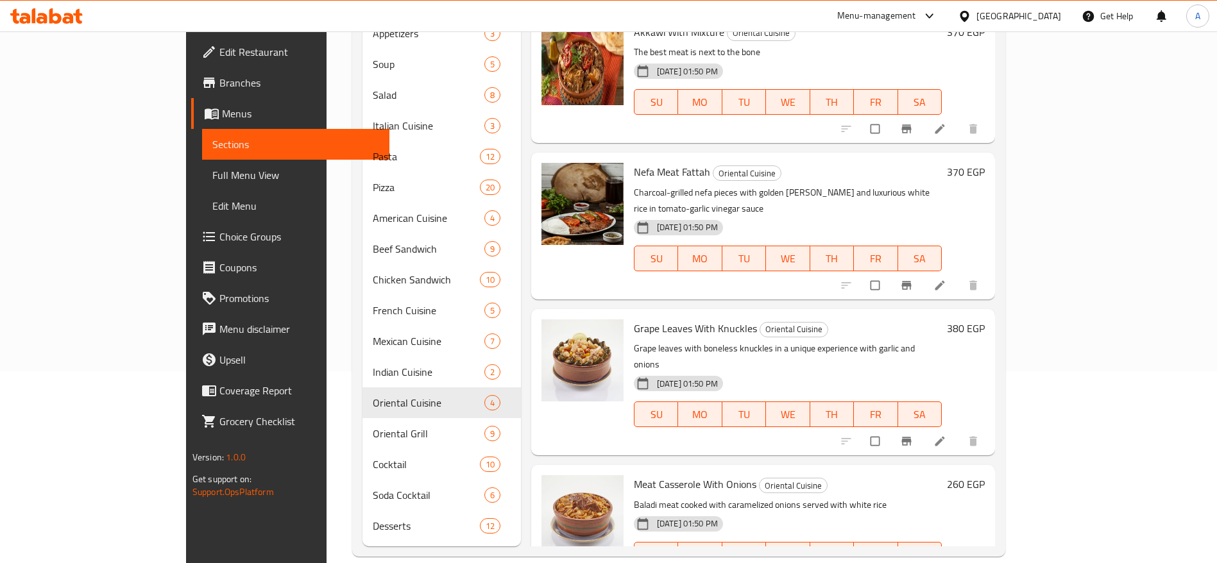
scroll to position [17, 0]
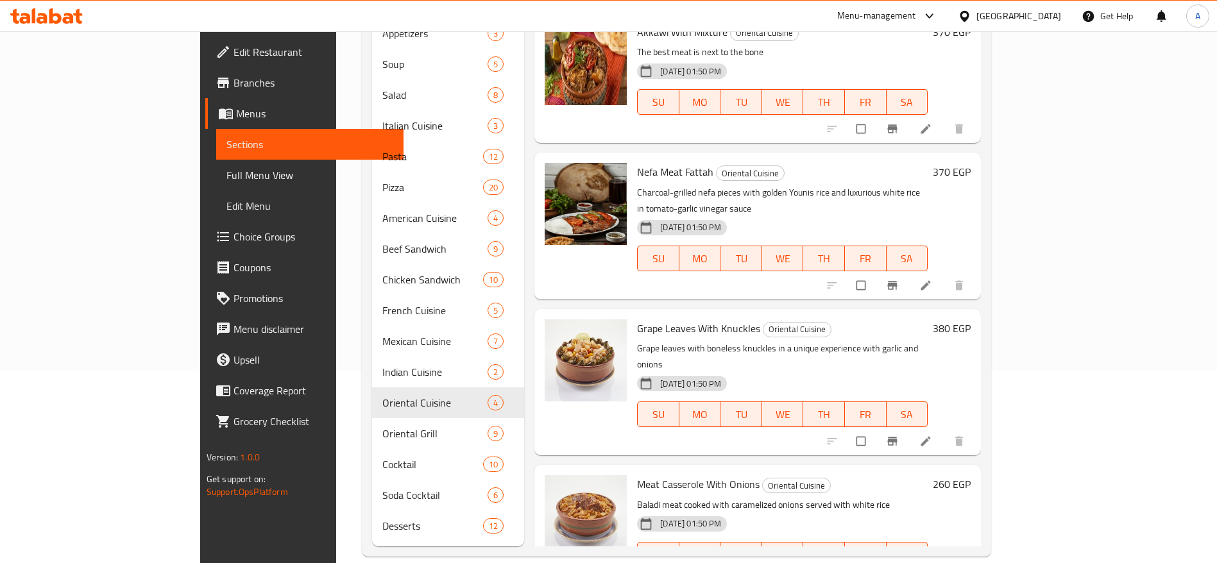
scroll to position [17, 0]
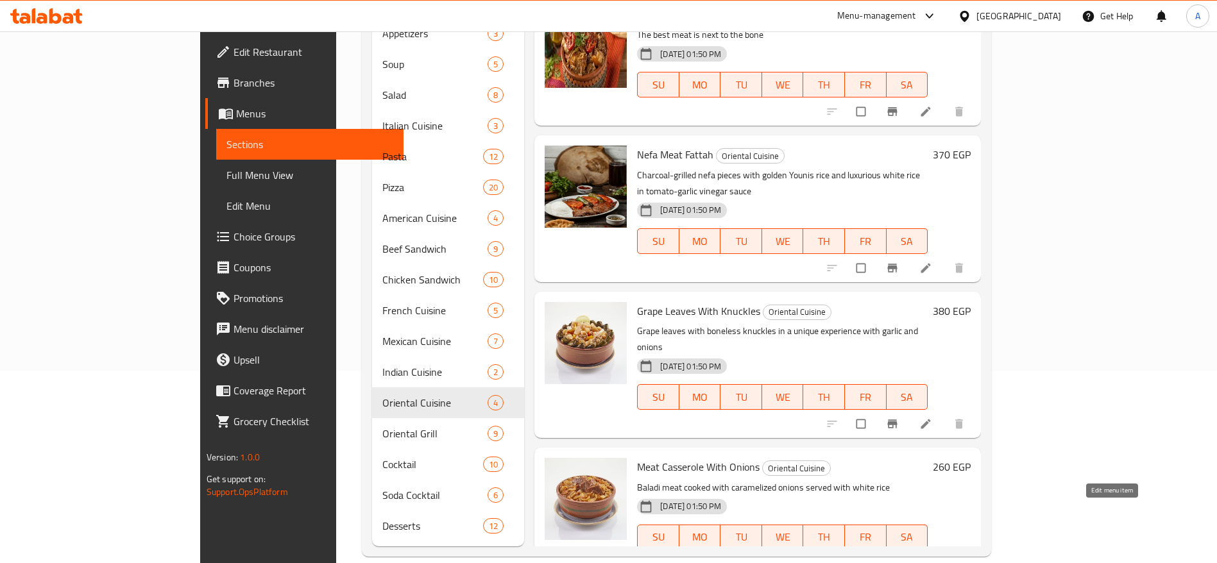
click at [932, 558] on icon at bounding box center [925, 564] width 13 height 13
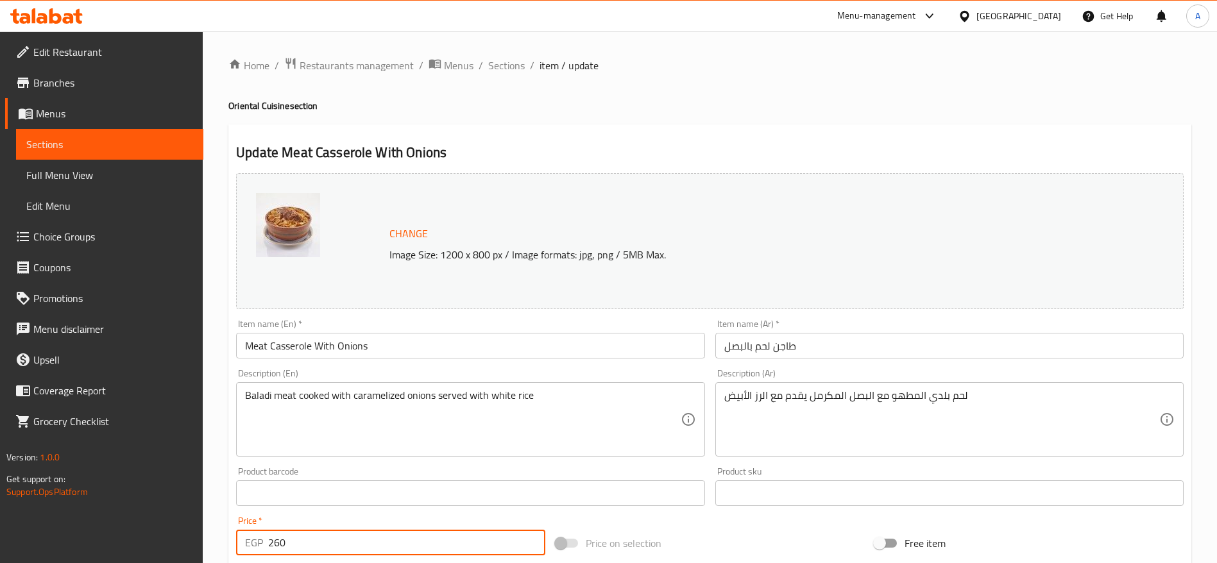
click at [368, 540] on input "260" at bounding box center [406, 543] width 277 height 26
type input "330"
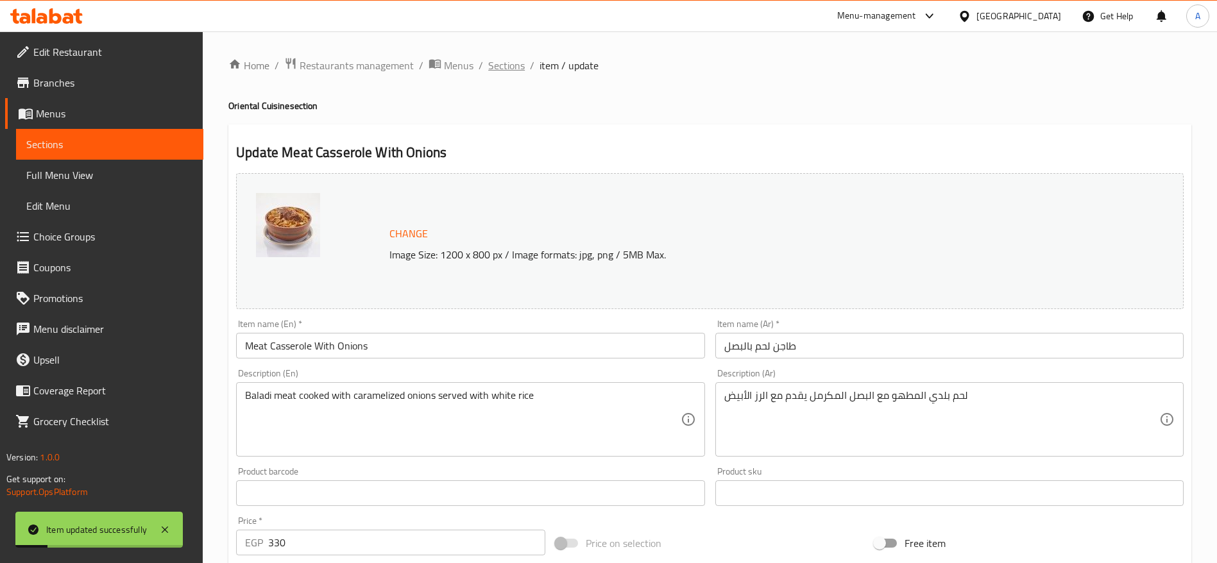
click at [507, 67] on span "Sections" at bounding box center [506, 65] width 37 height 15
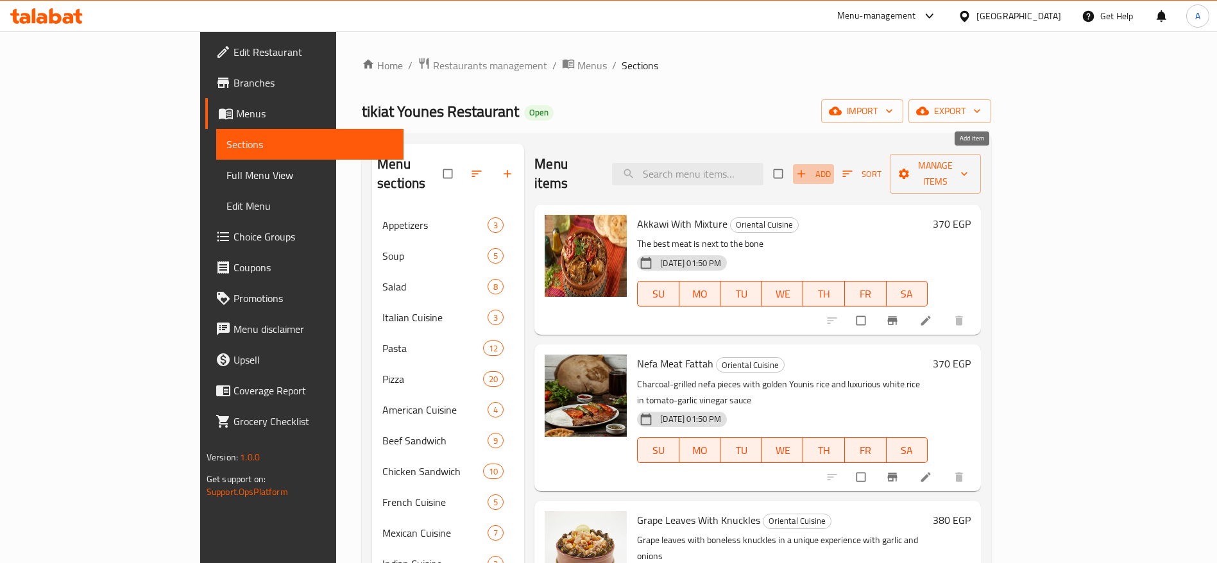
click at [831, 167] on span "Add" at bounding box center [813, 174] width 35 height 15
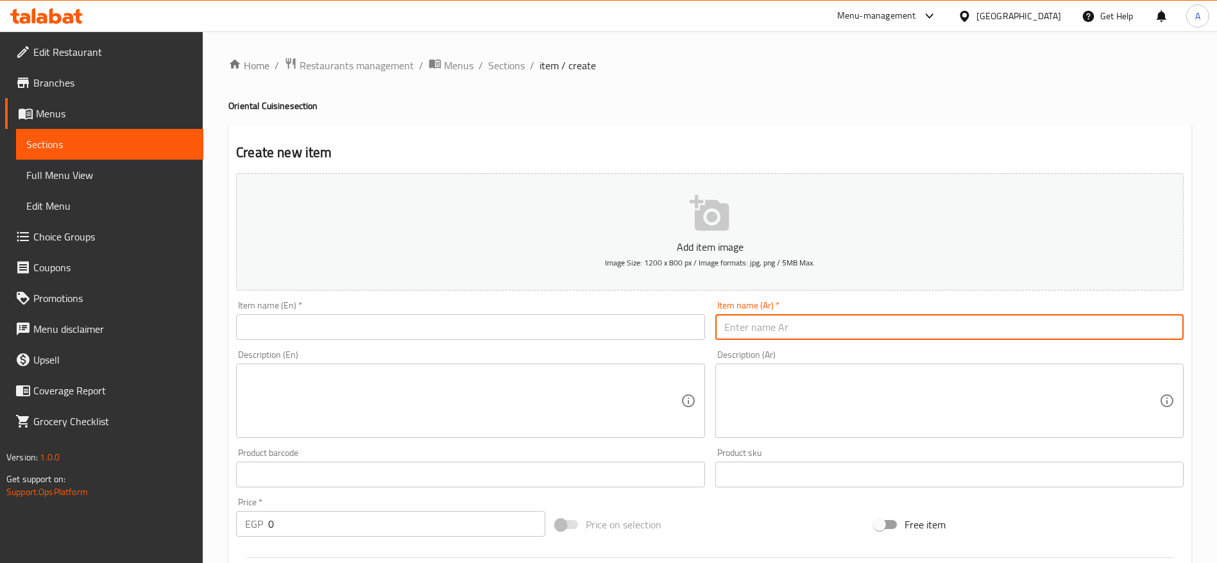
click at [805, 329] on input "text" at bounding box center [949, 327] width 468 height 26
paste input "وجبة حمام"
type input "وجبة حمام"
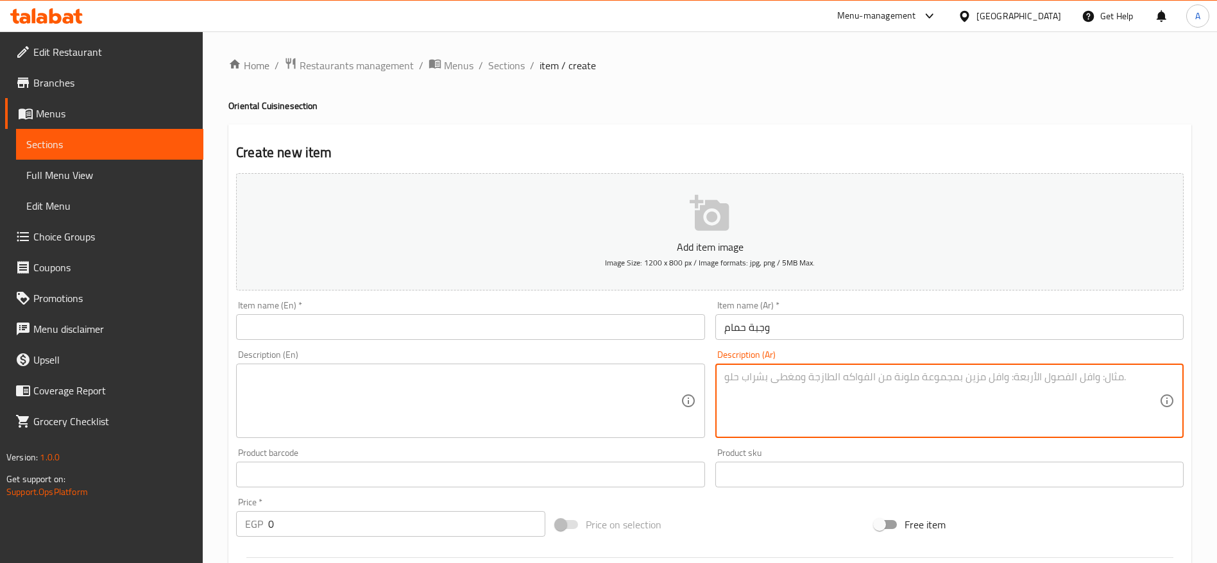
click at [769, 376] on textarea at bounding box center [941, 401] width 435 height 61
paste textarea "فرد حمام محشي يُقدَّم مع بطاطس بوم فريت"
type textarea "فرد حمام محشي يُقدَّم مع بطاطس بوم فريت"
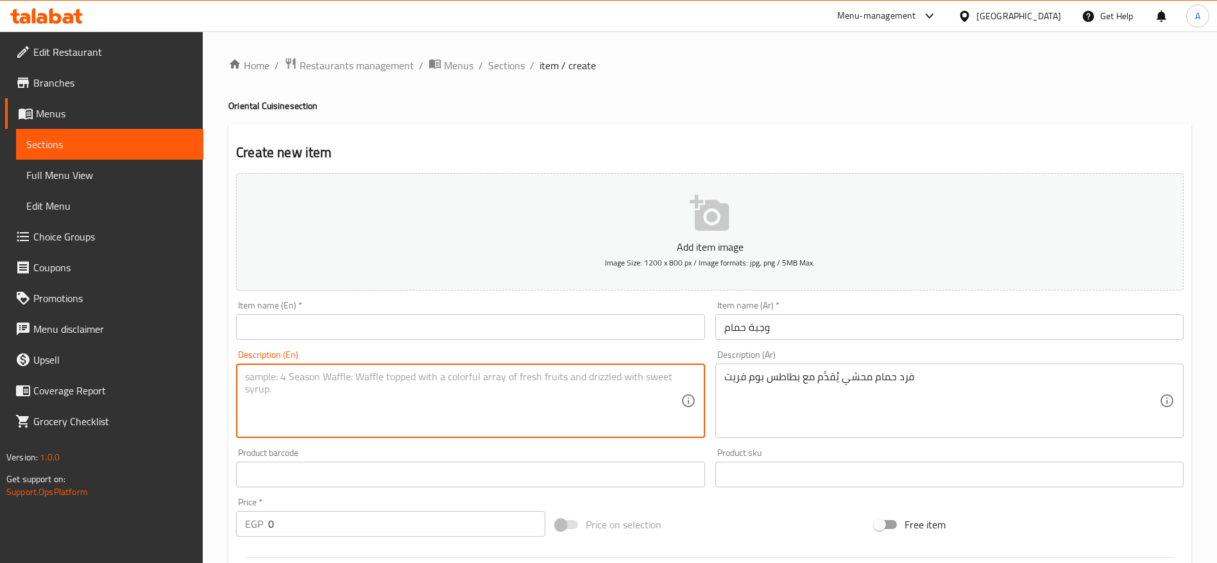
click at [572, 379] on textarea at bounding box center [462, 401] width 435 height 61
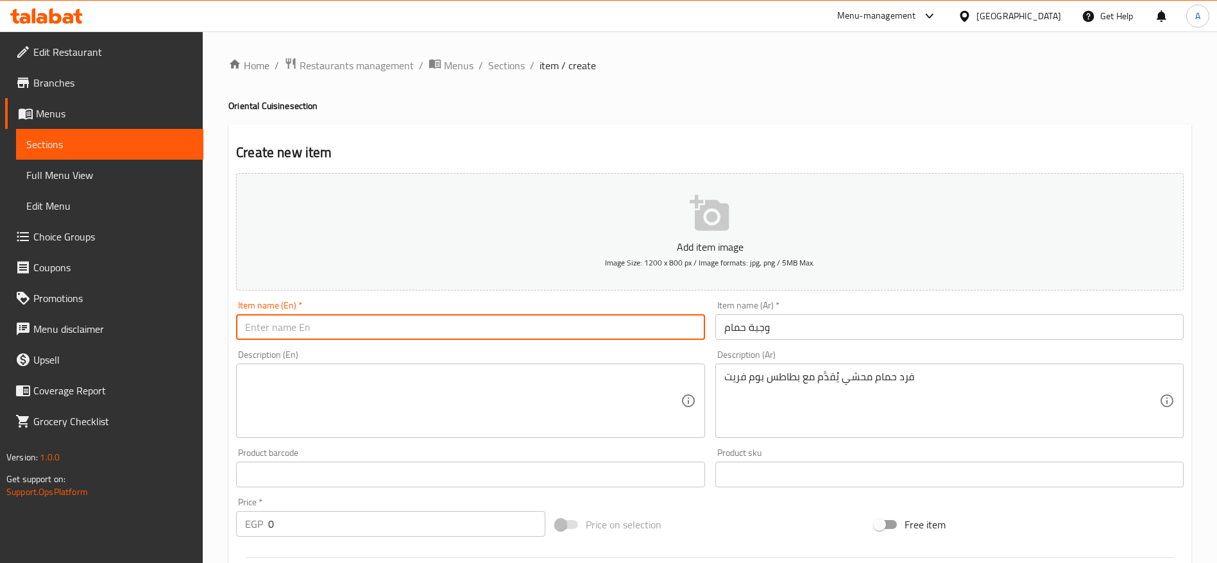
click at [416, 337] on input "text" at bounding box center [470, 327] width 468 height 26
paste input "Pigeon Meal"
type input "Pigeon Meal"
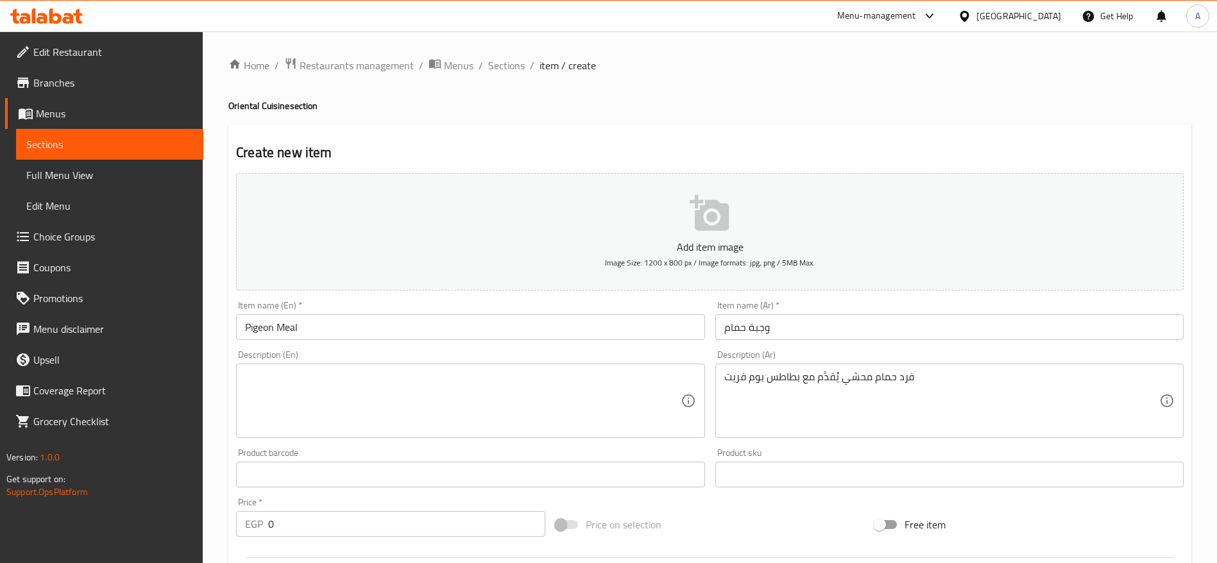
click at [377, 368] on div "Description (En)" at bounding box center [470, 401] width 468 height 74
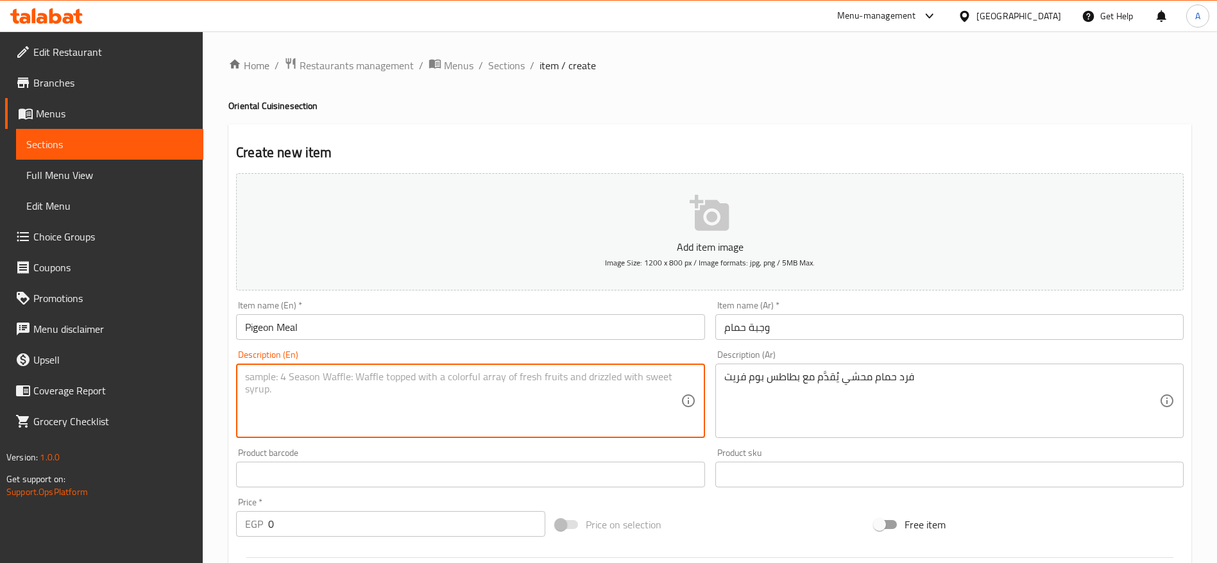
paste textarea "Stuffed pigeon served with pommes frites."
type textarea "Stuffed pigeon served with pommes frites."
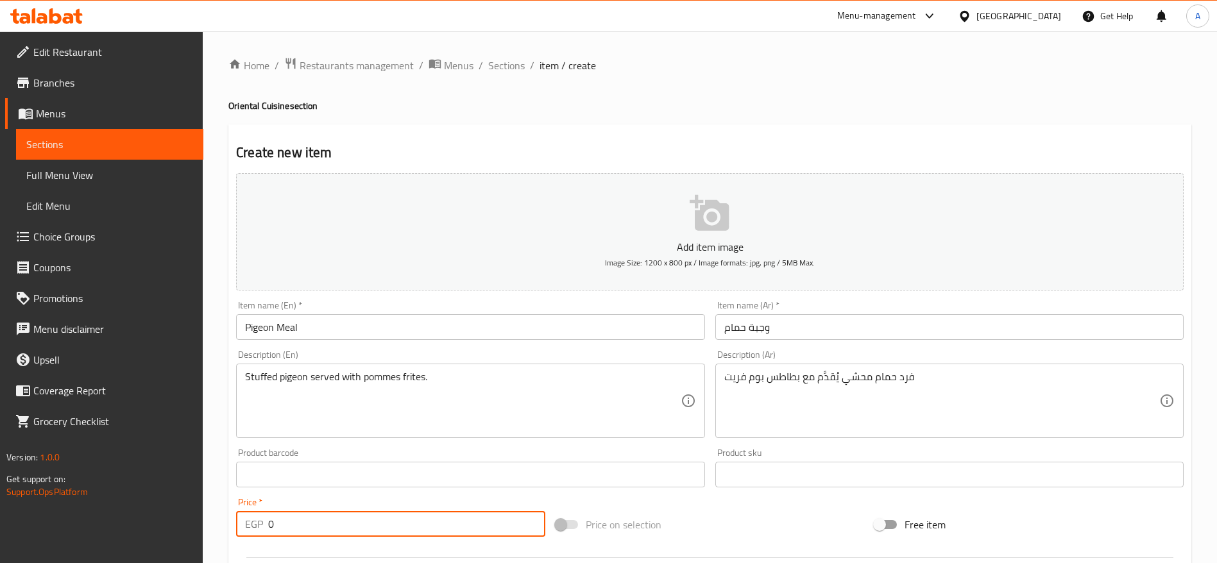
click at [375, 522] on input "0" at bounding box center [406, 524] width 277 height 26
type input "180"
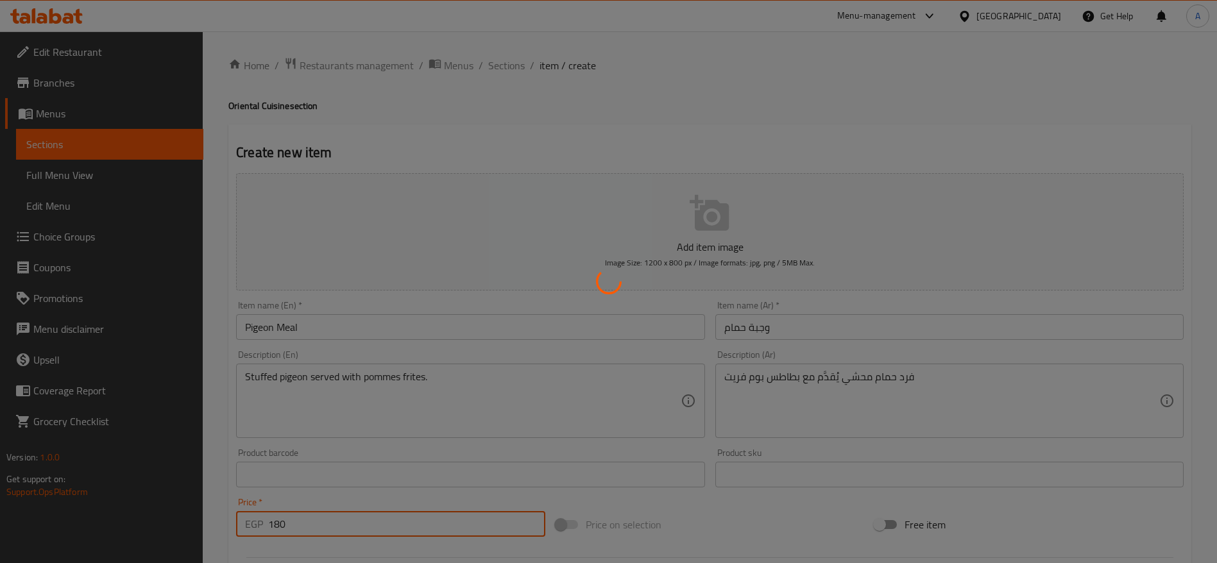
type input "0"
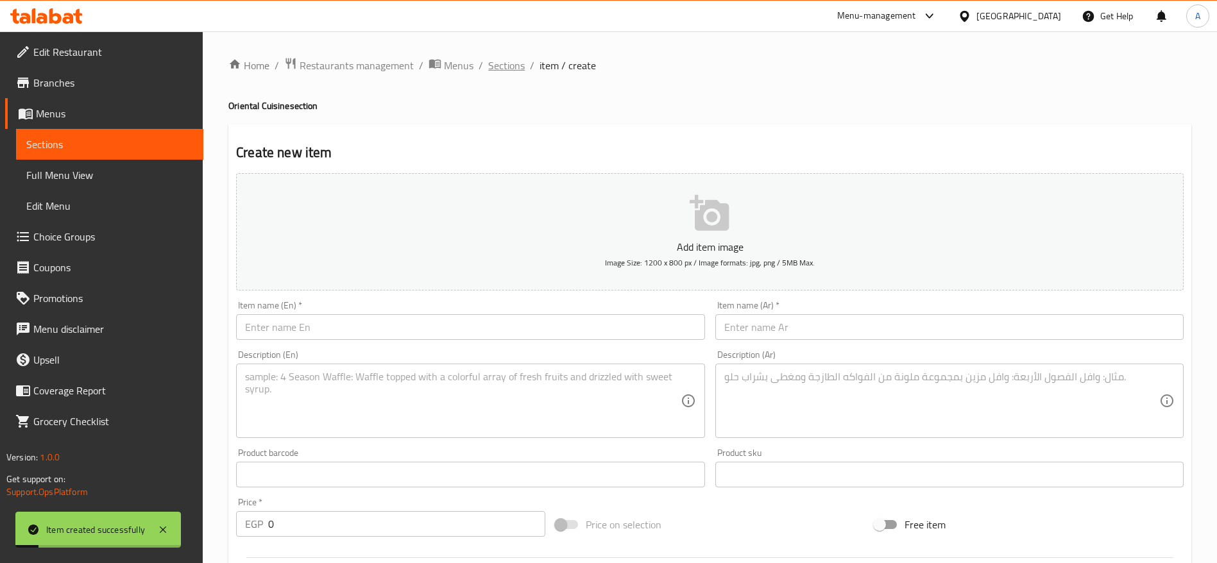
click at [509, 60] on span "Sections" at bounding box center [506, 65] width 37 height 15
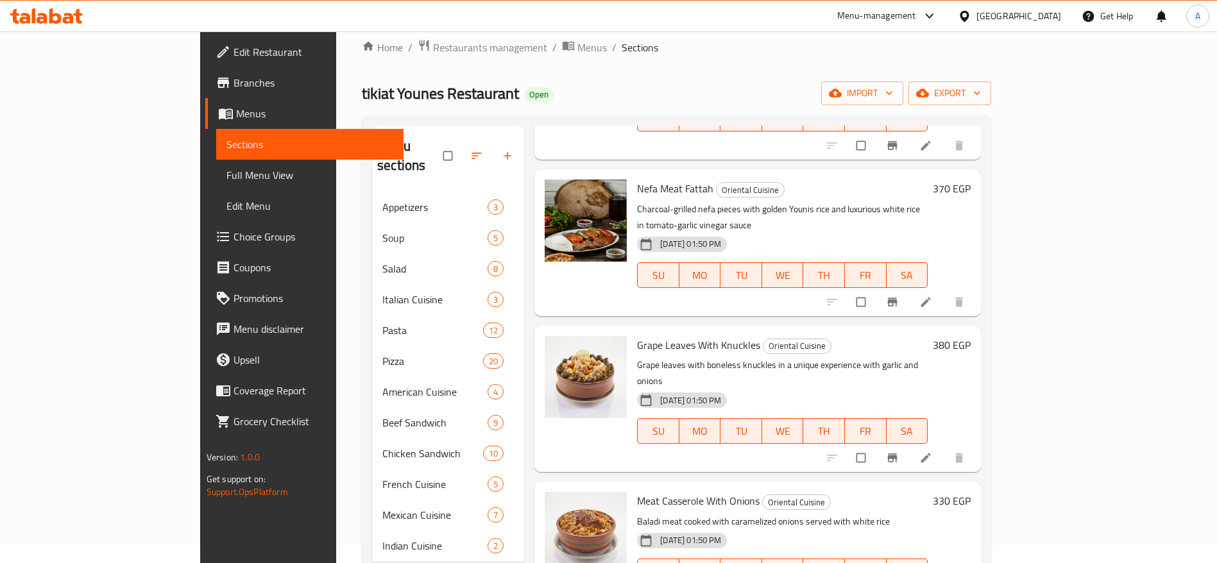
scroll to position [192, 0]
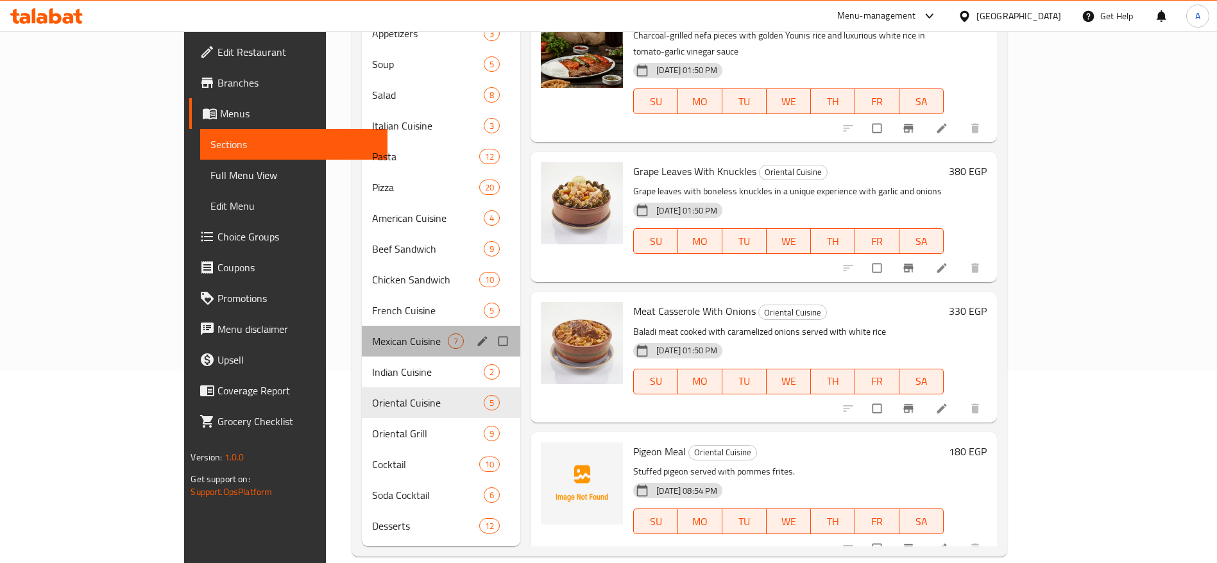
click at [362, 326] on div "Mexican Cuisine 7" at bounding box center [441, 341] width 158 height 31
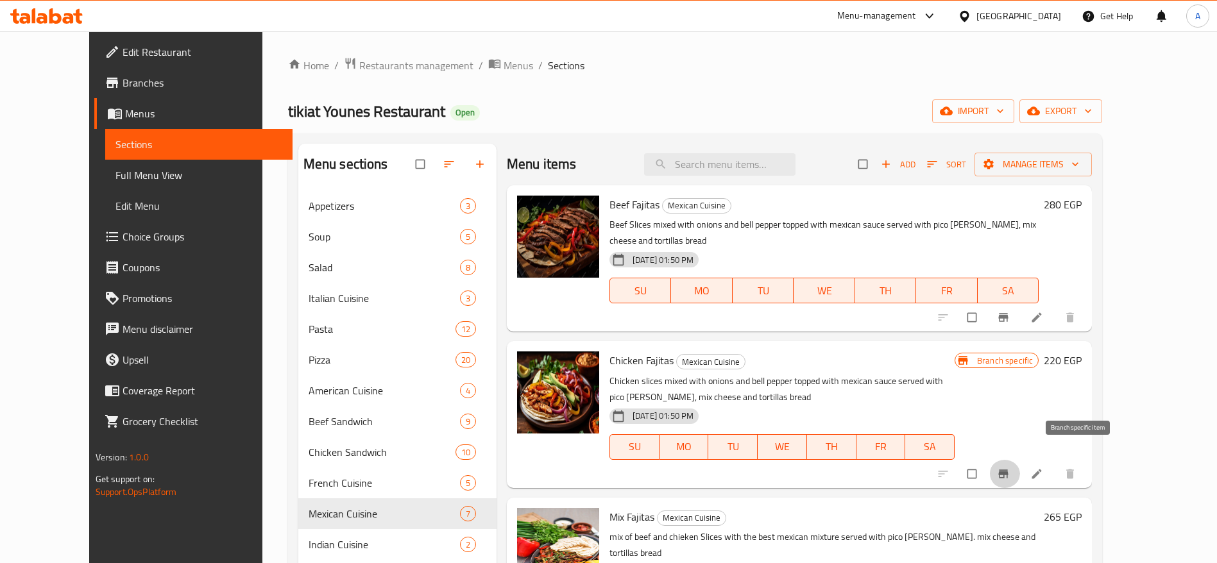
click at [1010, 468] on icon "Branch-specific-item" at bounding box center [1003, 474] width 13 height 13
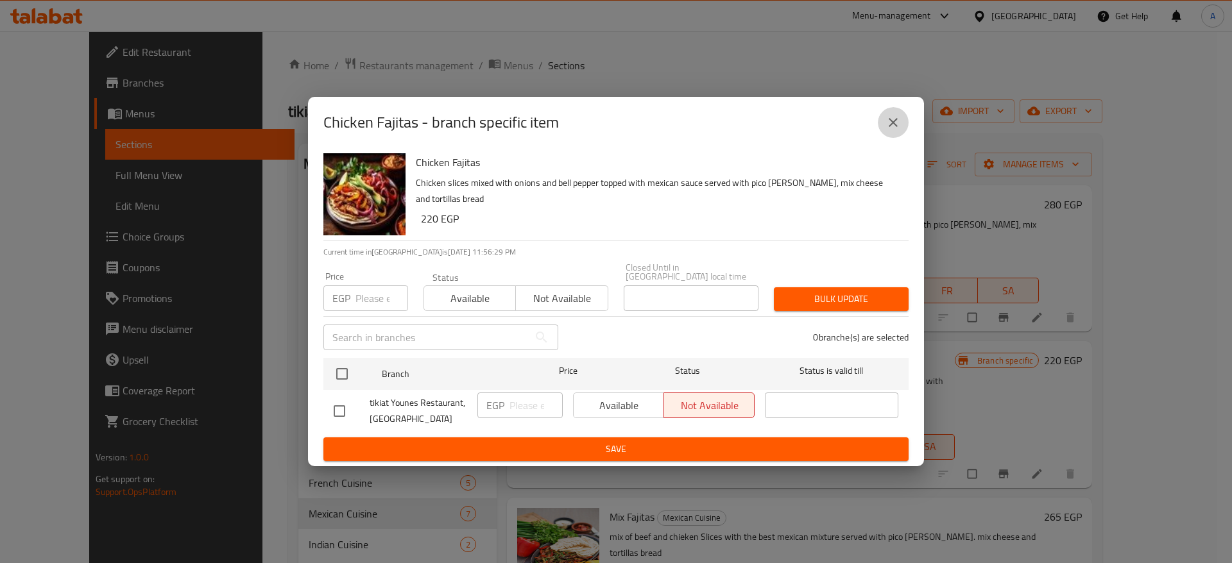
click at [900, 123] on icon "close" at bounding box center [892, 122] width 15 height 15
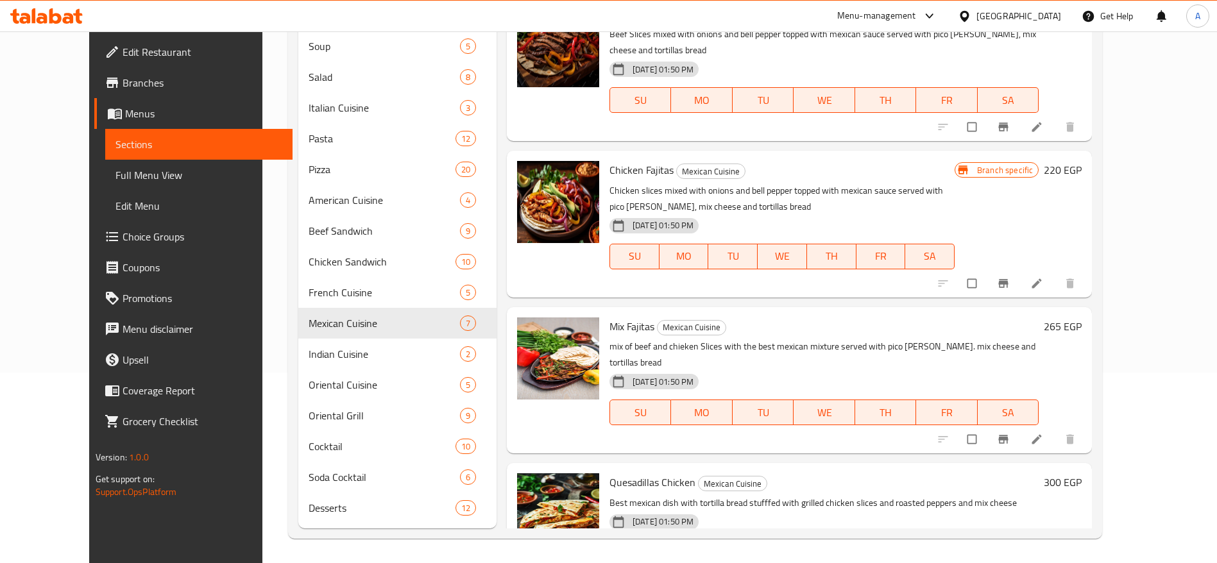
scroll to position [192, 0]
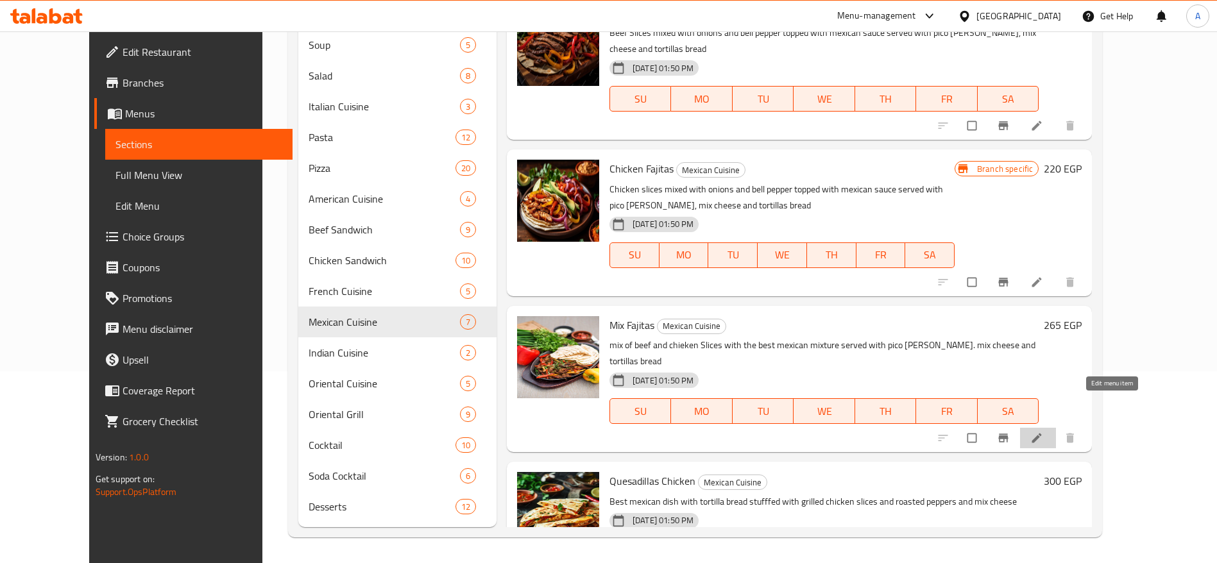
click at [1043, 432] on icon at bounding box center [1036, 438] width 13 height 13
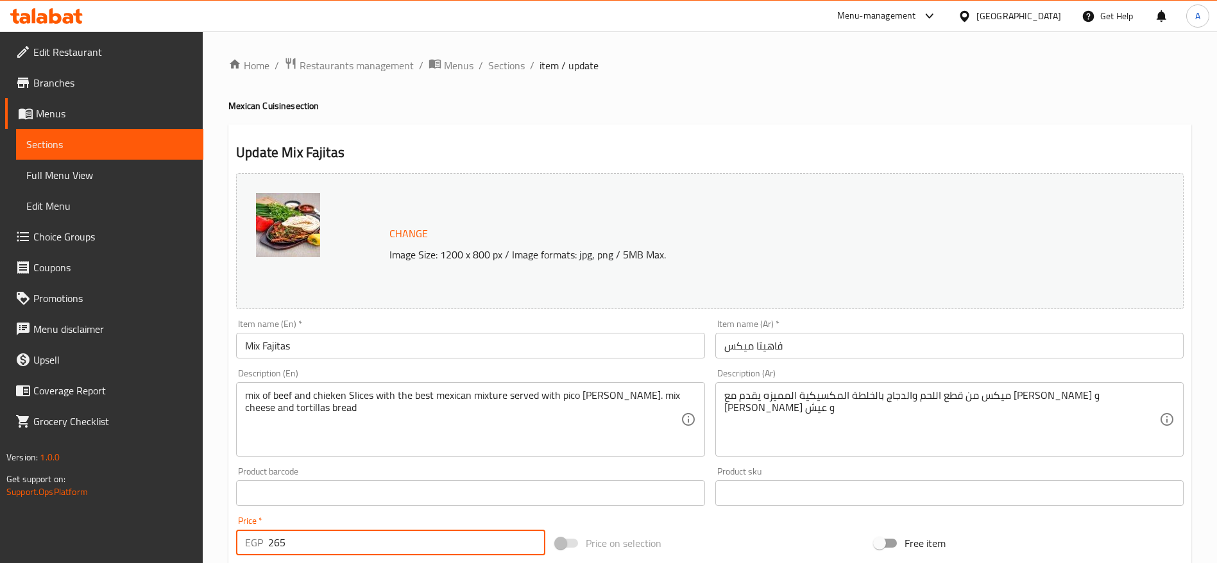
click at [357, 543] on input "265" at bounding box center [406, 543] width 277 height 26
type input "270"
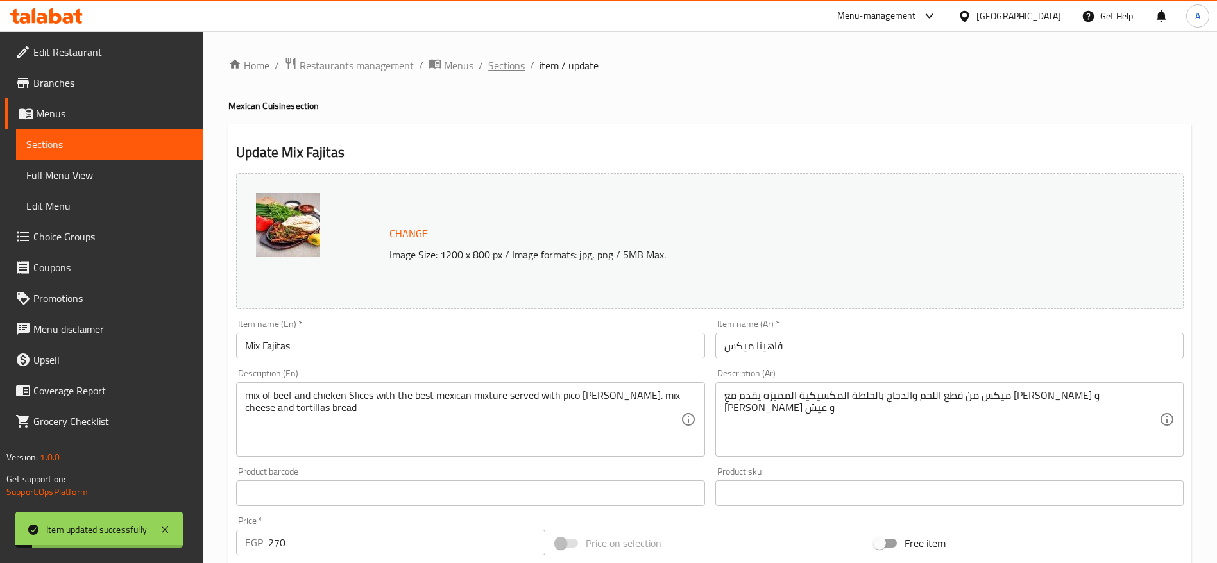
click at [515, 69] on span "Sections" at bounding box center [506, 65] width 37 height 15
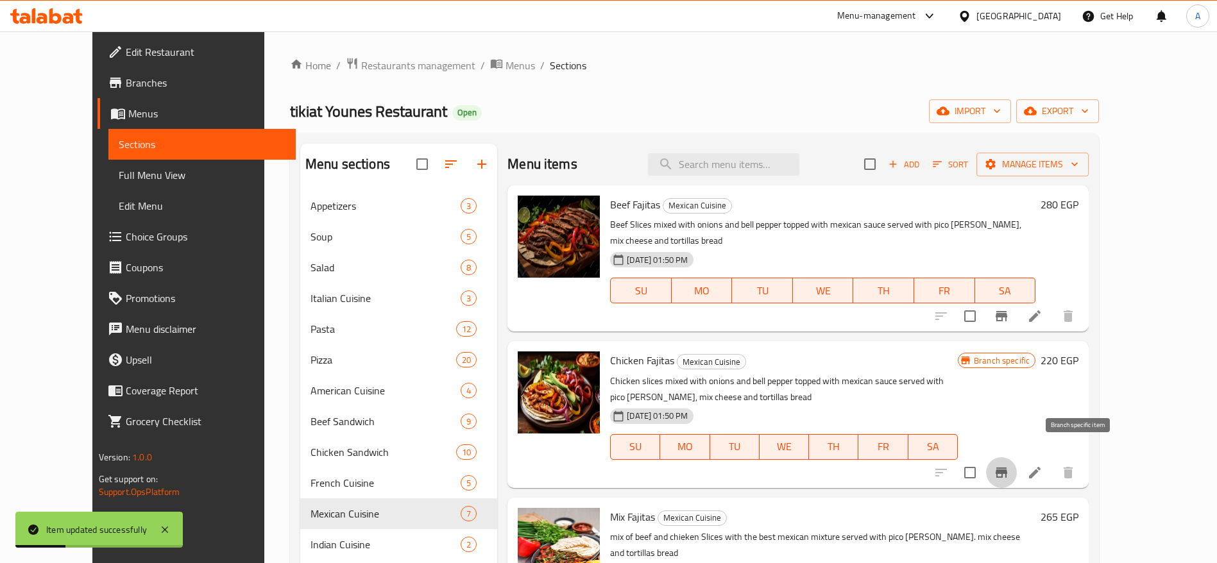
click at [1009, 465] on icon "Branch-specific-item" at bounding box center [1001, 472] width 15 height 15
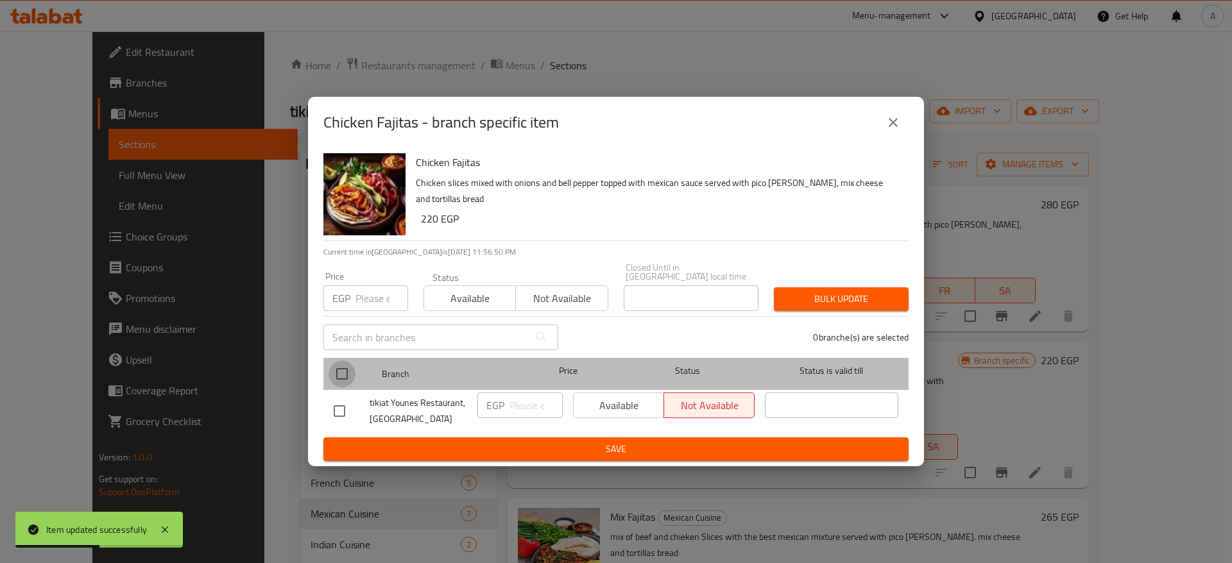
click at [340, 365] on input "checkbox" at bounding box center [341, 374] width 27 height 27
checkbox input "true"
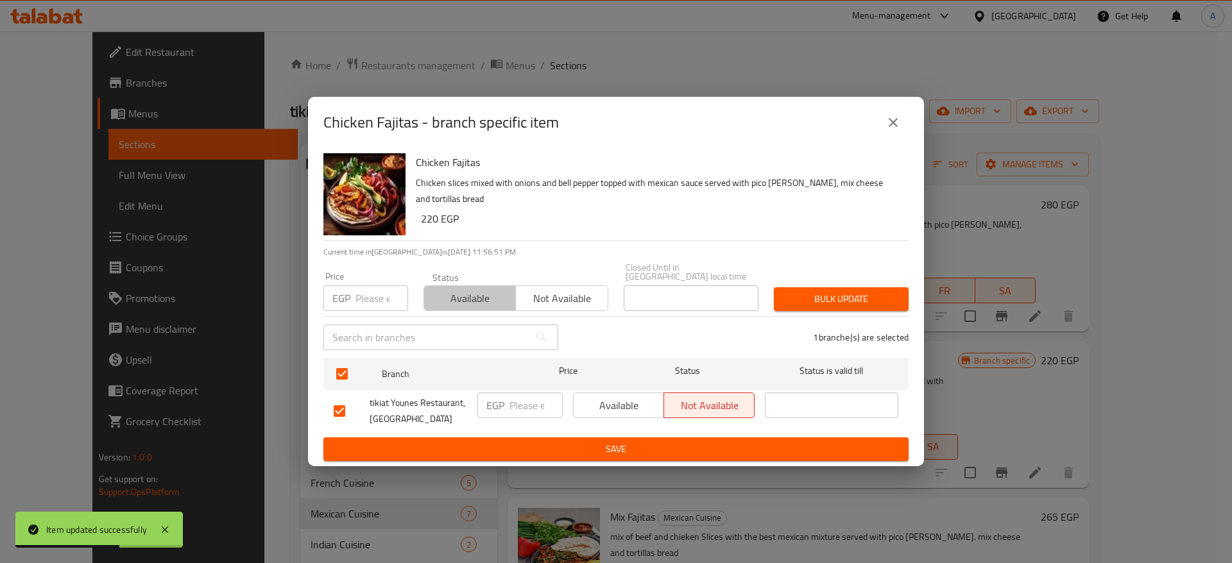
click at [477, 298] on span "Available" at bounding box center [469, 298] width 81 height 19
click at [830, 298] on span "Bulk update" at bounding box center [841, 299] width 114 height 16
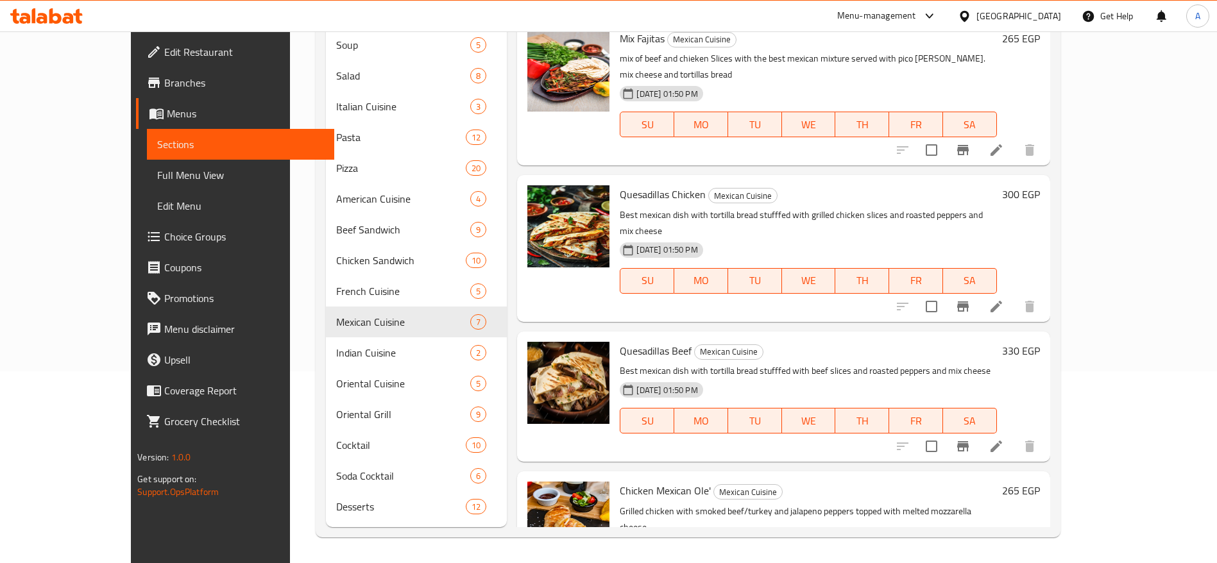
scroll to position [300, 0]
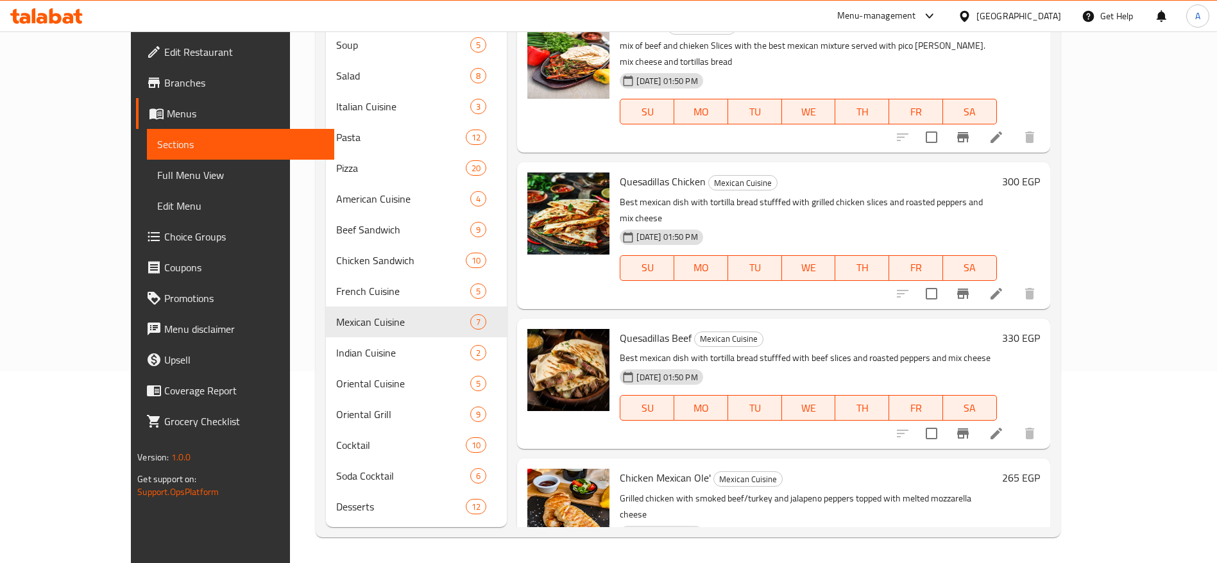
drag, startPoint x: 1163, startPoint y: 392, endPoint x: 1166, endPoint y: 464, distance: 71.9
click at [1050, 464] on div "Menu items Add Sort Manage items Beef Fajitas Mexican Cuisine Beef Slices mixed…" at bounding box center [778, 240] width 543 height 576
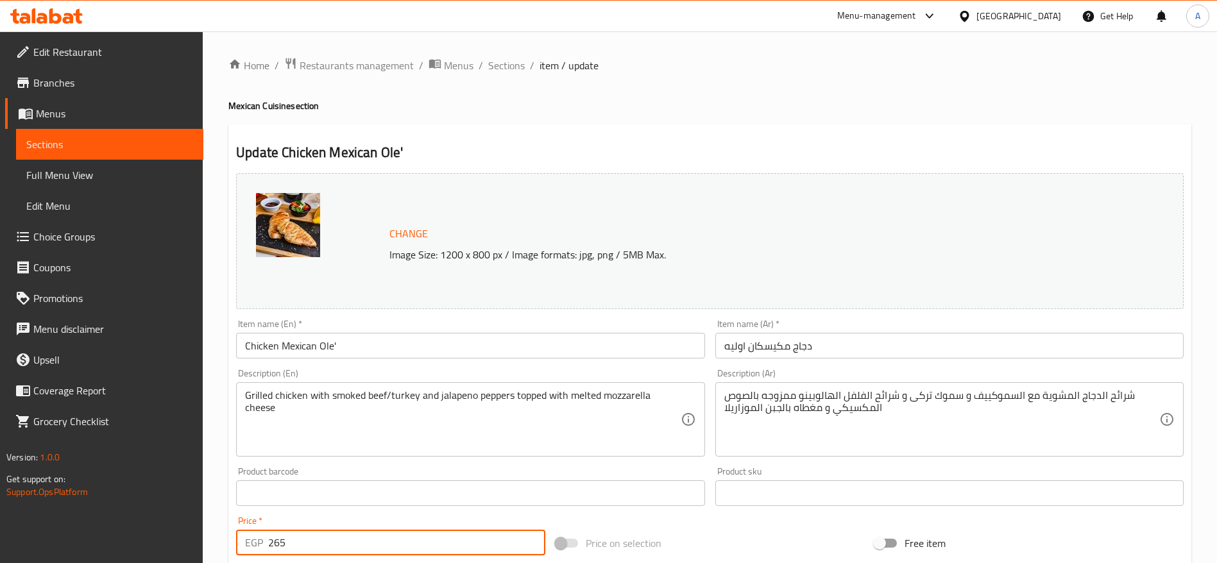
click at [423, 546] on input "265" at bounding box center [406, 543] width 277 height 26
type input "285"
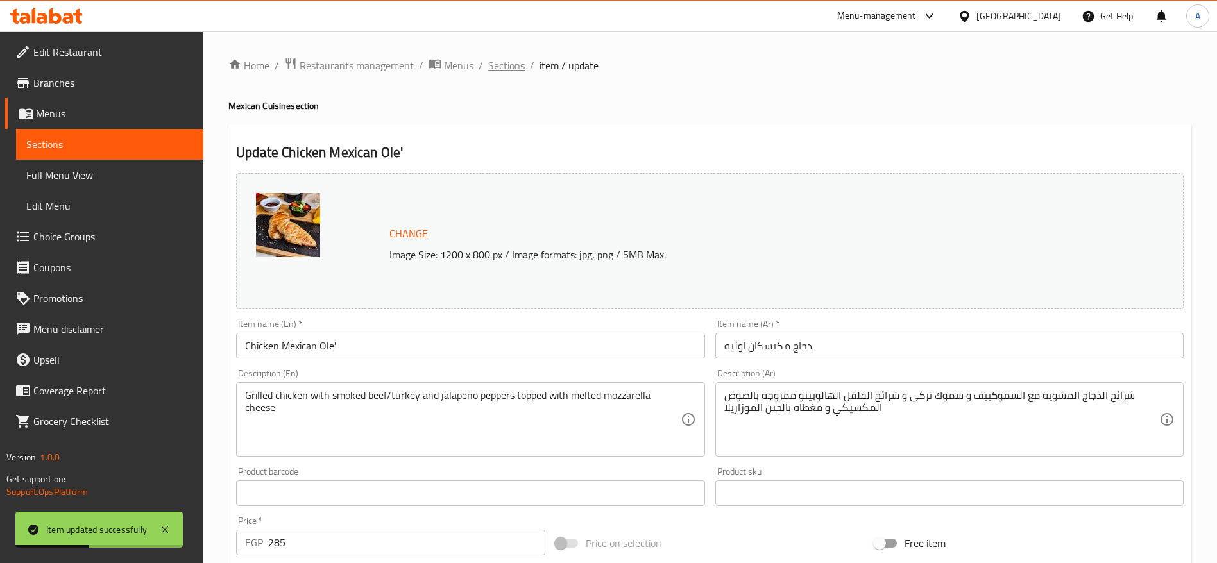
click at [509, 69] on span "Sections" at bounding box center [506, 65] width 37 height 15
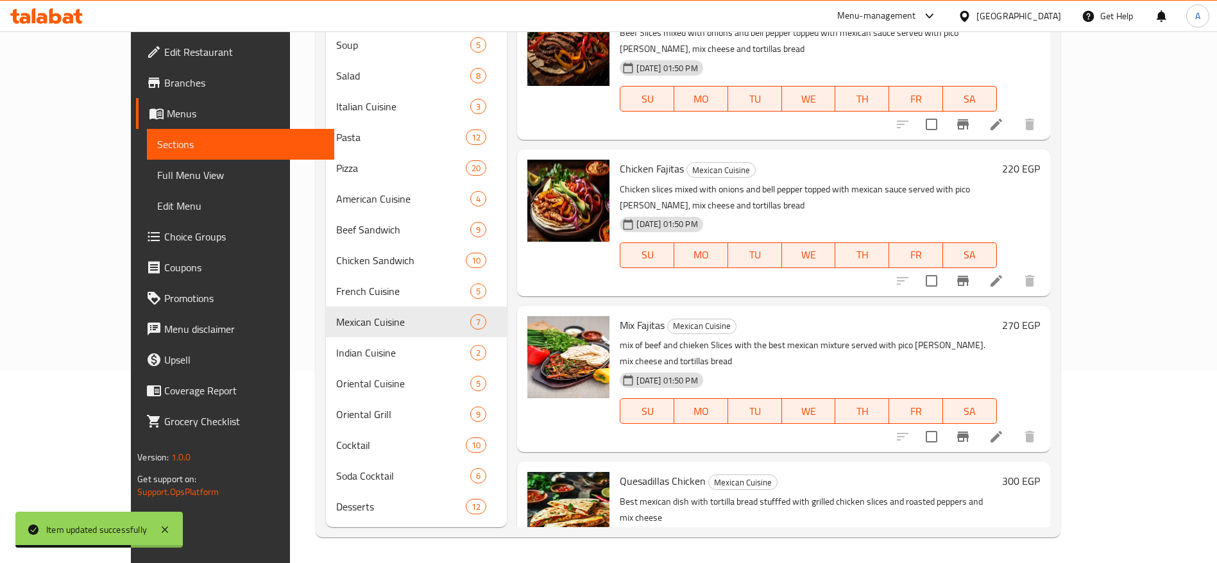
scroll to position [438, 0]
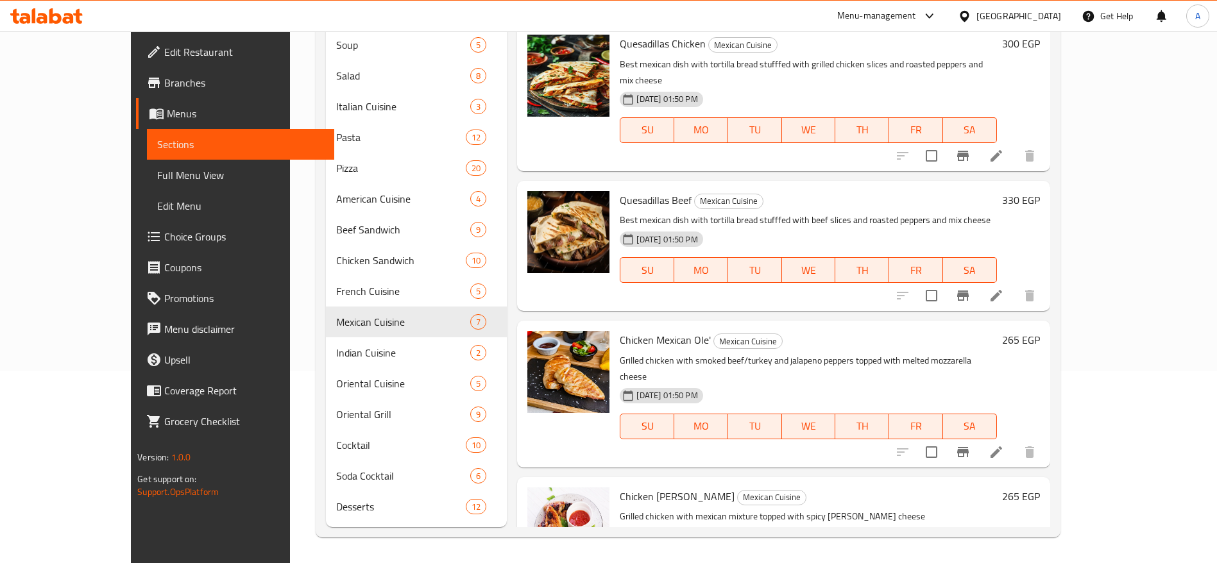
click at [1050, 346] on div "Chicken Mexican Ole' Mexican Cuisine Grilled chicken with smoked beef/turkey an…" at bounding box center [783, 394] width 533 height 146
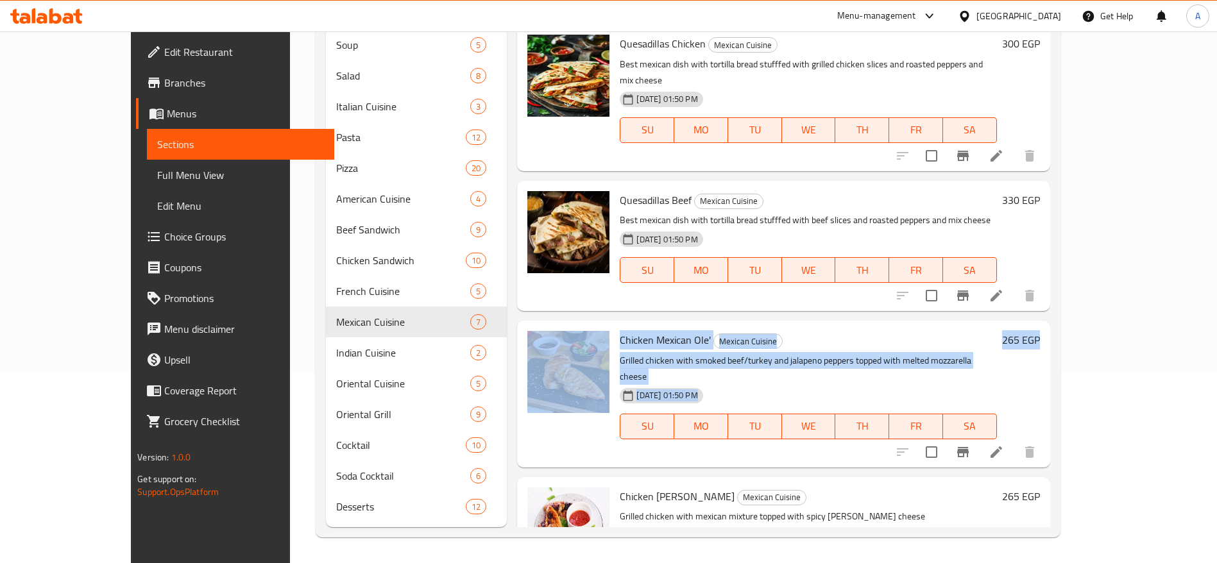
drag, startPoint x: 1182, startPoint y: 337, endPoint x: 1175, endPoint y: 160, distance: 176.6
click at [1060, 160] on div "Menu sections Appetizers 3 Soup 5 Salad 8 Italian Cuisine 3 Pasta 12 Pizza 20 A…" at bounding box center [688, 240] width 744 height 596
click at [1086, 146] on div "Home / Restaurants management / Menus / Sections tikiat Younes Restaurant Open …" at bounding box center [688, 202] width 796 height 724
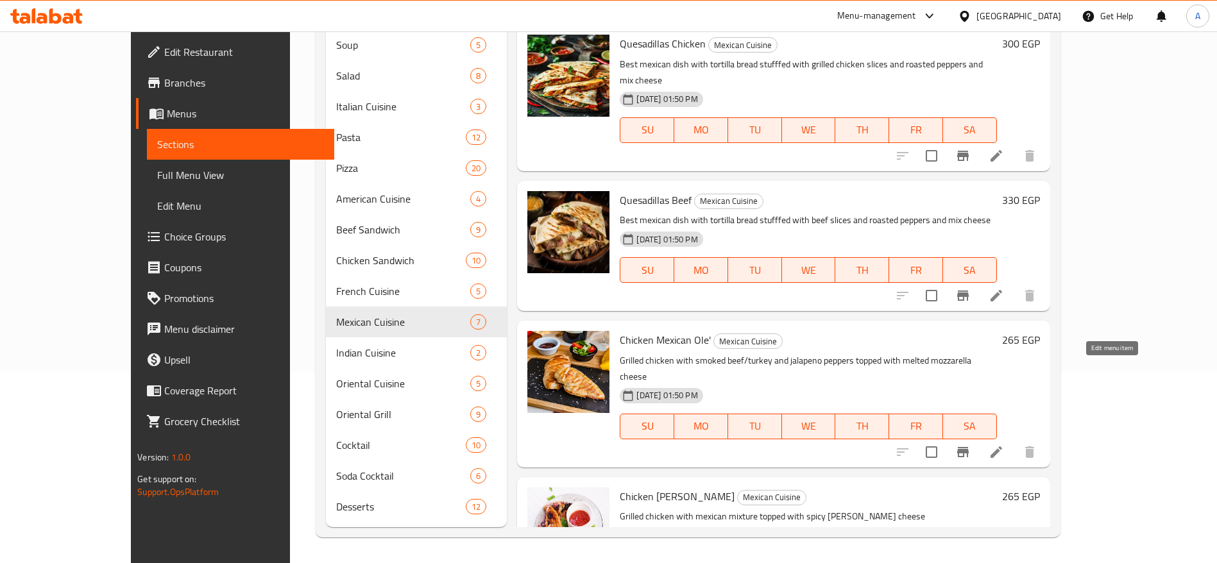
click at [1004, 445] on icon at bounding box center [996, 452] width 15 height 15
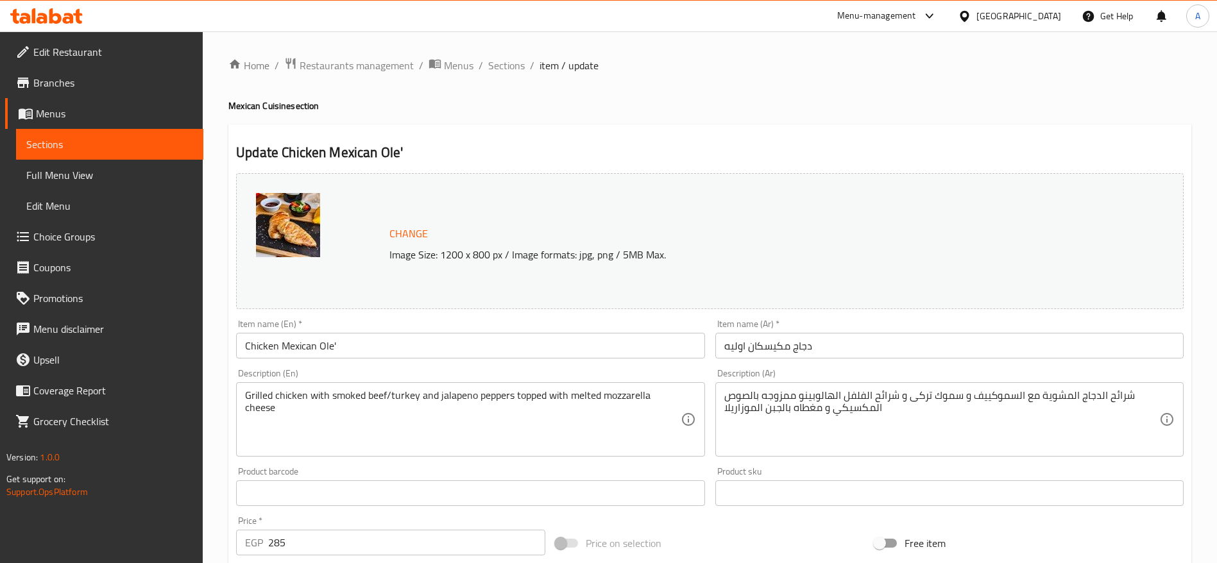
click at [427, 529] on div "Price   * EGP 285 Price *" at bounding box center [390, 535] width 309 height 39
click at [413, 545] on input "285" at bounding box center [406, 543] width 277 height 26
click at [507, 67] on span "Sections" at bounding box center [506, 65] width 37 height 15
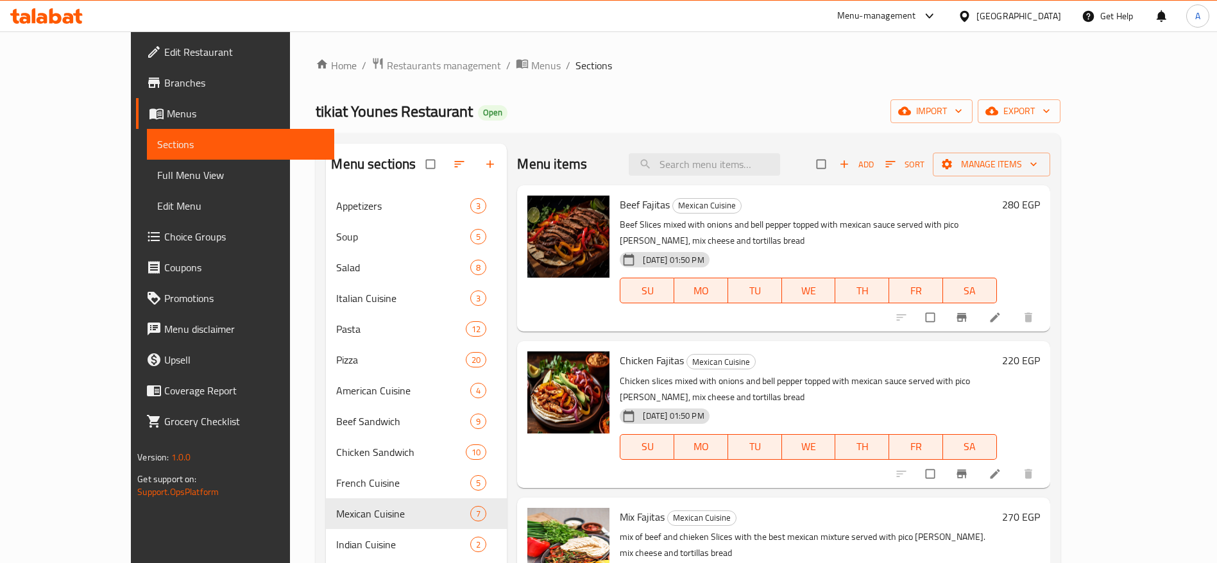
scroll to position [186, 0]
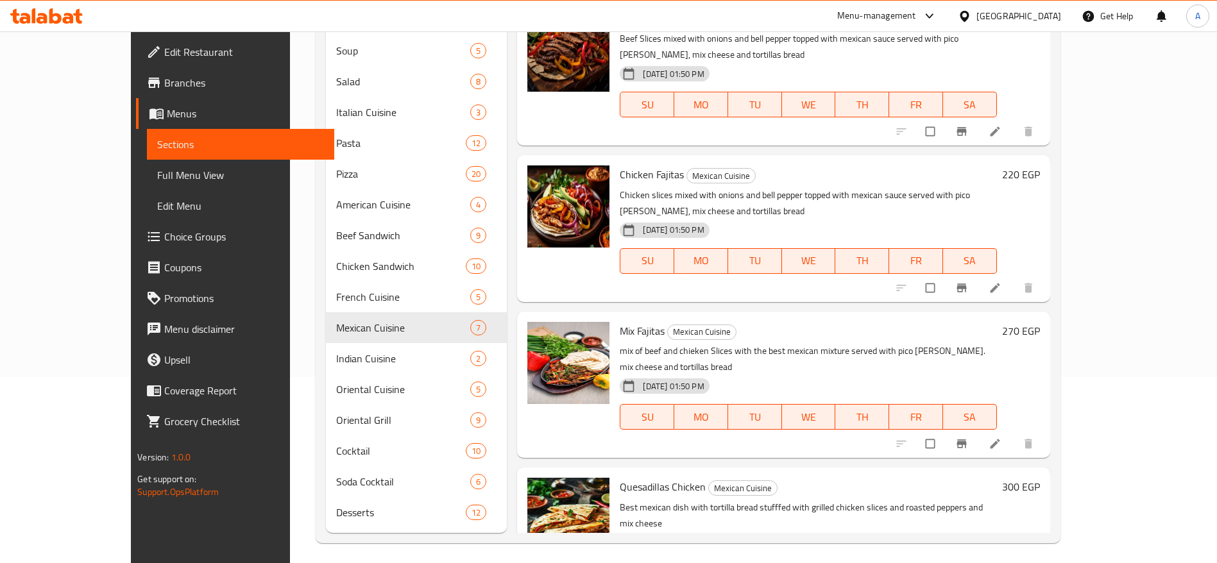
click at [1060, 251] on div "Menu sections Appetizers 3 Soup 5 Salad 8 Italian Cuisine 3 Pasta 12 Pizza 20 A…" at bounding box center [688, 245] width 744 height 596
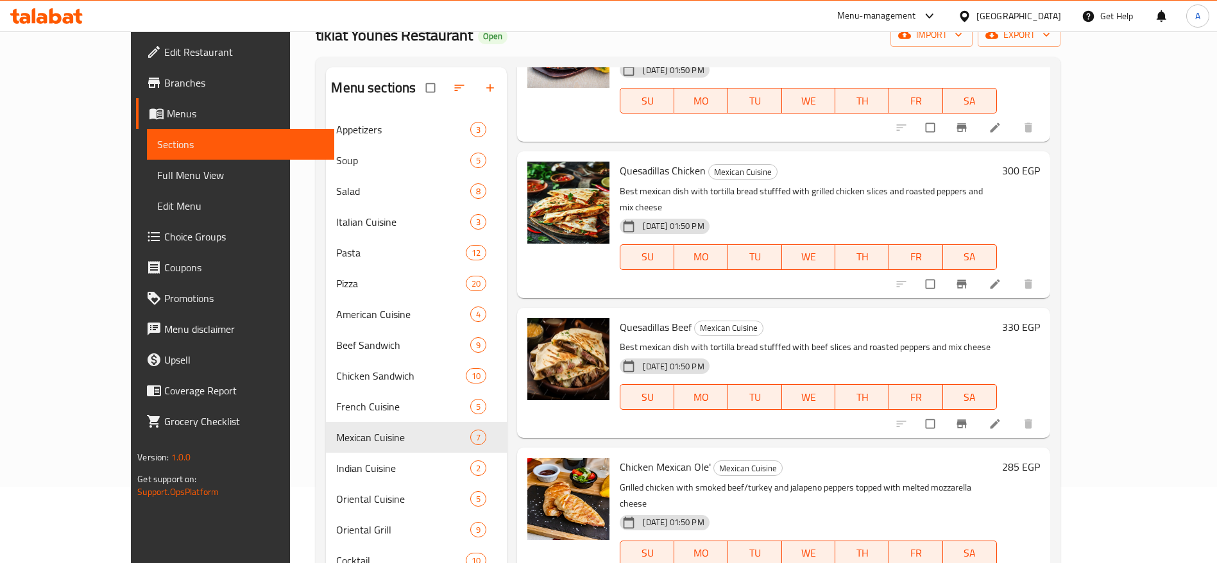
scroll to position [192, 0]
